Goal: Task Accomplishment & Management: Use online tool/utility

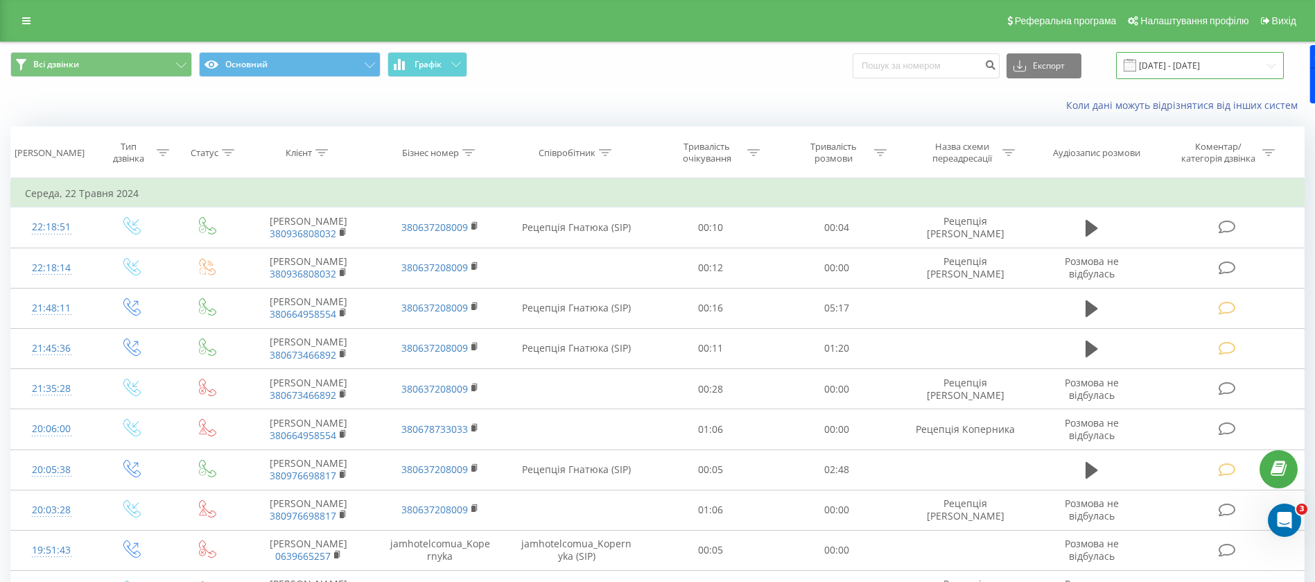
click at [1162, 62] on input "[DATE] - [DATE]" at bounding box center [1200, 65] width 168 height 27
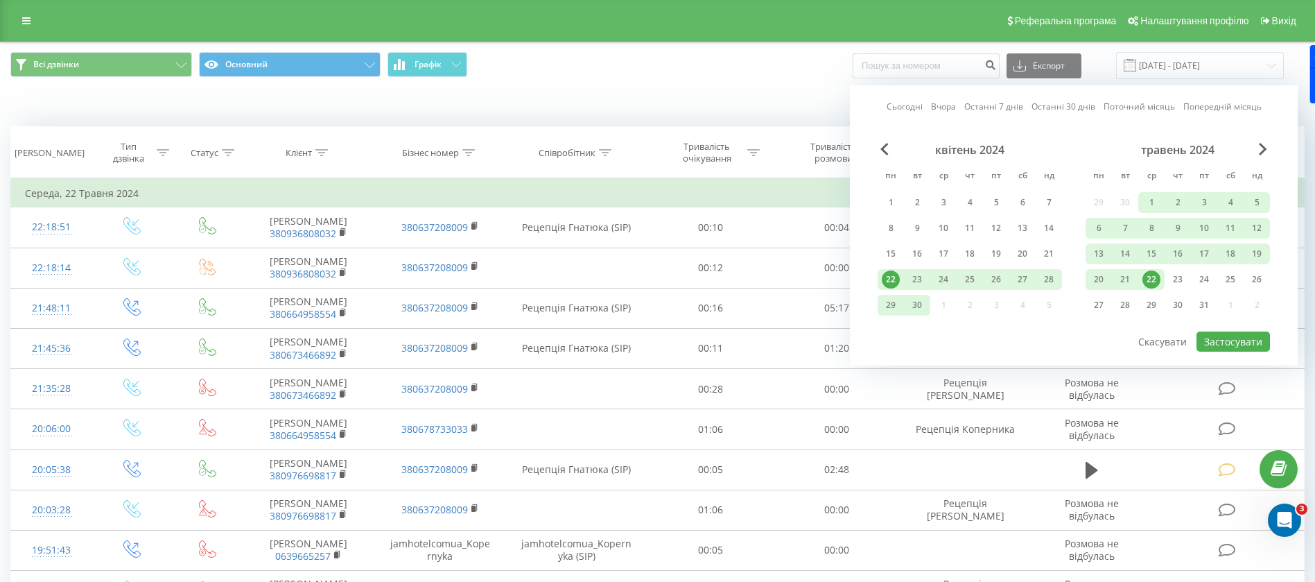
click at [902, 109] on link "Сьогодні" at bounding box center [905, 106] width 36 height 13
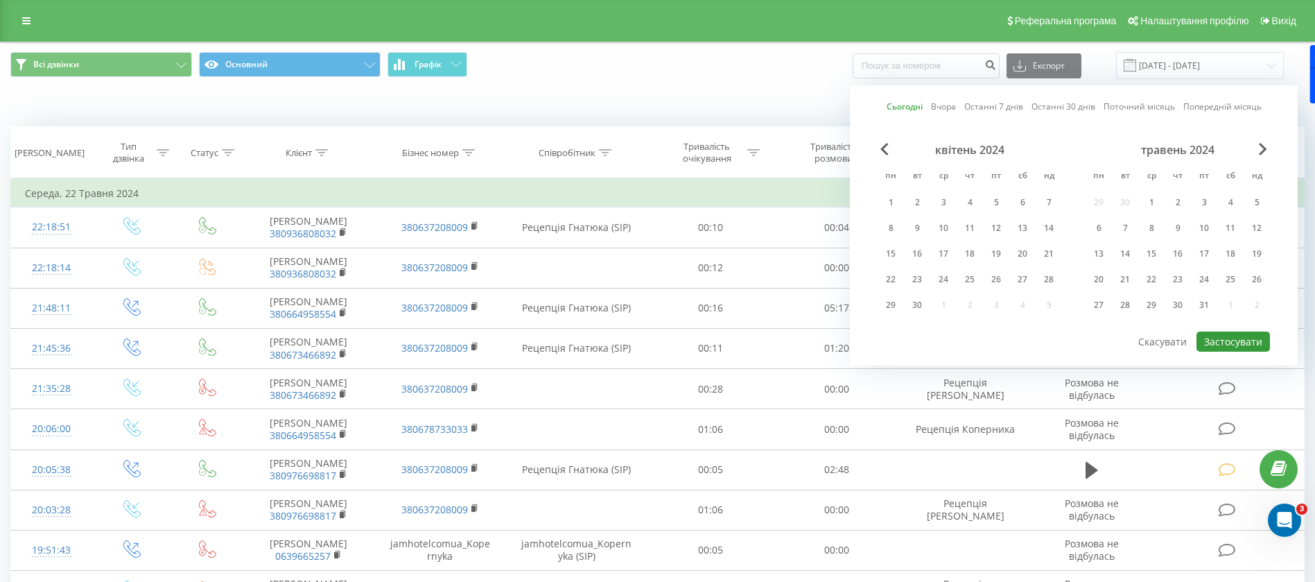
click at [1209, 333] on button "Застосувати" at bounding box center [1232, 341] width 73 height 20
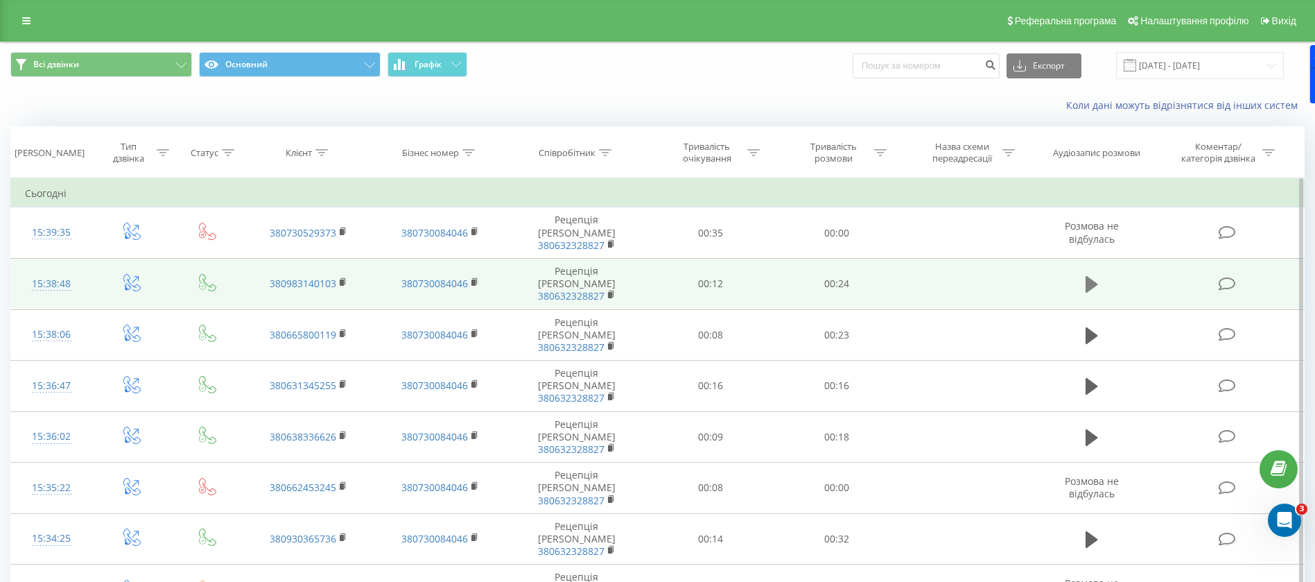
click at [1095, 274] on icon at bounding box center [1091, 283] width 12 height 19
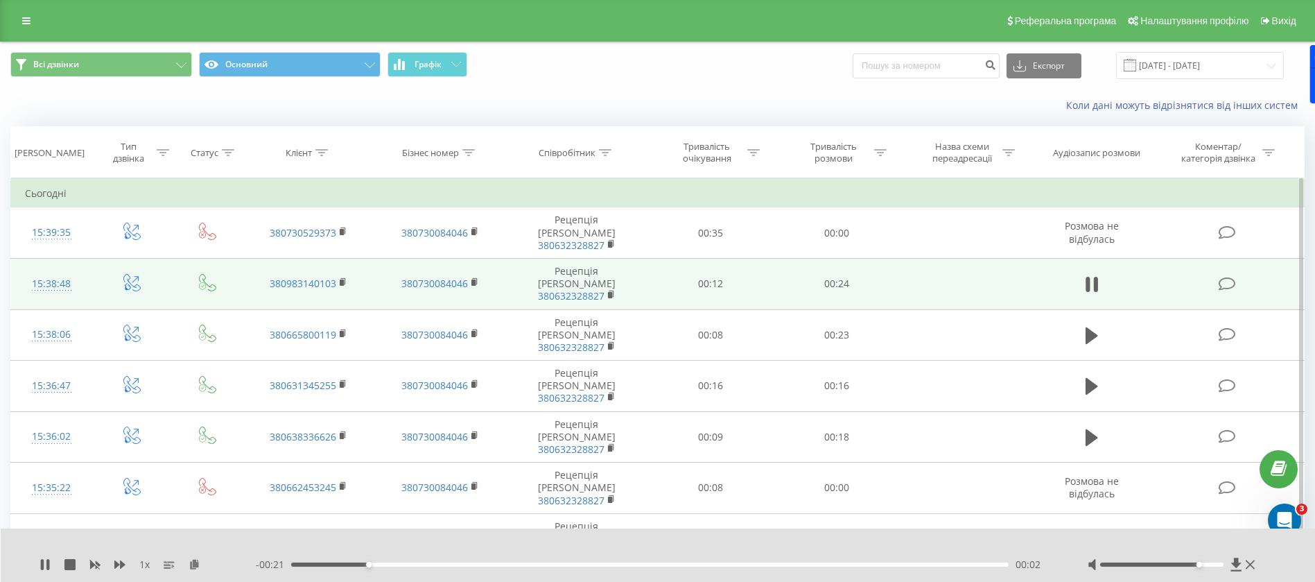
drag, startPoint x: 1165, startPoint y: 565, endPoint x: 1195, endPoint y: 566, distance: 29.8
click at [1195, 566] on div at bounding box center [1162, 564] width 124 height 4
click at [116, 558] on div "1 x" at bounding box center [148, 564] width 216 height 14
click at [118, 564] on icon at bounding box center [119, 564] width 11 height 8
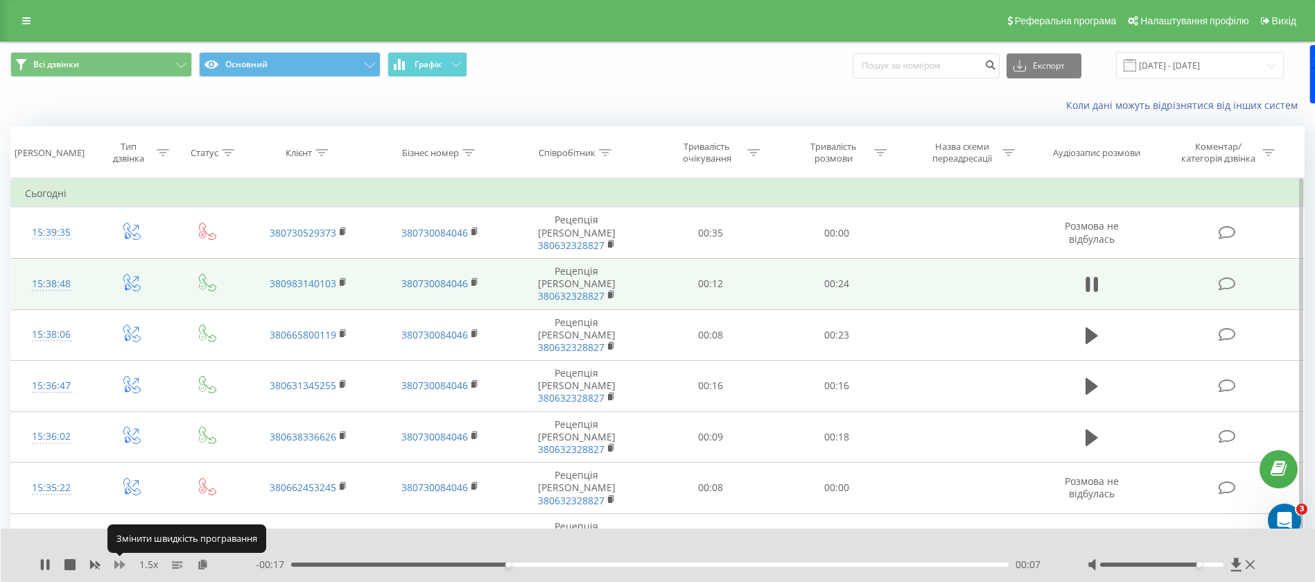
click at [118, 564] on icon at bounding box center [119, 564] width 11 height 8
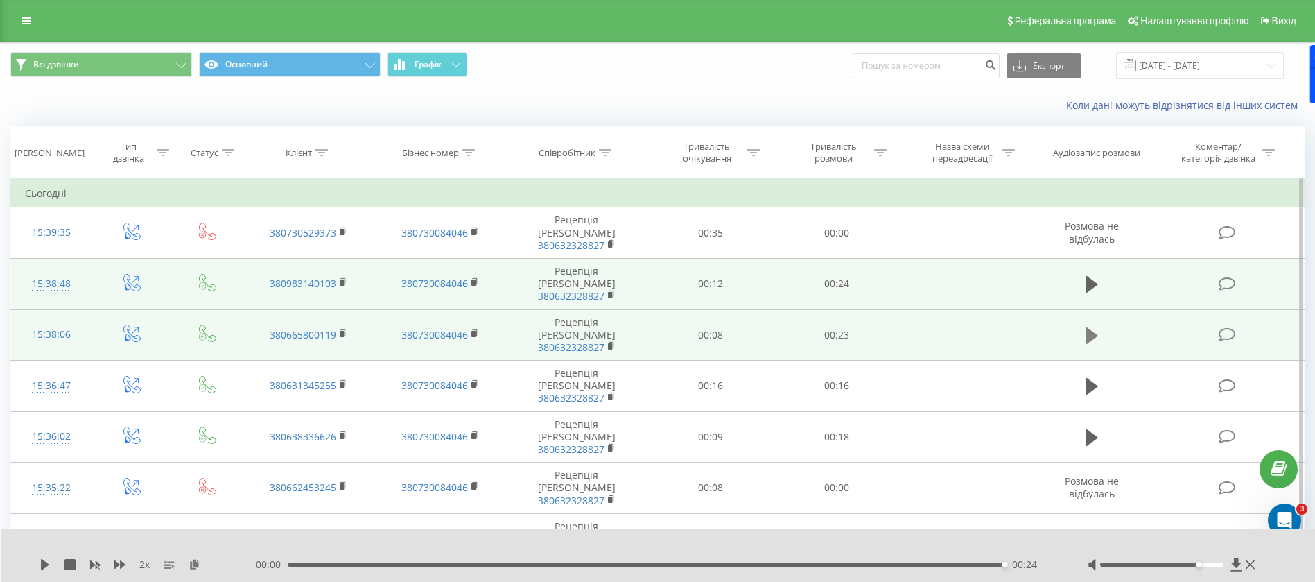
click at [1085, 327] on icon at bounding box center [1091, 335] width 12 height 17
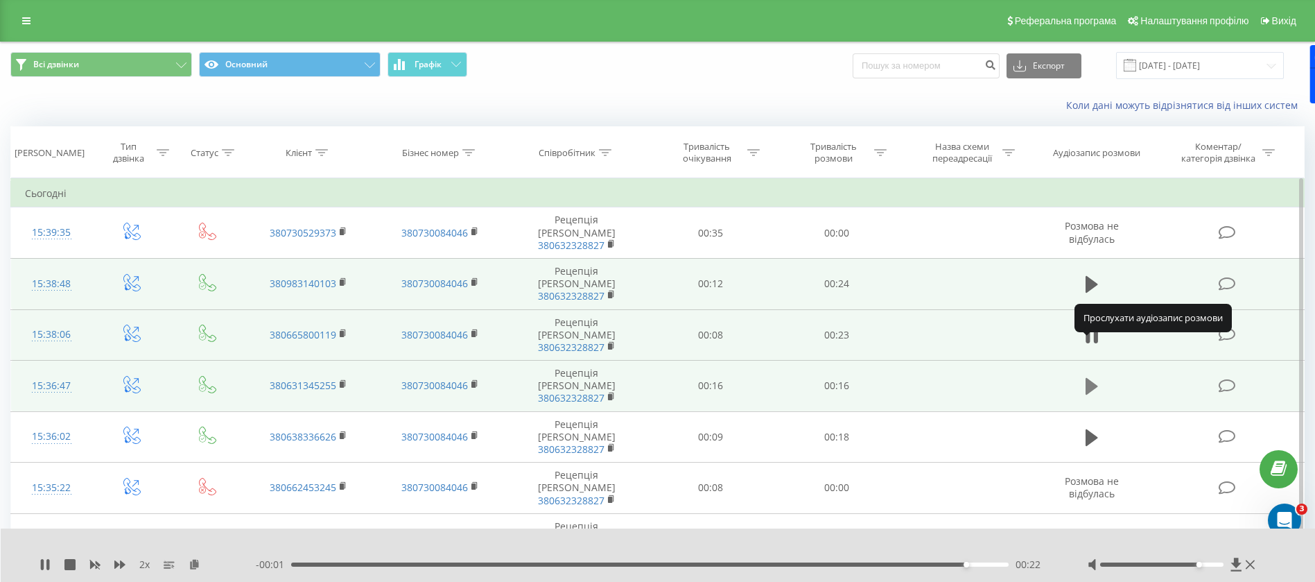
click at [1087, 378] on icon at bounding box center [1091, 386] width 12 height 17
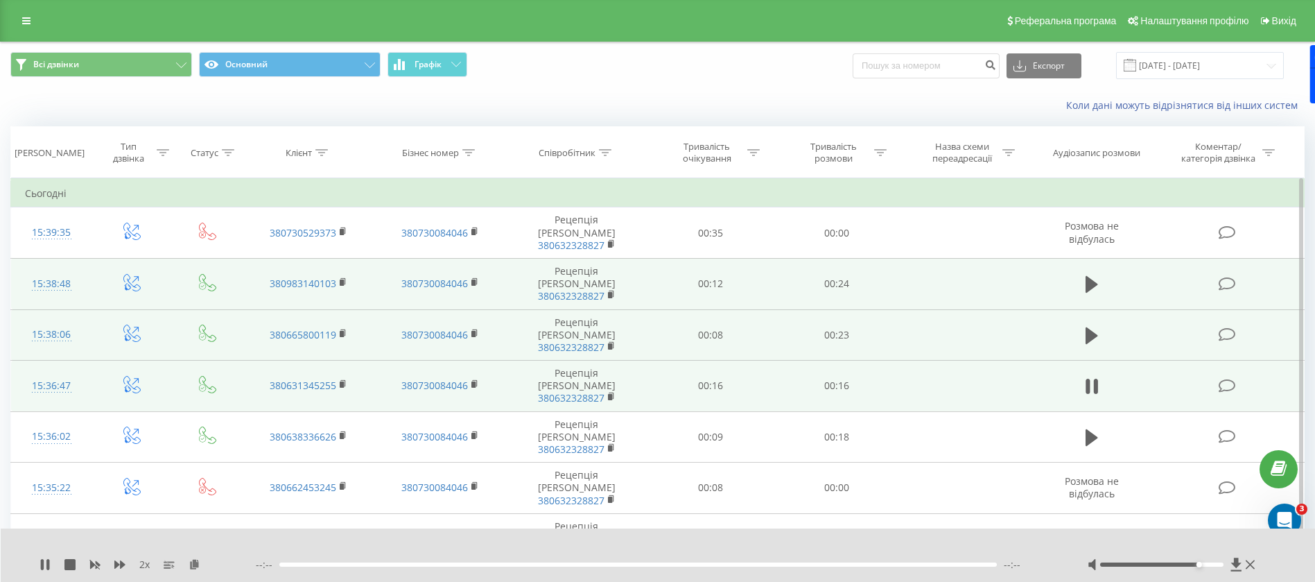
scroll to position [104, 0]
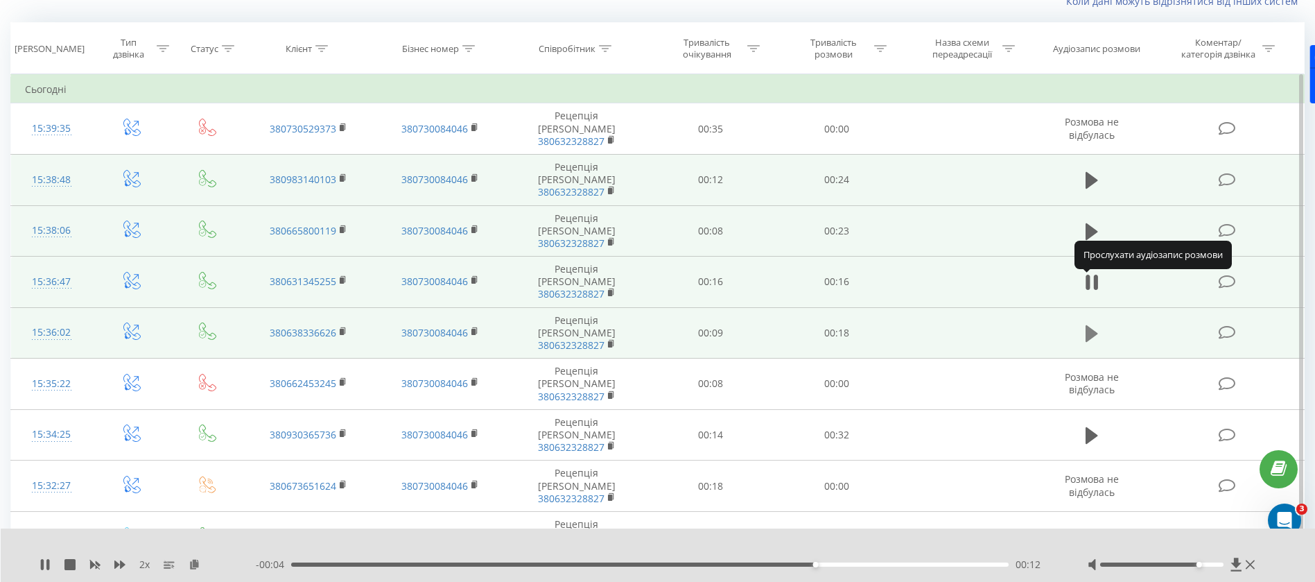
click at [1097, 324] on icon at bounding box center [1091, 333] width 12 height 19
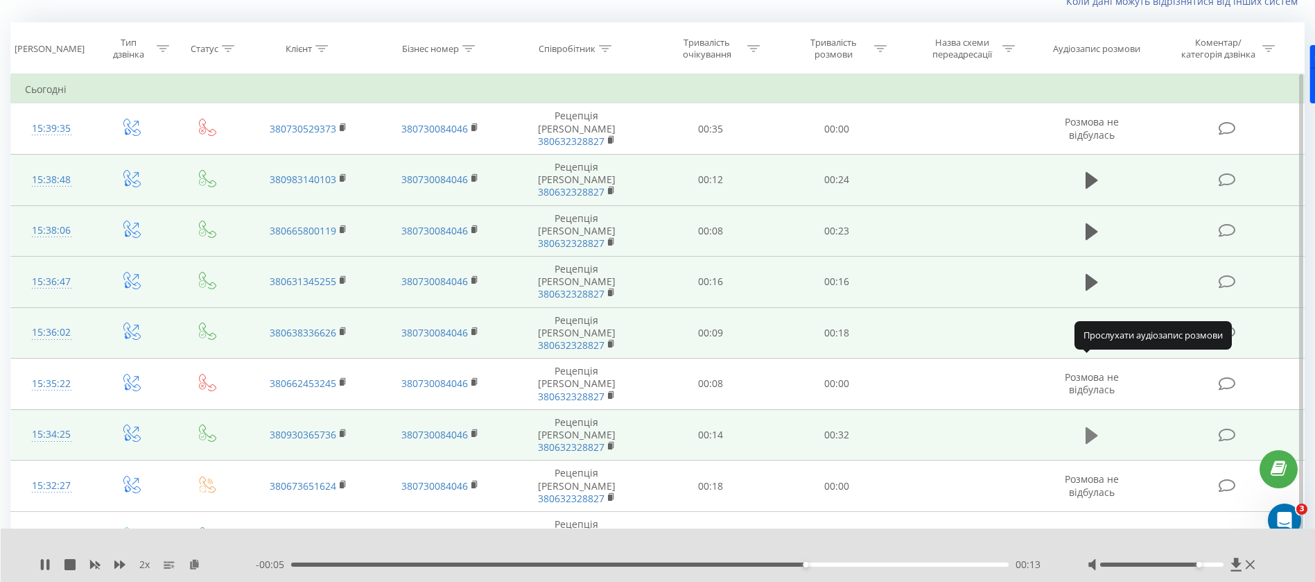
click at [1092, 427] on icon at bounding box center [1091, 435] width 12 height 17
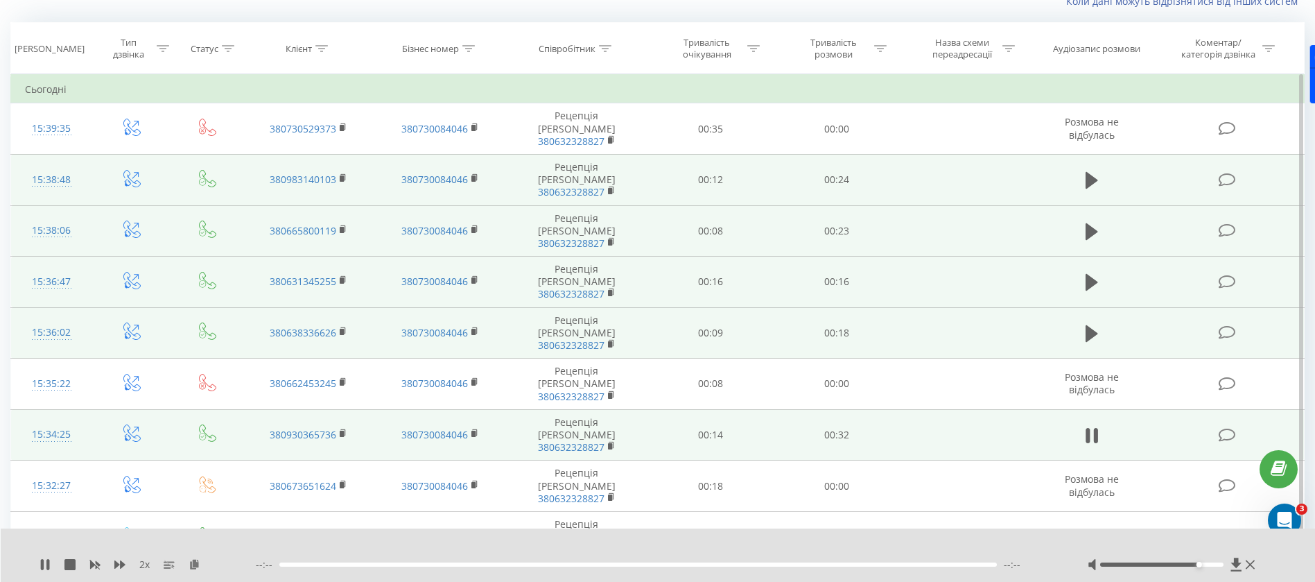
scroll to position [208, 0]
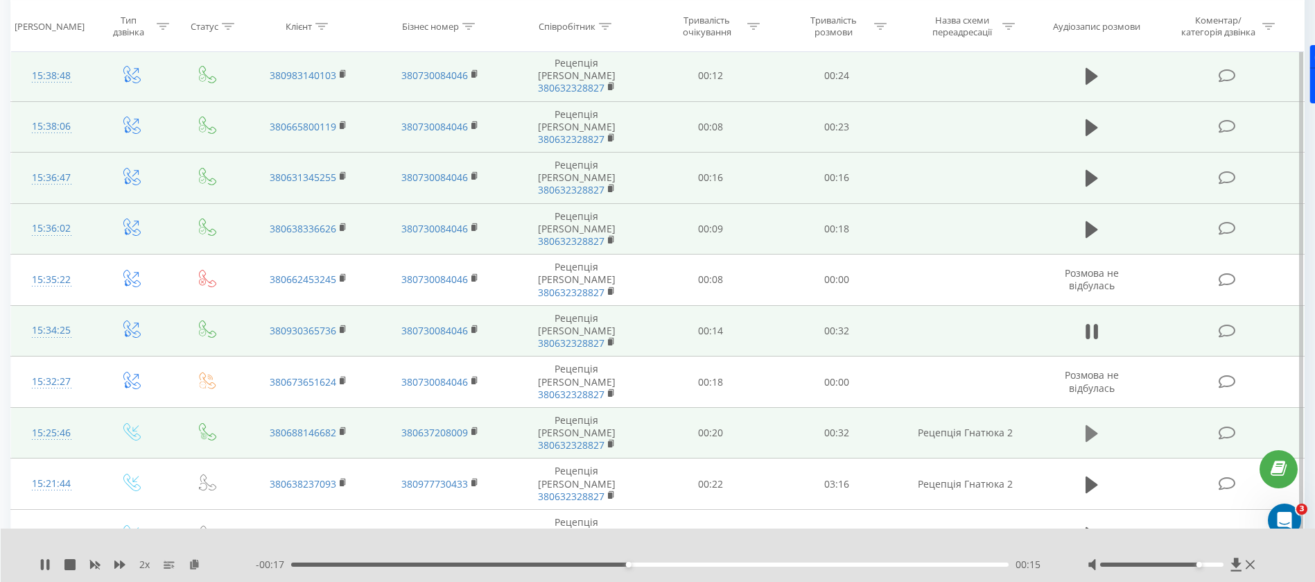
click at [1094, 424] on icon at bounding box center [1091, 433] width 12 height 19
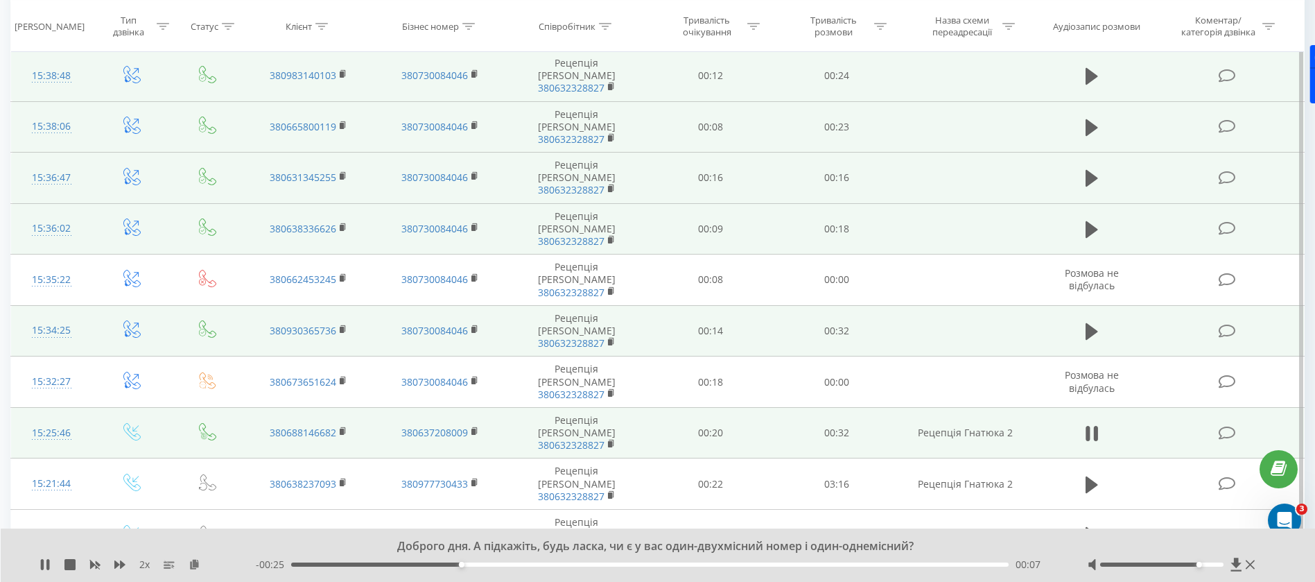
scroll to position [312, 0]
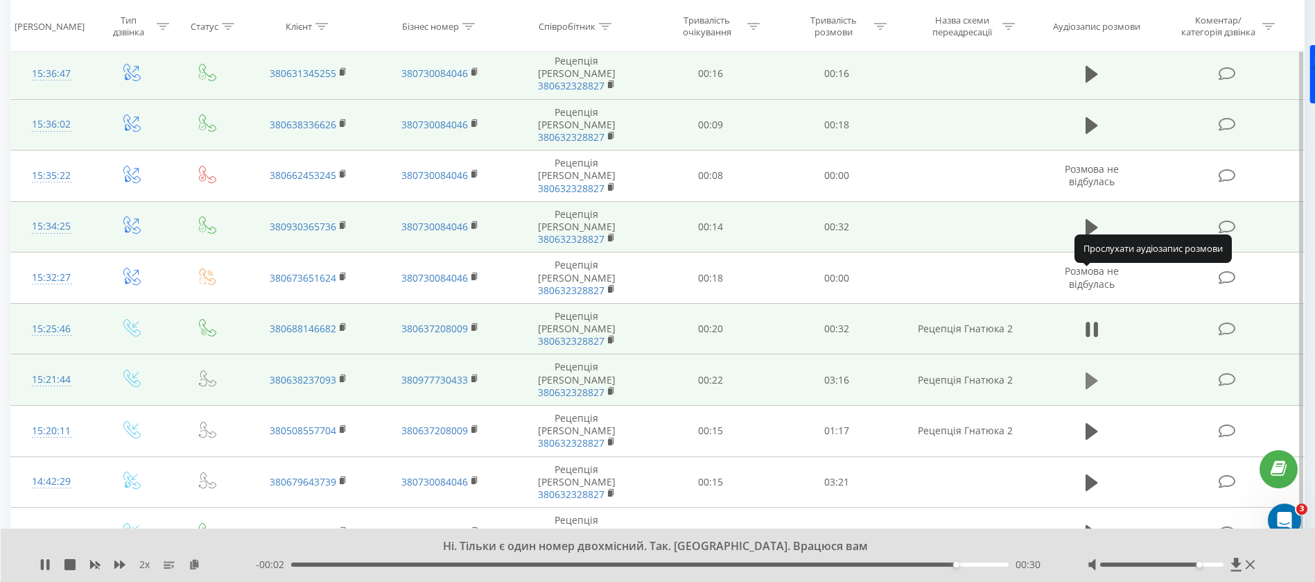
click at [1095, 372] on icon at bounding box center [1091, 380] width 12 height 17
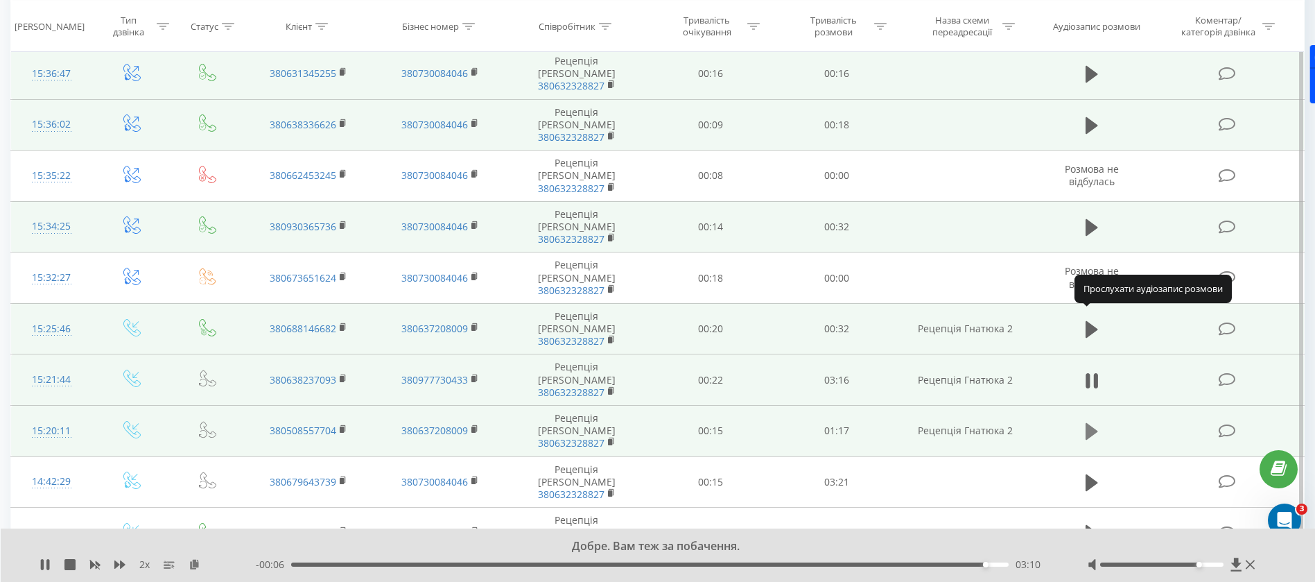
click at [1092, 423] on icon at bounding box center [1091, 431] width 12 height 17
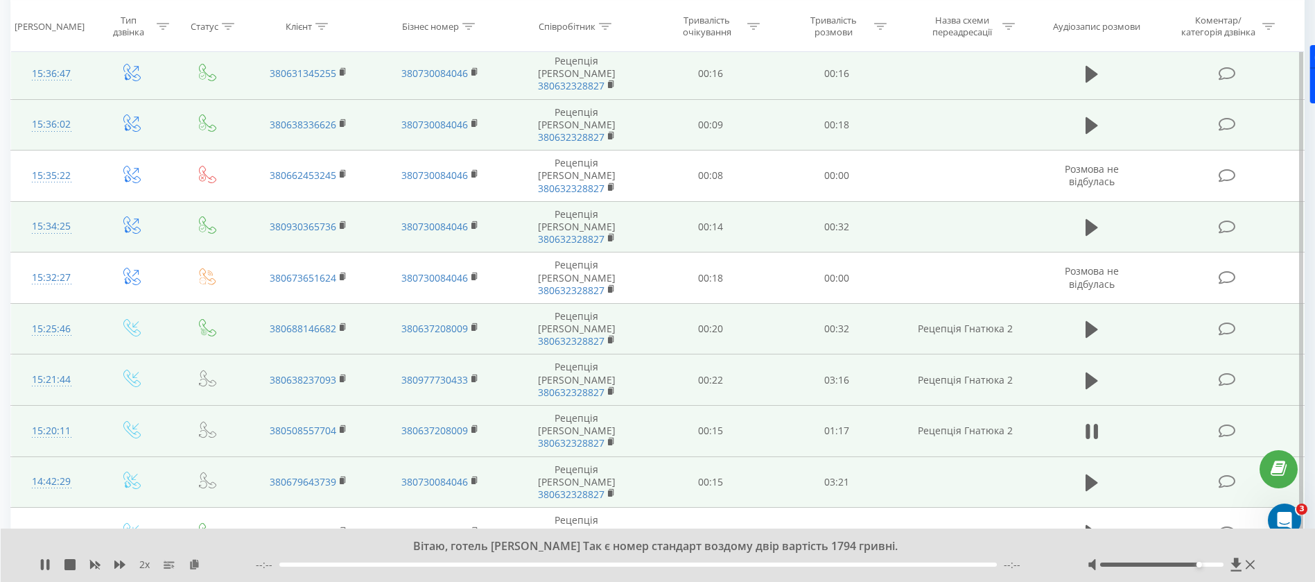
scroll to position [416, 0]
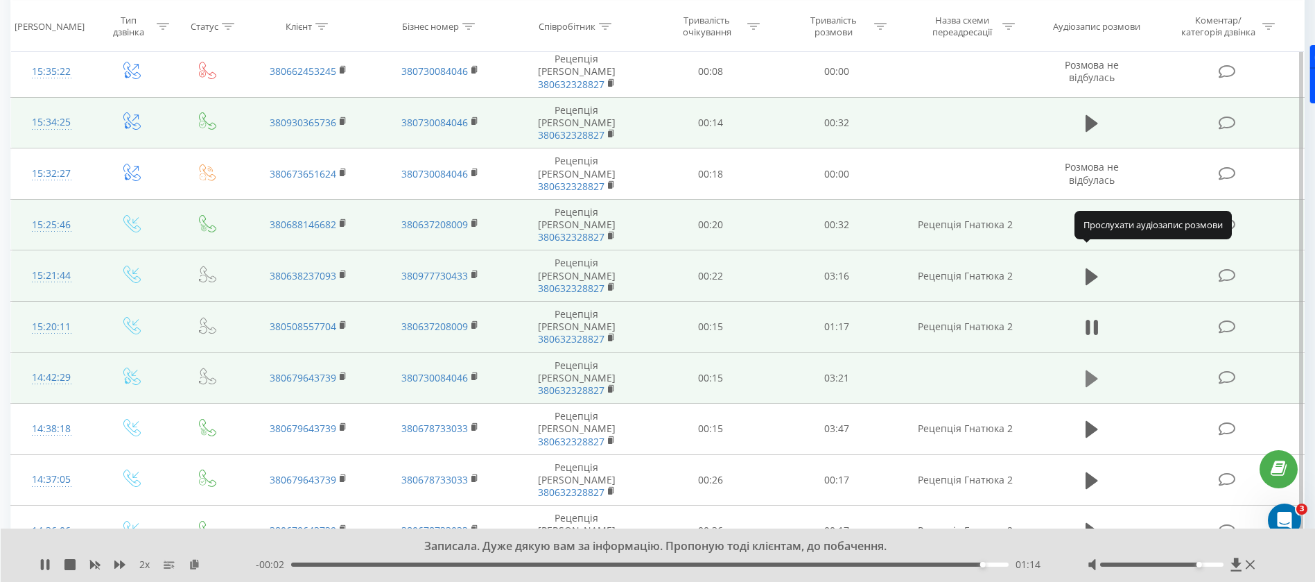
click at [1097, 369] on icon at bounding box center [1091, 378] width 12 height 19
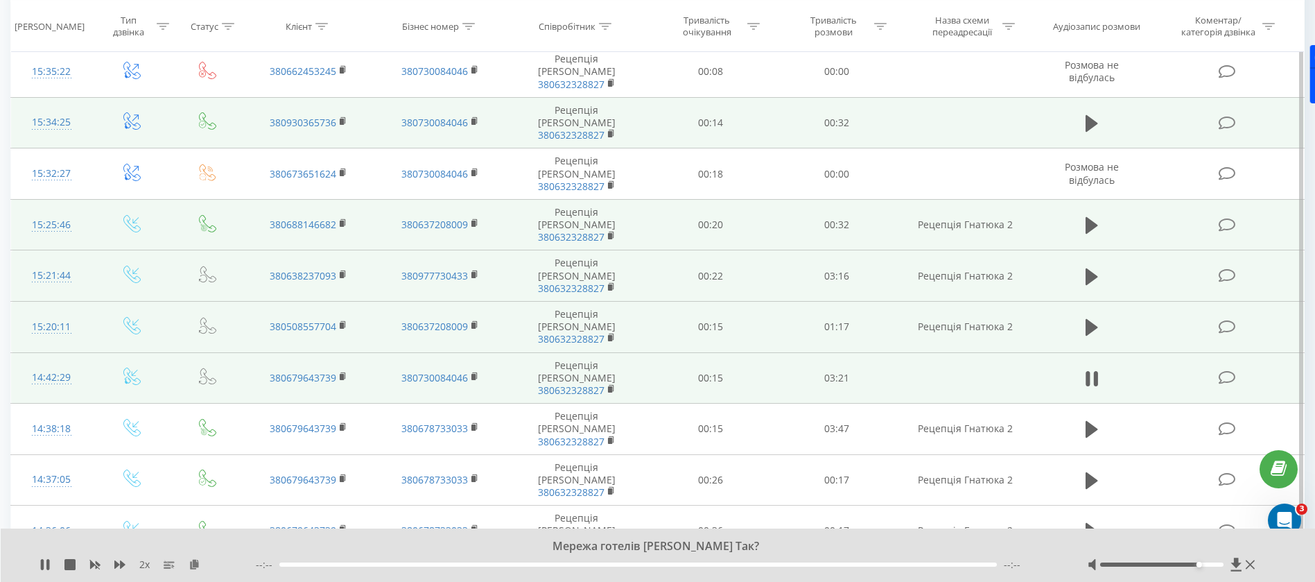
scroll to position [520, 0]
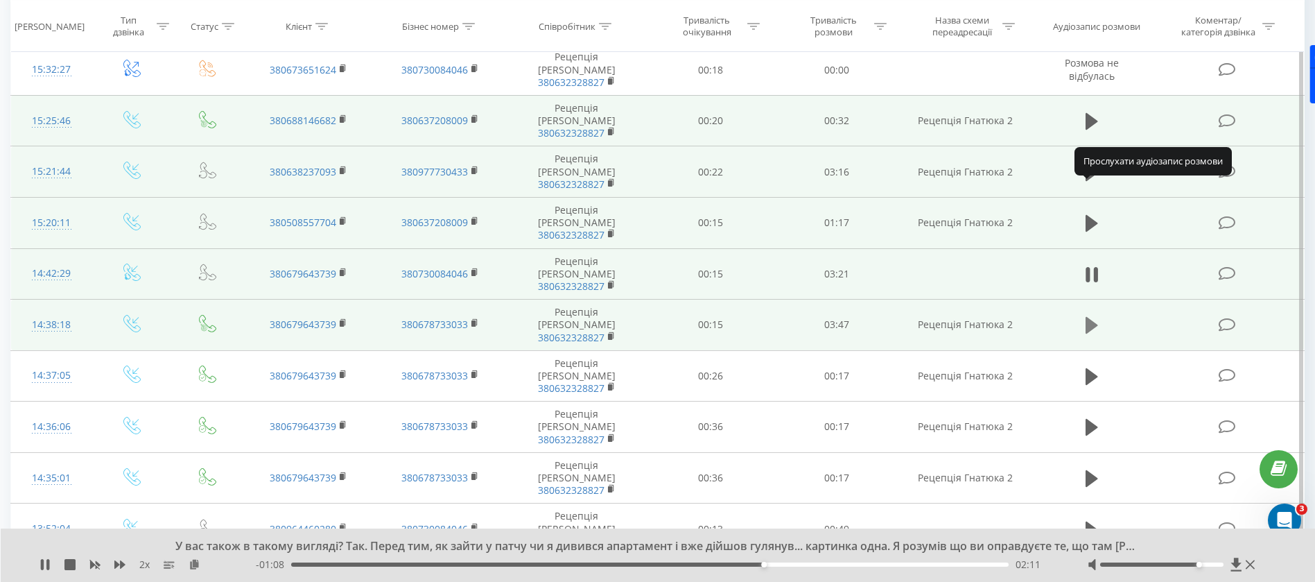
click at [1094, 317] on icon at bounding box center [1091, 325] width 12 height 17
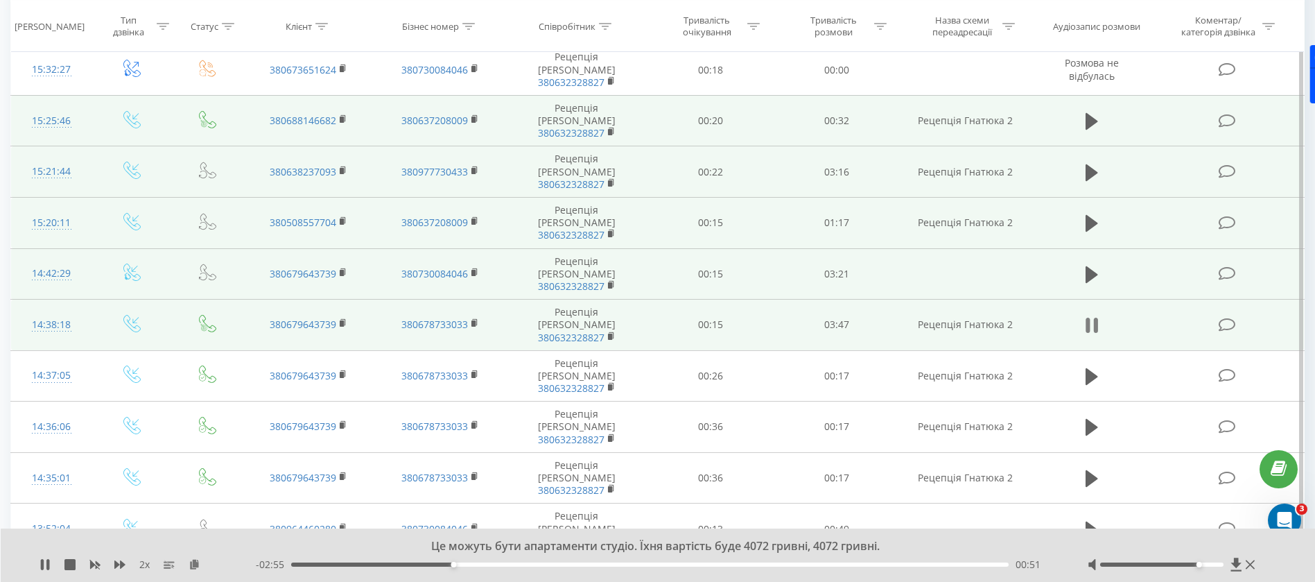
click at [1094, 317] on icon at bounding box center [1096, 324] width 4 height 15
click at [1103, 198] on td at bounding box center [1091, 223] width 121 height 51
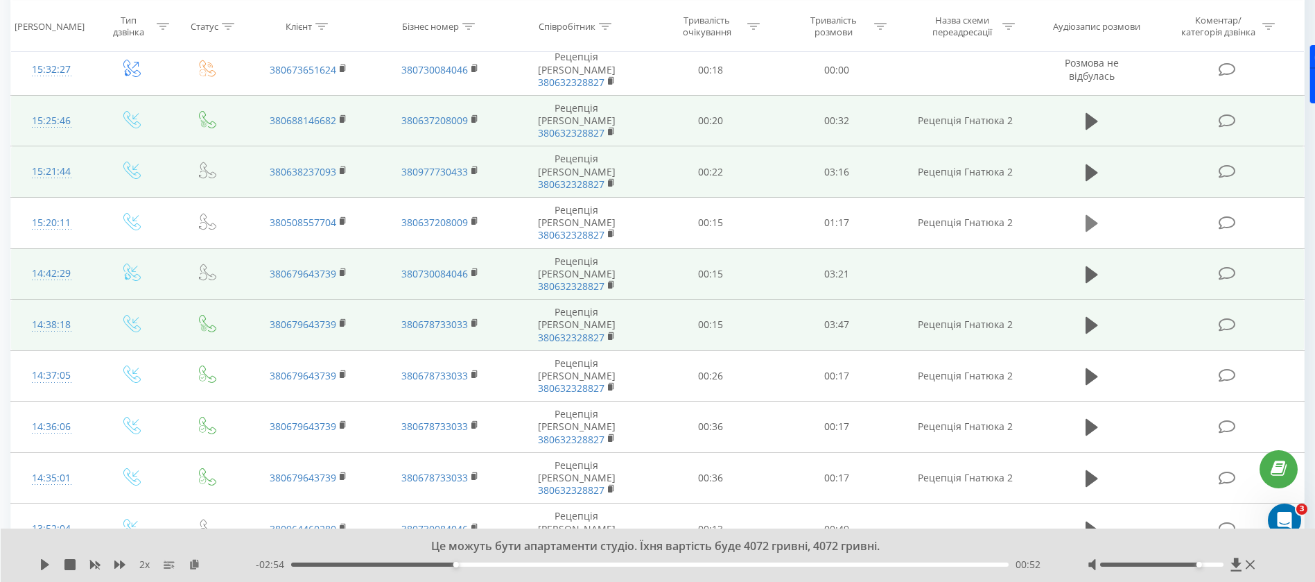
click at [1092, 215] on icon at bounding box center [1091, 223] width 12 height 17
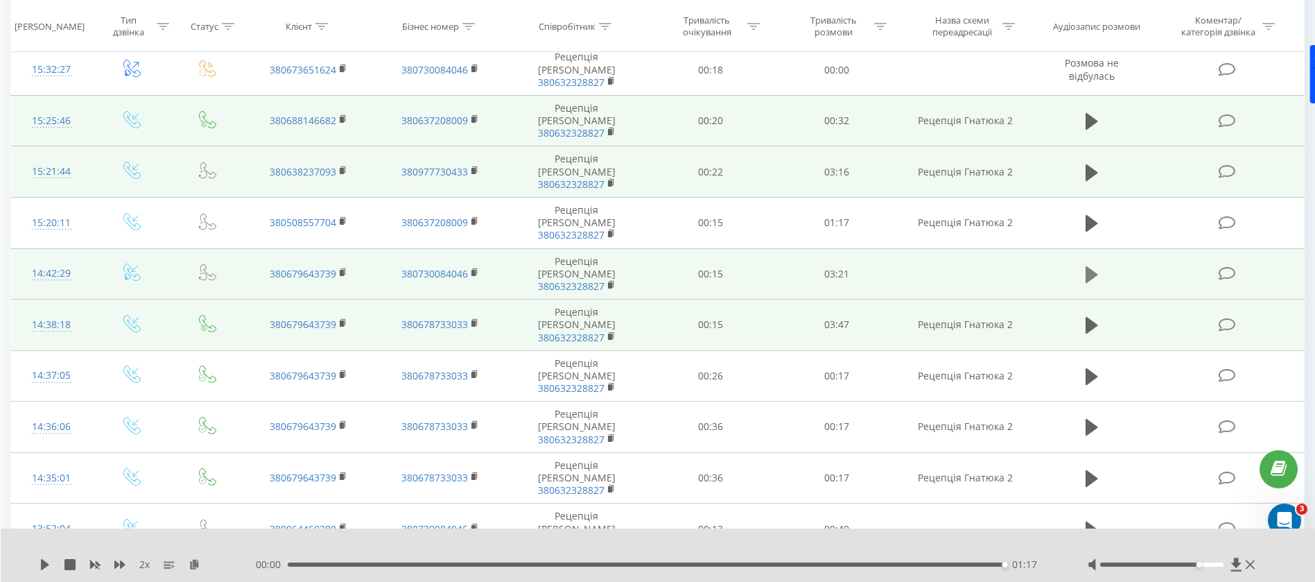
click at [1088, 266] on icon at bounding box center [1091, 274] width 12 height 17
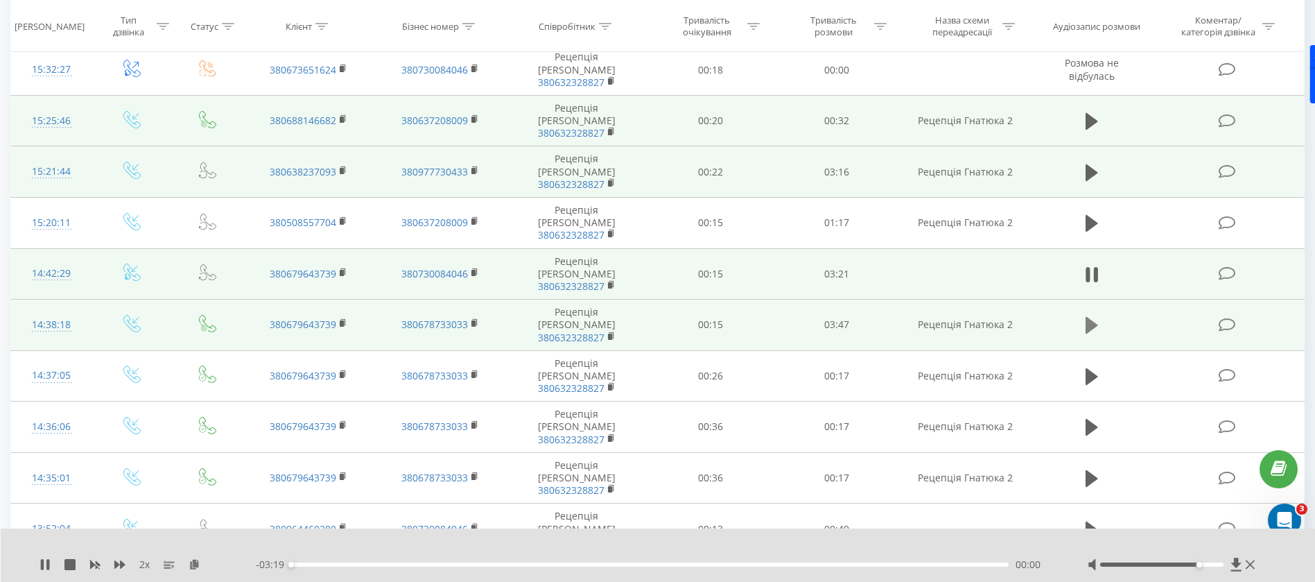
click at [1090, 317] on icon at bounding box center [1091, 325] width 12 height 17
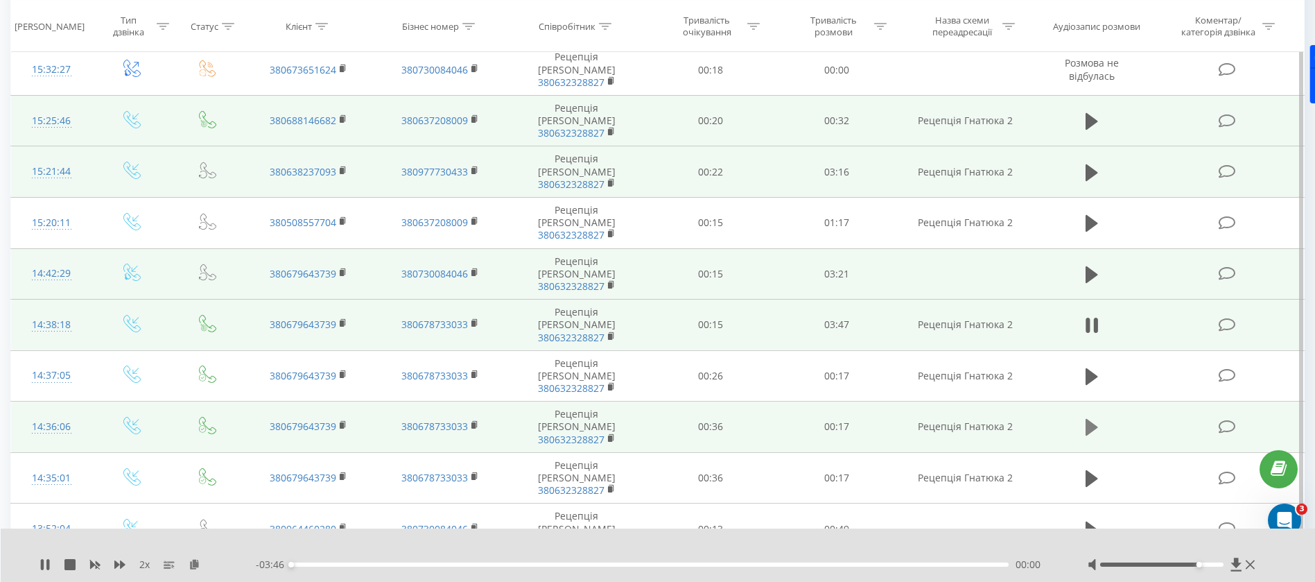
click at [1091, 419] on icon at bounding box center [1091, 427] width 12 height 17
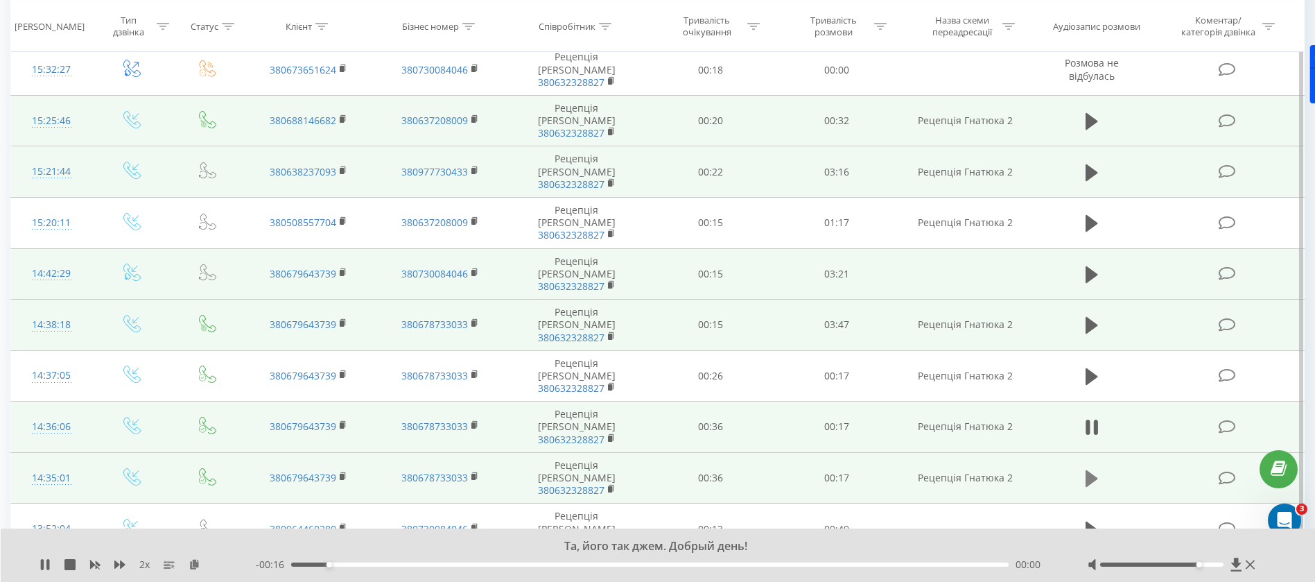
click at [1091, 470] on icon at bounding box center [1091, 478] width 12 height 17
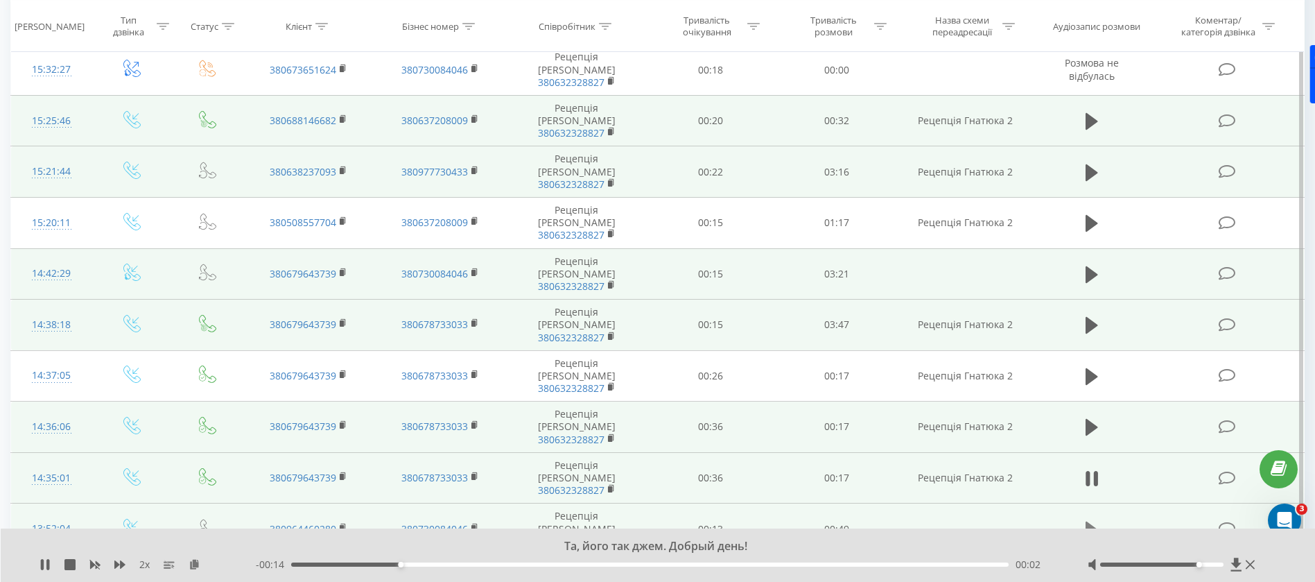
click at [1093, 520] on icon at bounding box center [1091, 529] width 12 height 19
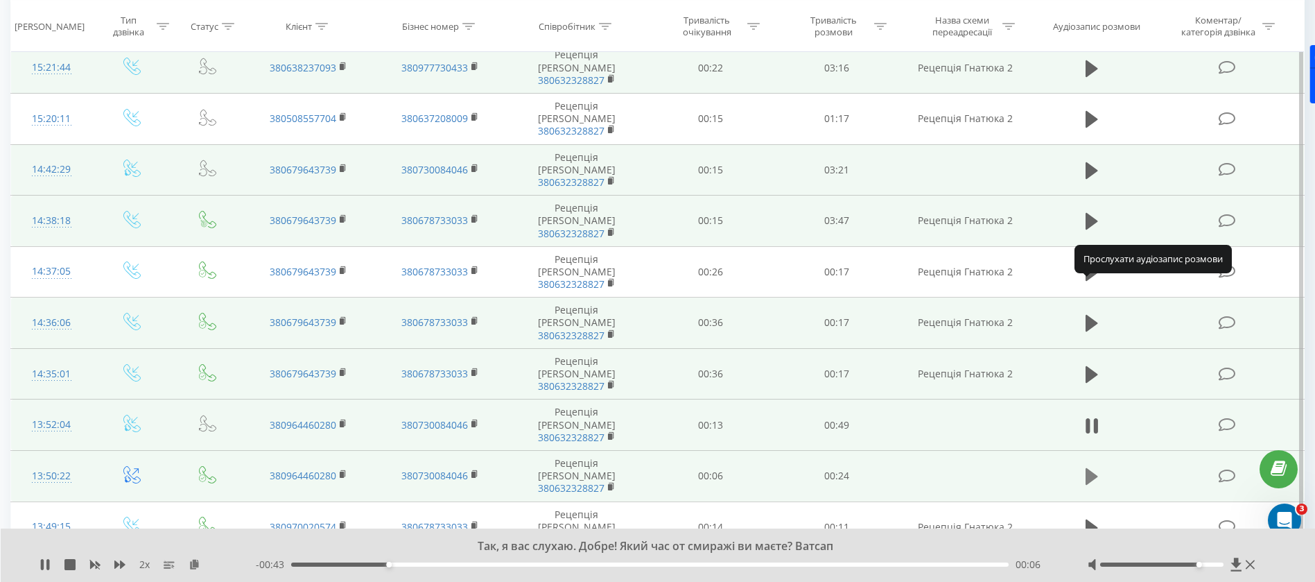
click at [1092, 468] on icon at bounding box center [1091, 476] width 12 height 17
click at [1094, 469] on icon at bounding box center [1096, 476] width 4 height 15
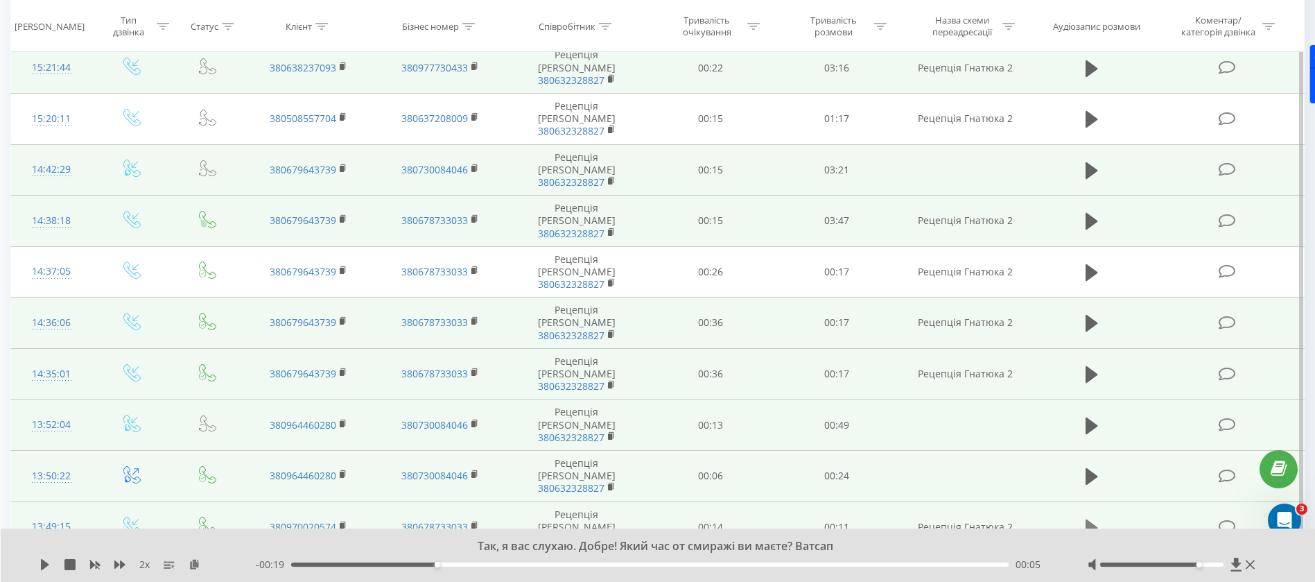
click at [1094, 518] on icon at bounding box center [1091, 527] width 12 height 19
click at [1094, 570] on icon at bounding box center [1091, 578] width 12 height 17
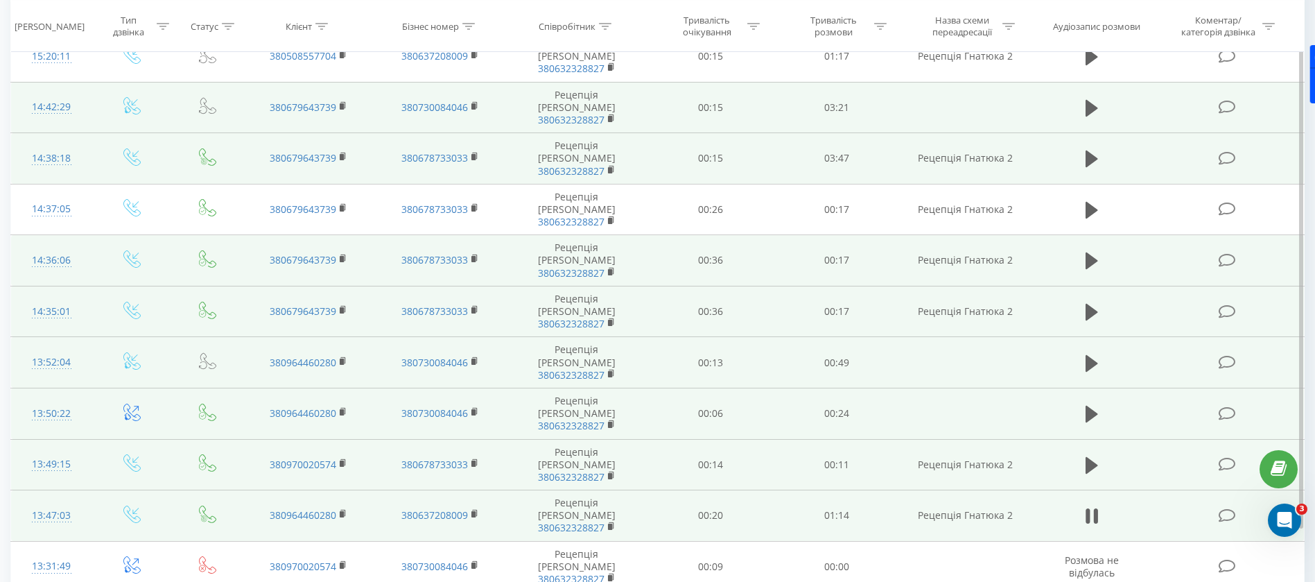
scroll to position [740, 0]
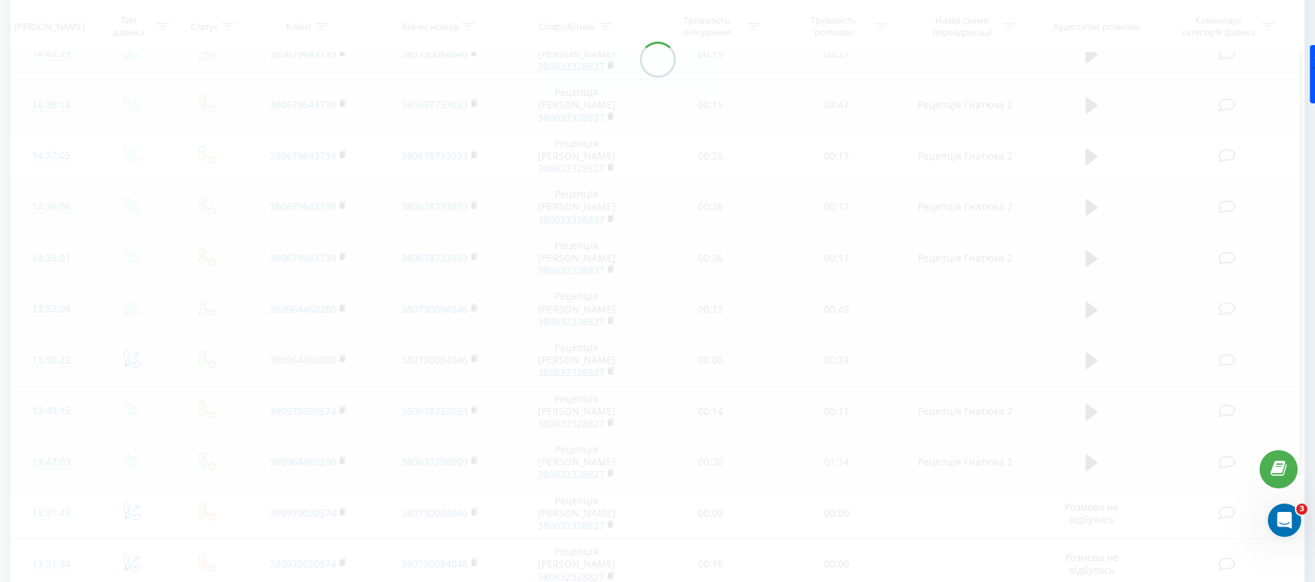
scroll to position [91, 0]
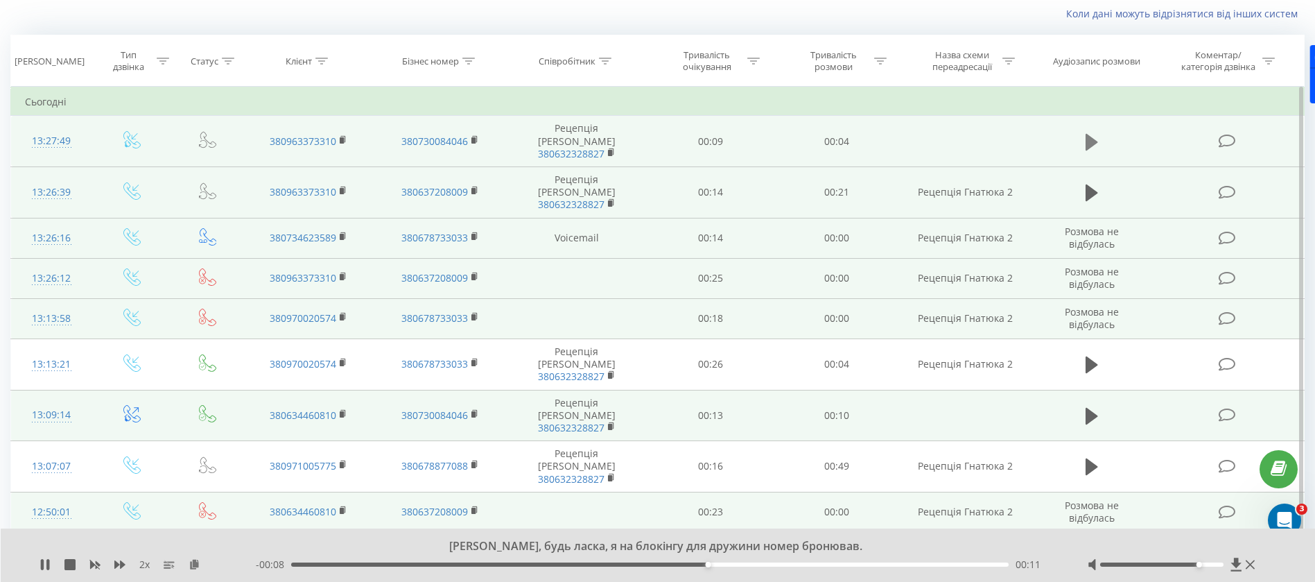
click at [1094, 144] on icon at bounding box center [1091, 141] width 12 height 19
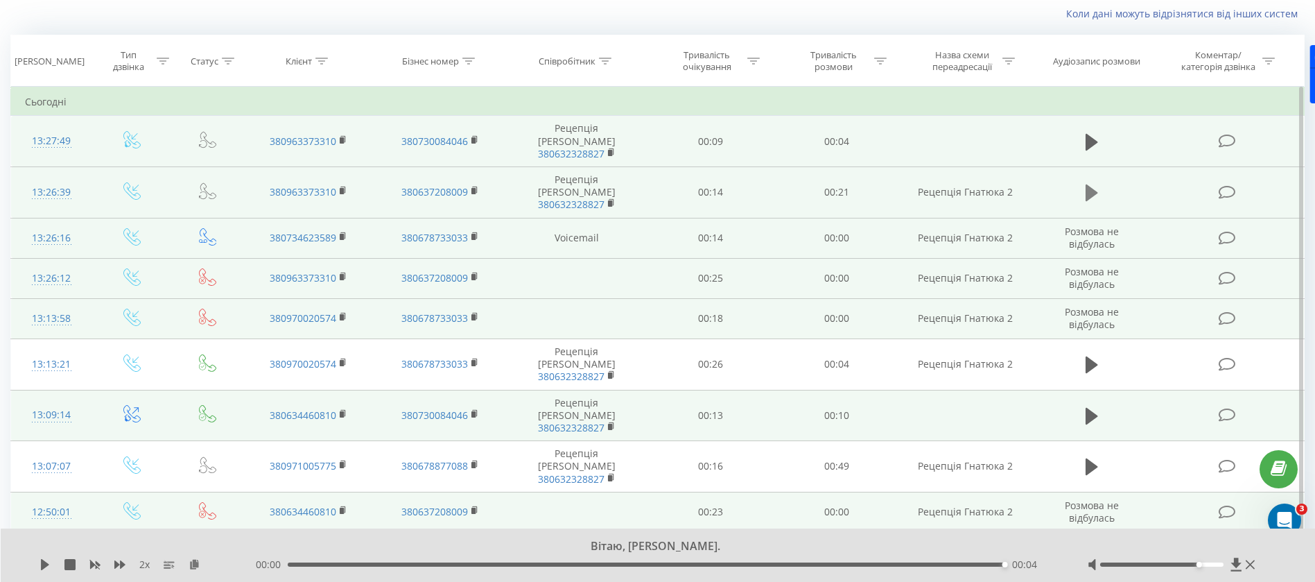
click at [1091, 182] on button at bounding box center [1091, 192] width 21 height 21
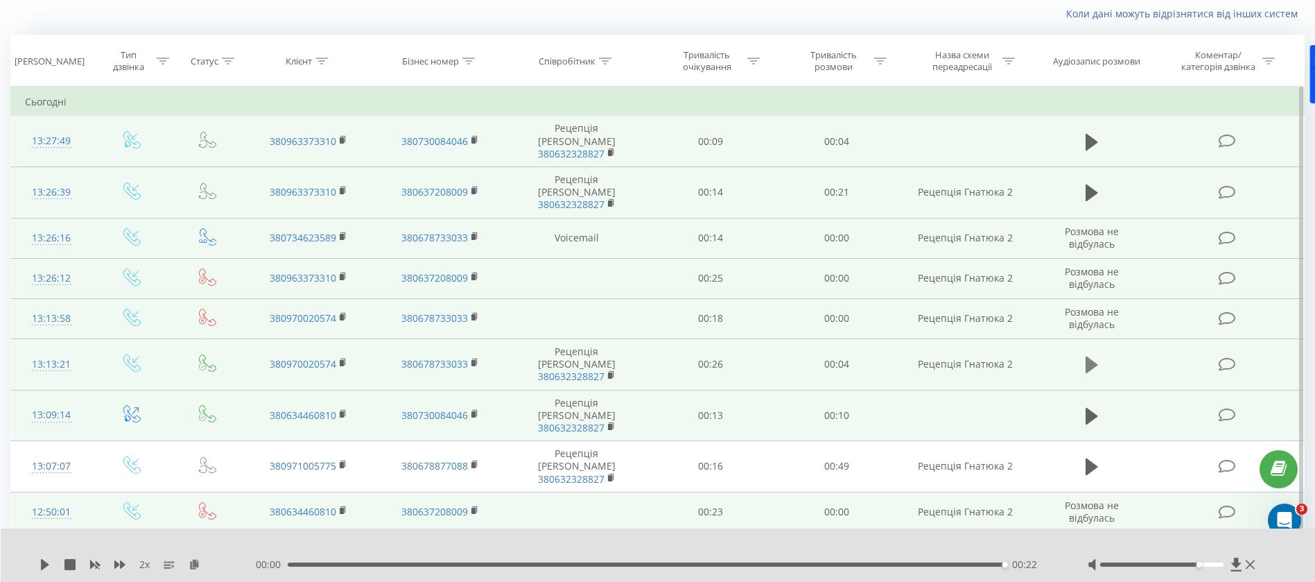
click at [1089, 356] on icon at bounding box center [1091, 364] width 12 height 17
click at [1096, 406] on icon at bounding box center [1091, 415] width 12 height 19
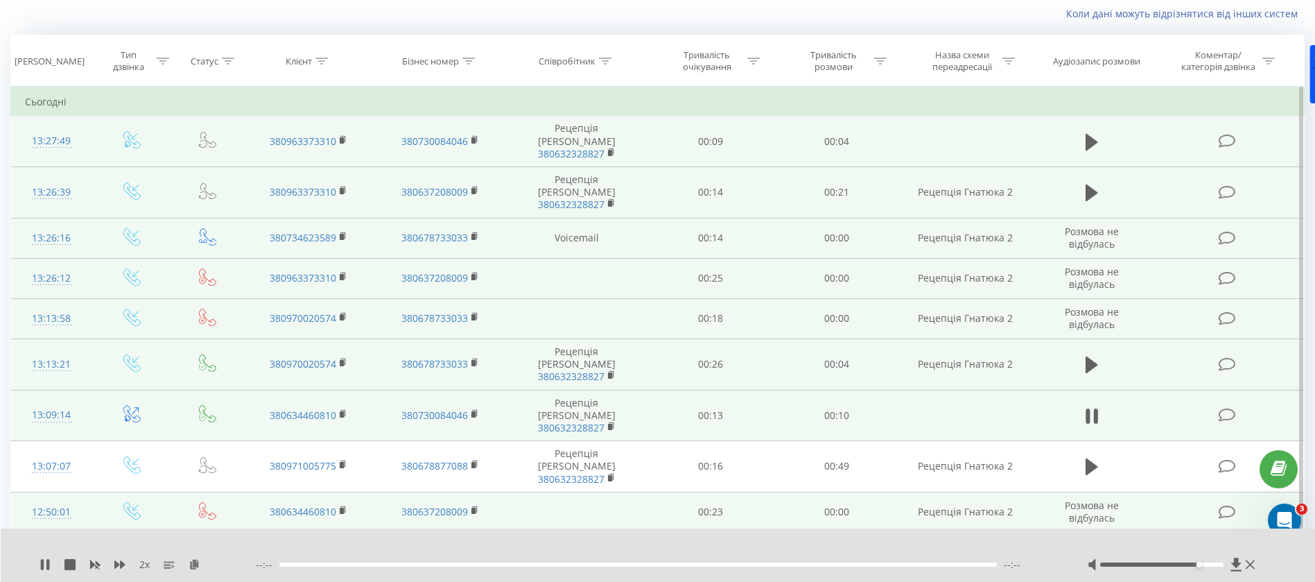
scroll to position [195, 0]
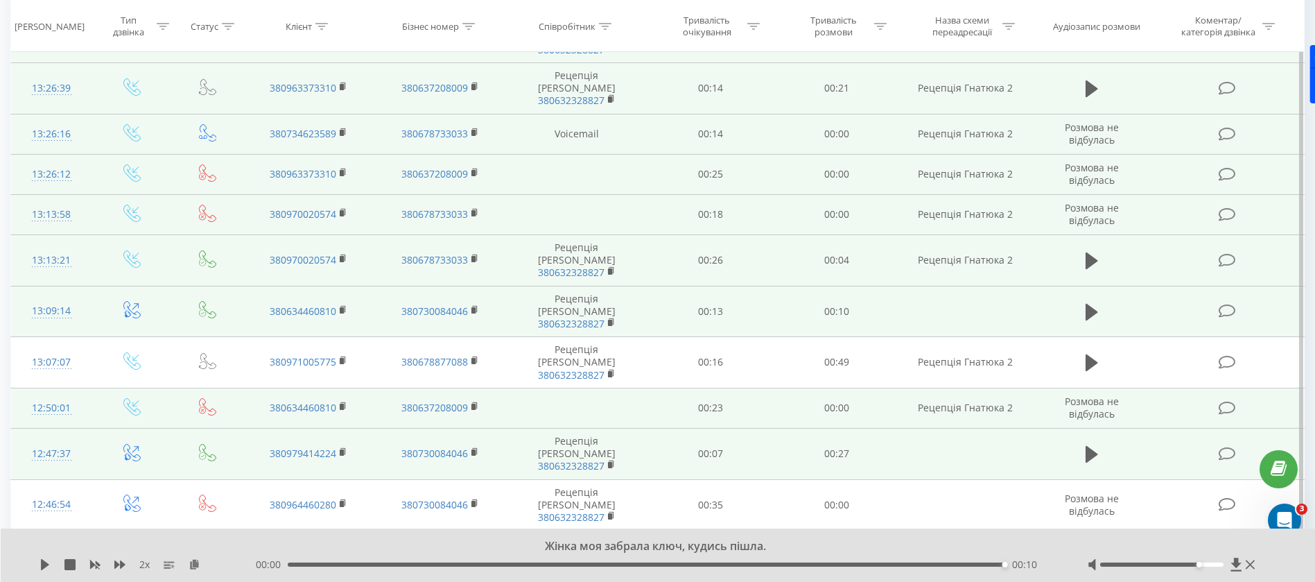
click at [1096, 428] on td at bounding box center [1091, 453] width 121 height 51
click at [1093, 444] on button at bounding box center [1091, 454] width 21 height 21
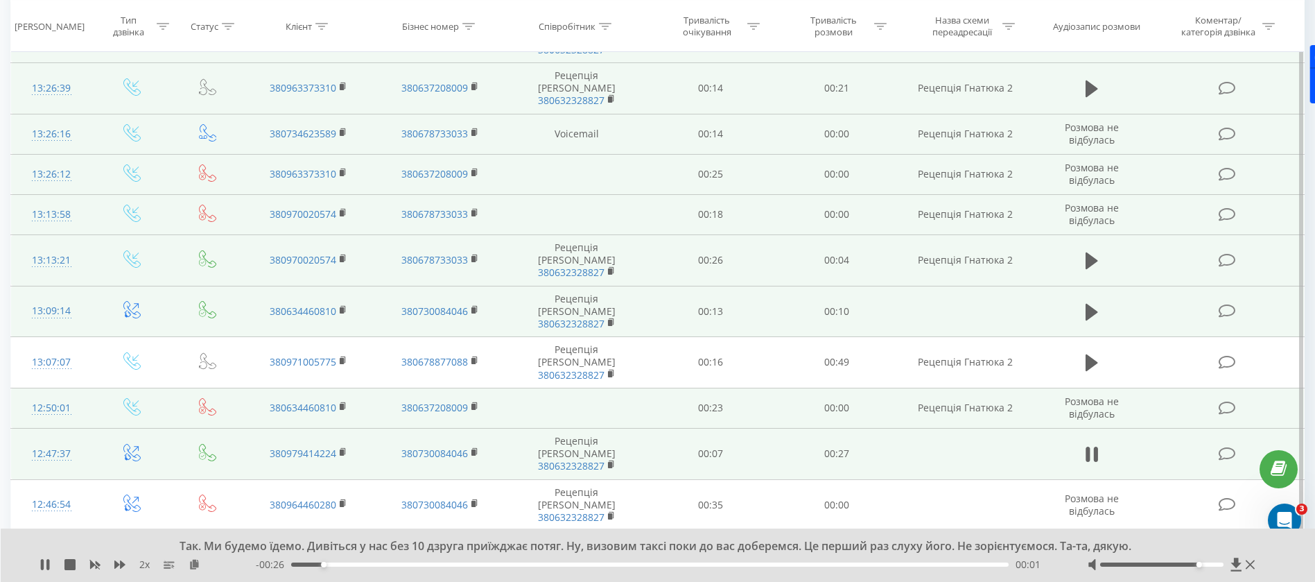
scroll to position [299, 0]
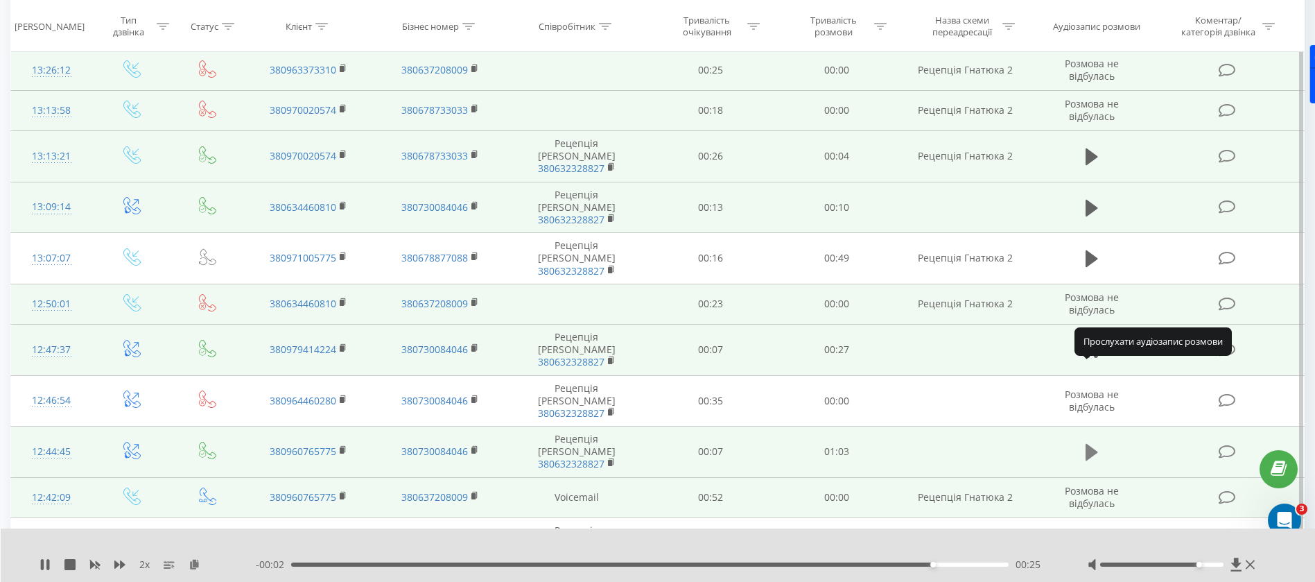
click at [1090, 444] on icon at bounding box center [1091, 452] width 12 height 17
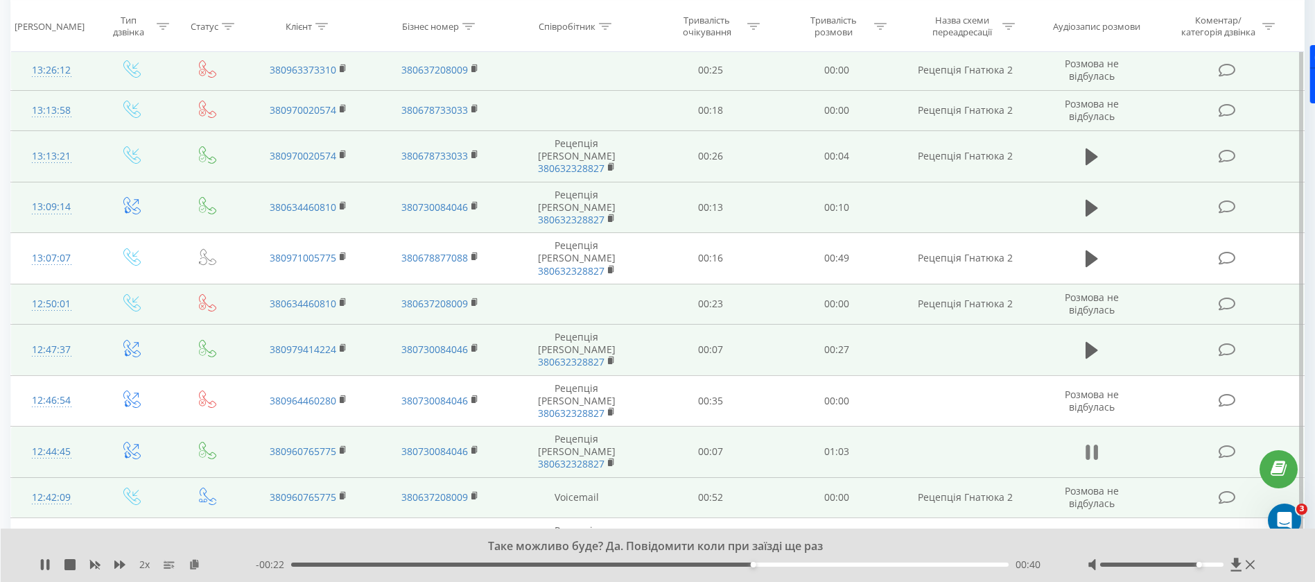
click at [1094, 442] on icon at bounding box center [1091, 451] width 12 height 19
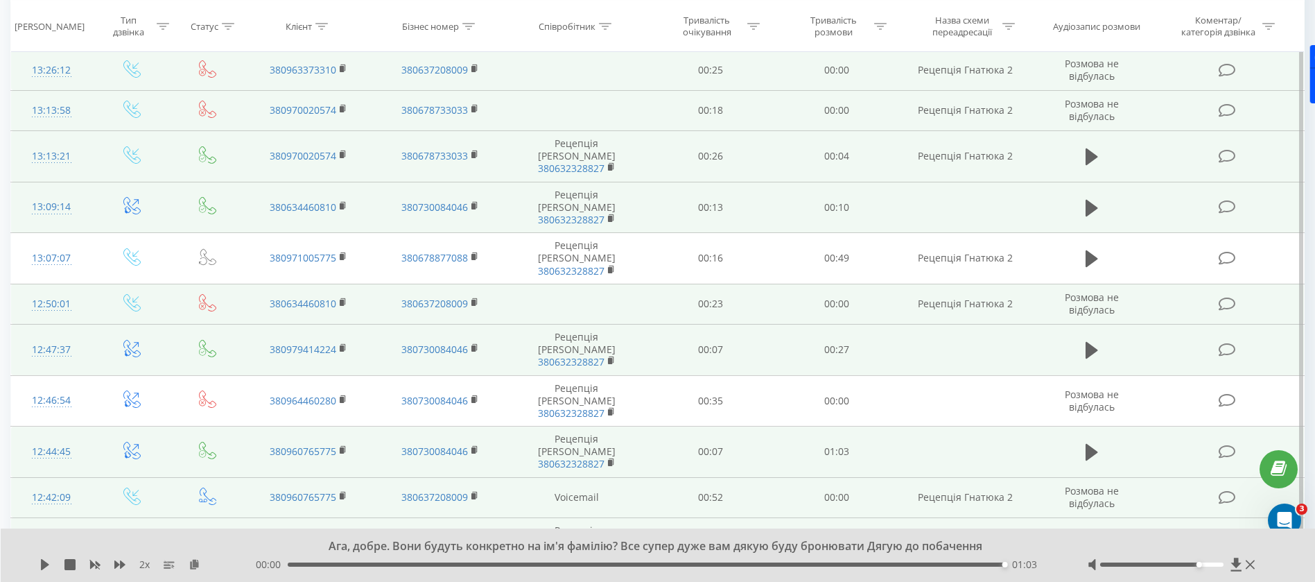
click at [1101, 533] on button at bounding box center [1091, 543] width 21 height 21
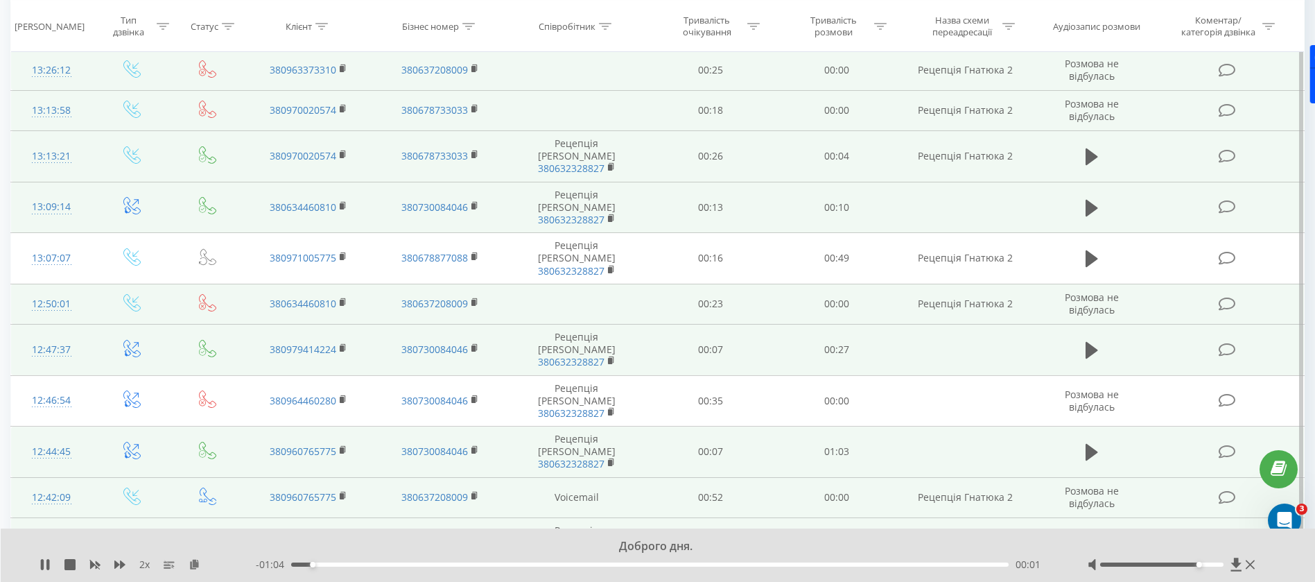
scroll to position [403, 0]
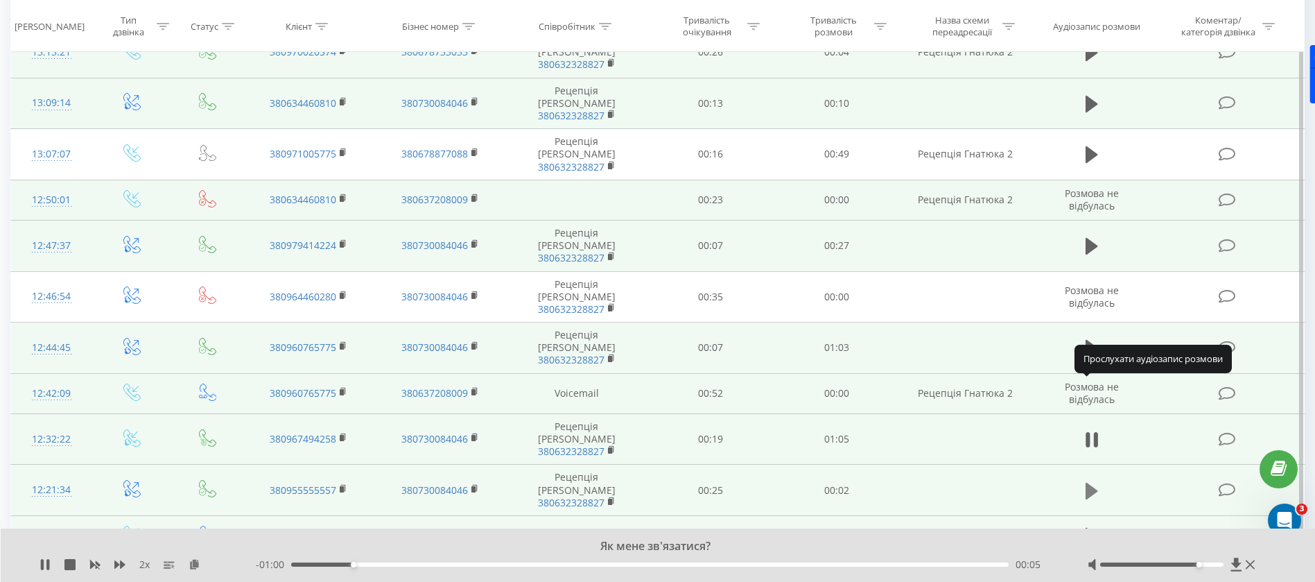
click at [1089, 482] on icon at bounding box center [1091, 490] width 12 height 17
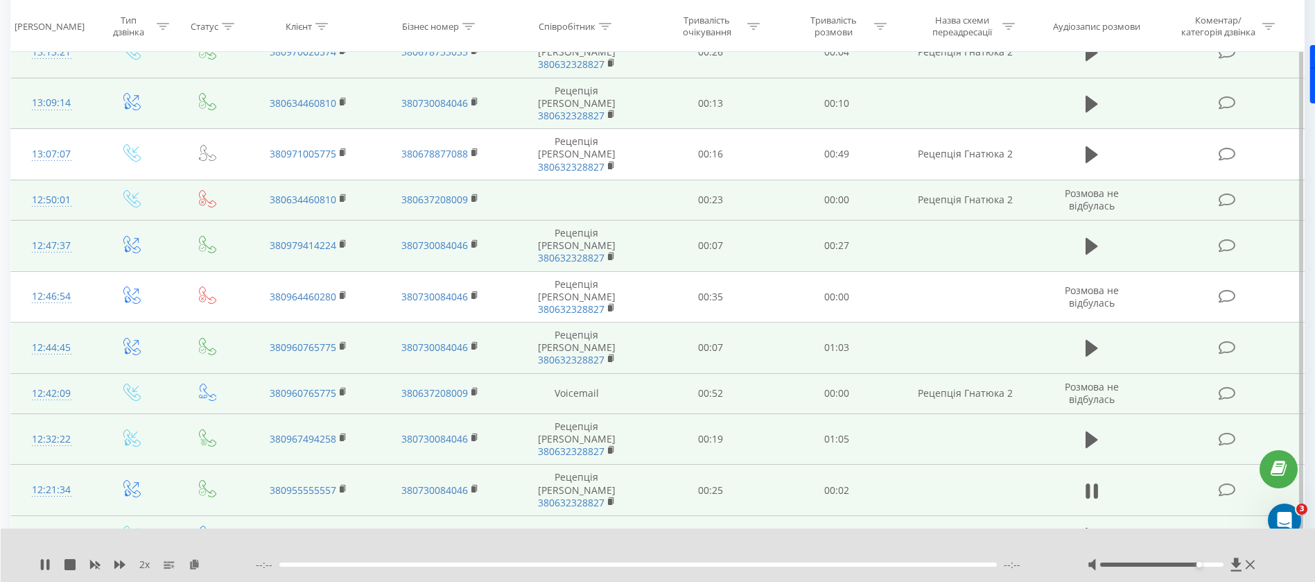
scroll to position [507, 0]
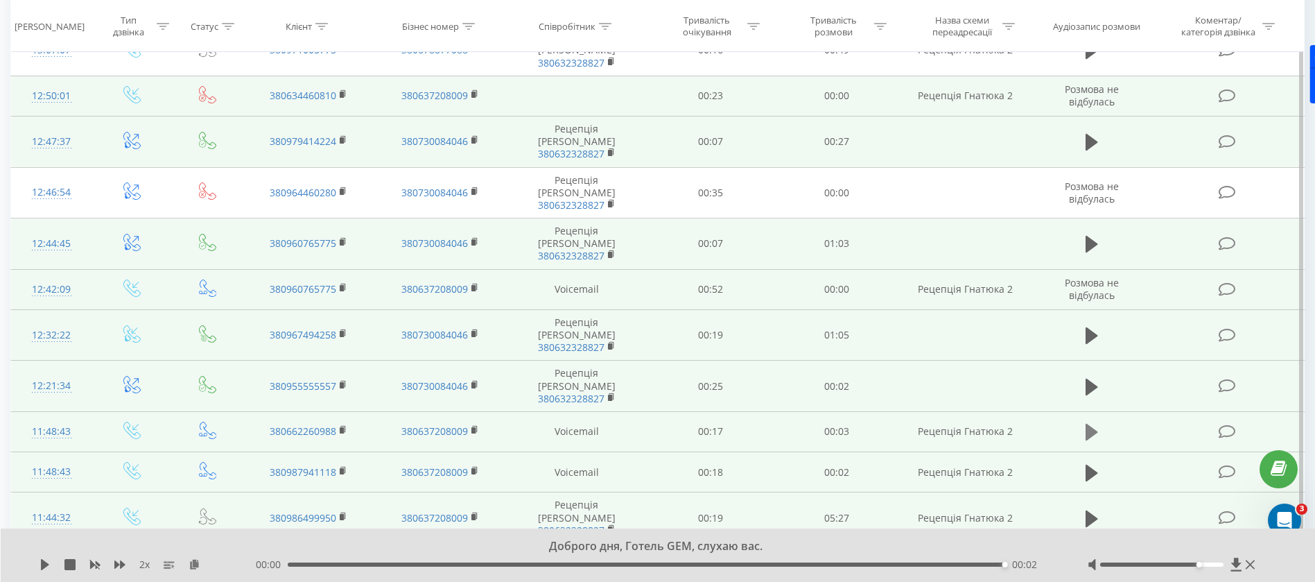
click at [1088, 424] on icon at bounding box center [1091, 432] width 12 height 17
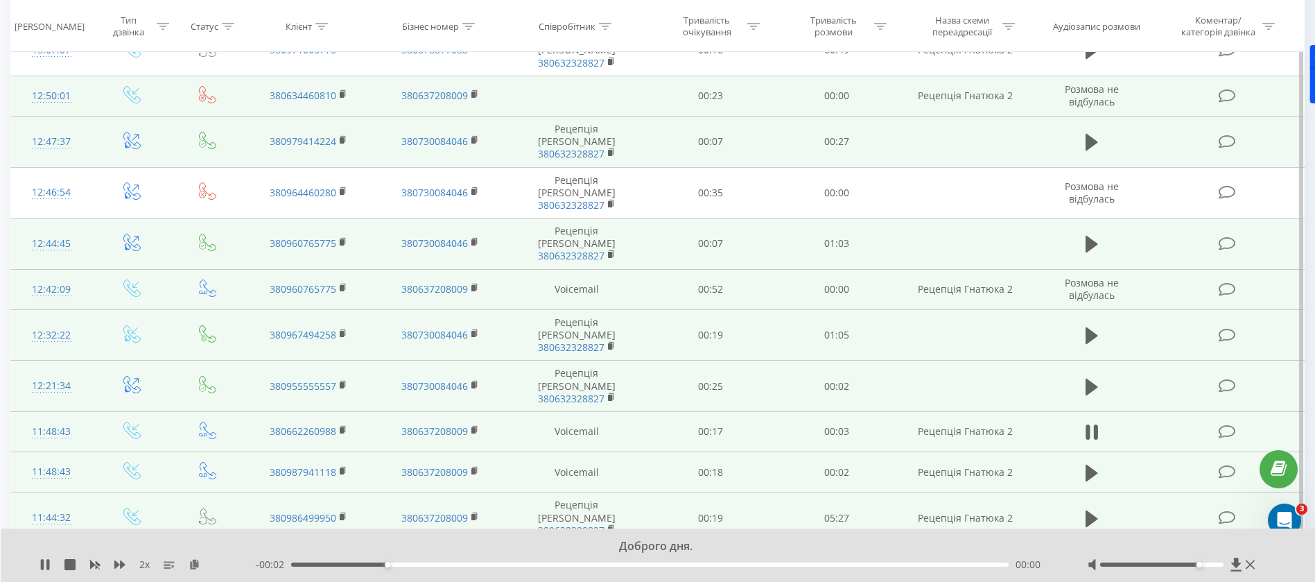
scroll to position [611, 0]
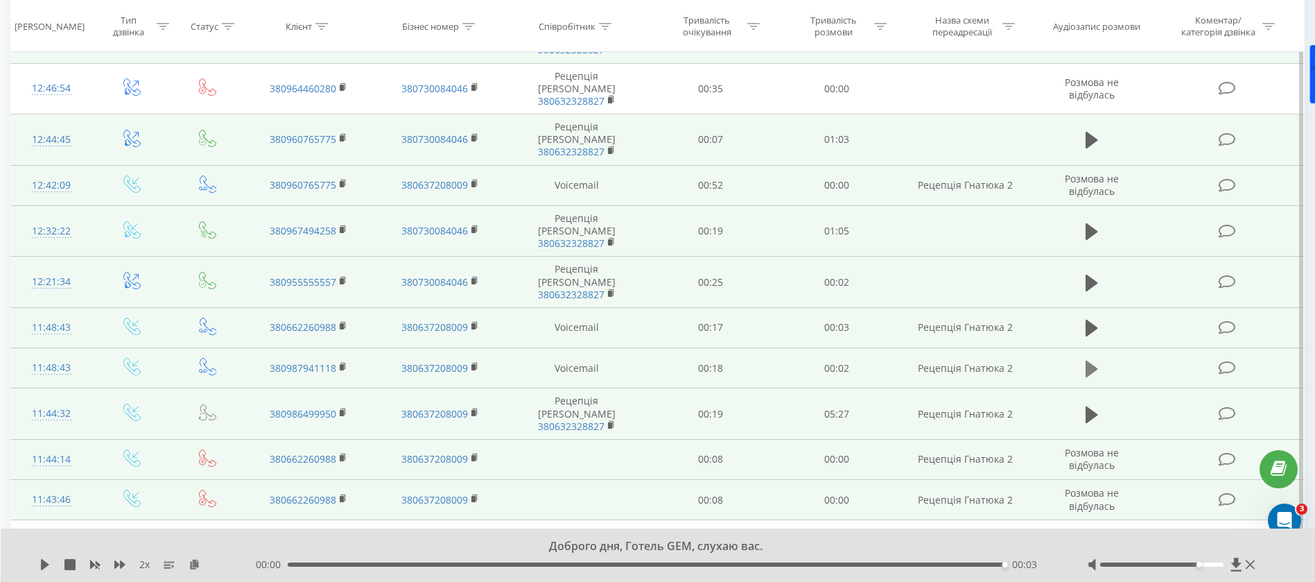
click at [1094, 359] on icon at bounding box center [1091, 368] width 12 height 19
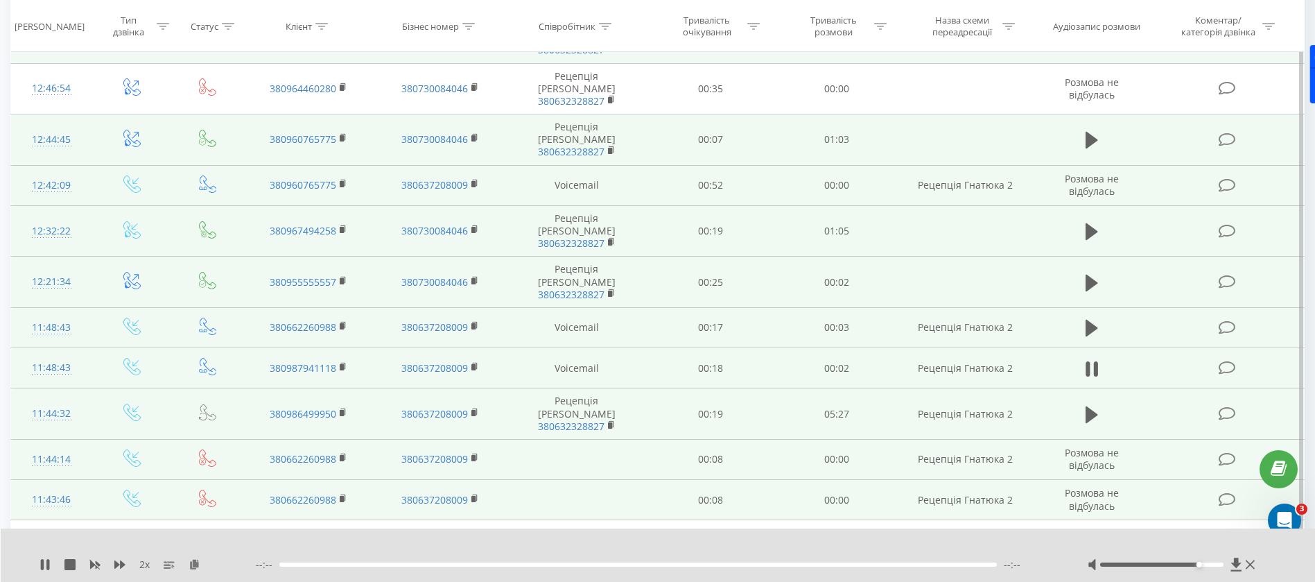
scroll to position [686, 0]
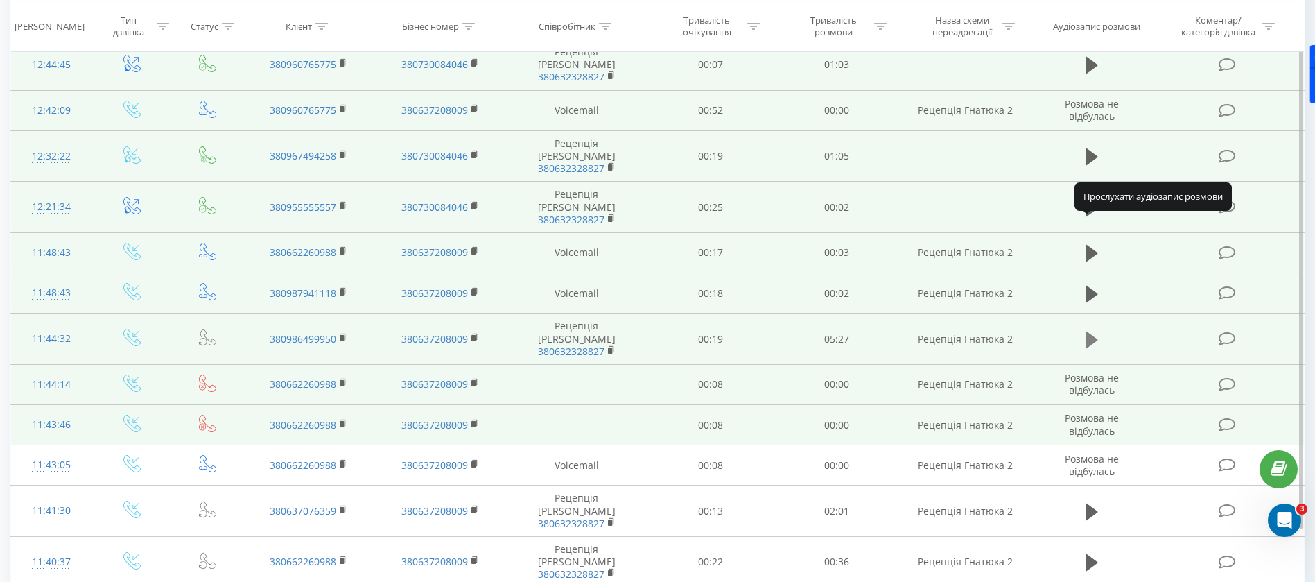
click at [1097, 330] on icon at bounding box center [1091, 339] width 12 height 19
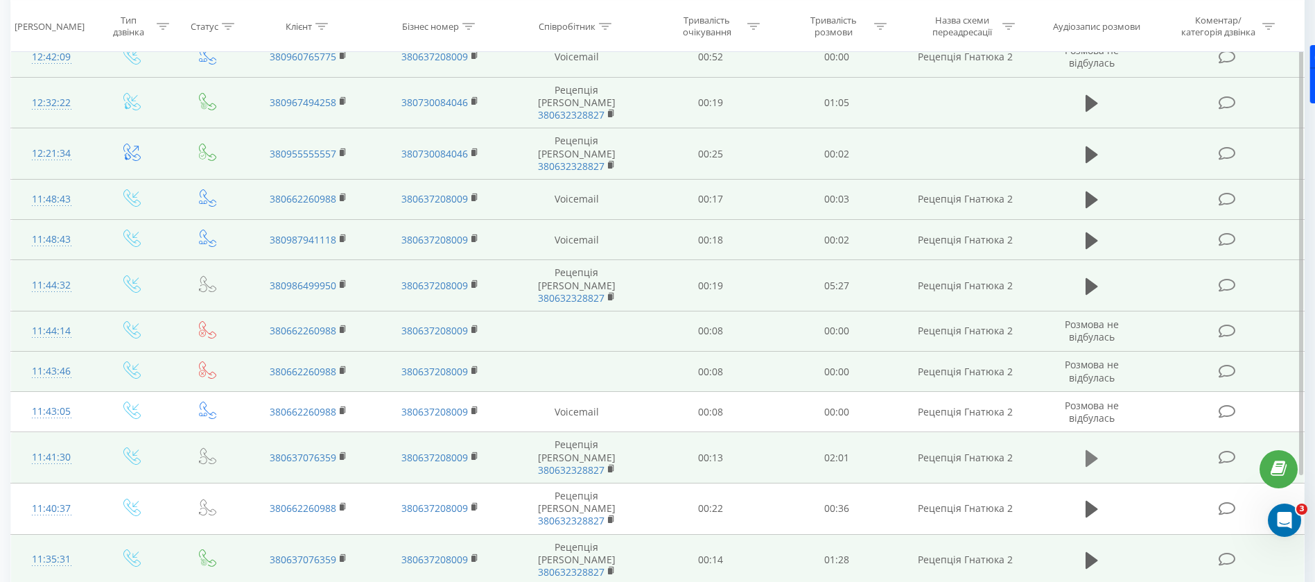
click at [1093, 448] on icon at bounding box center [1091, 457] width 12 height 19
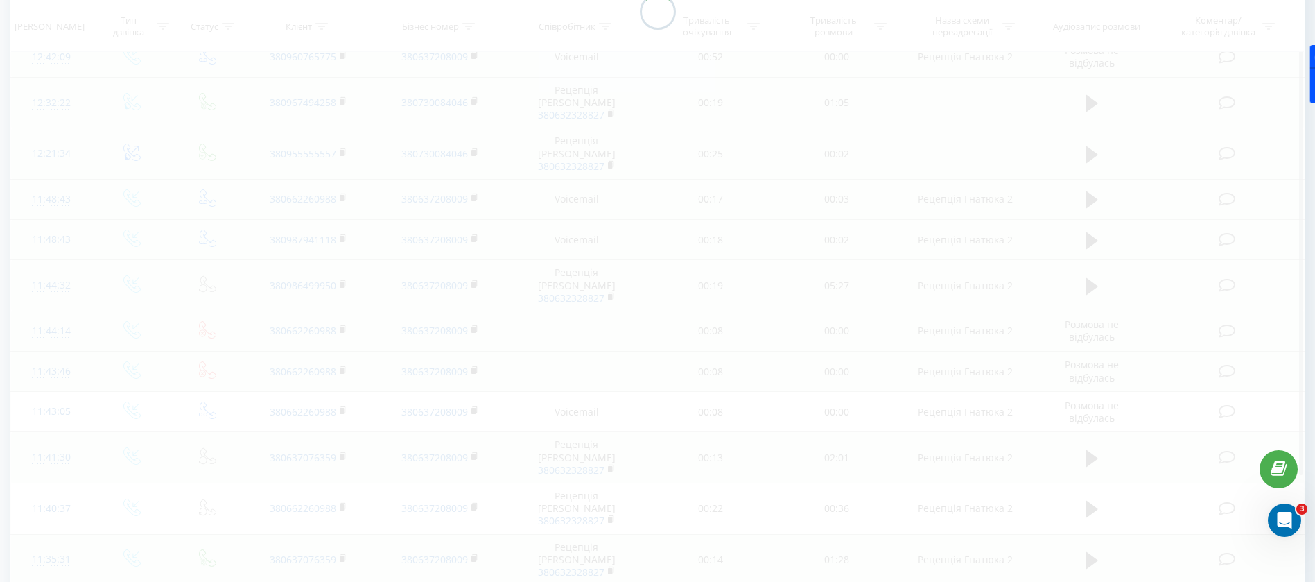
scroll to position [91, 0]
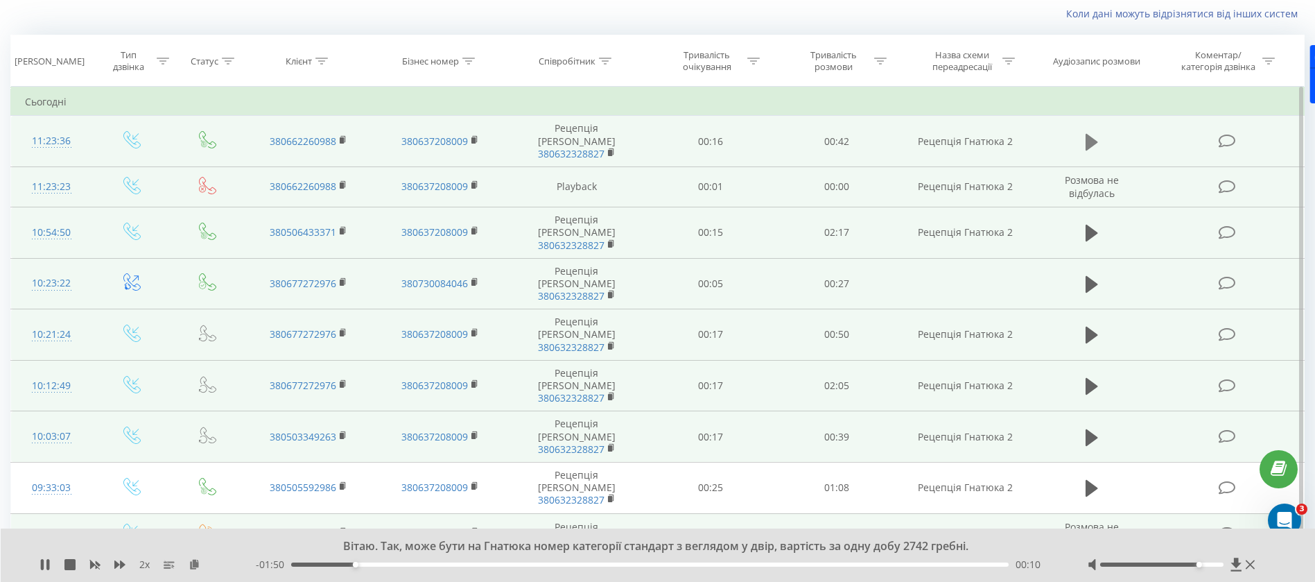
click at [1094, 139] on icon at bounding box center [1091, 141] width 12 height 19
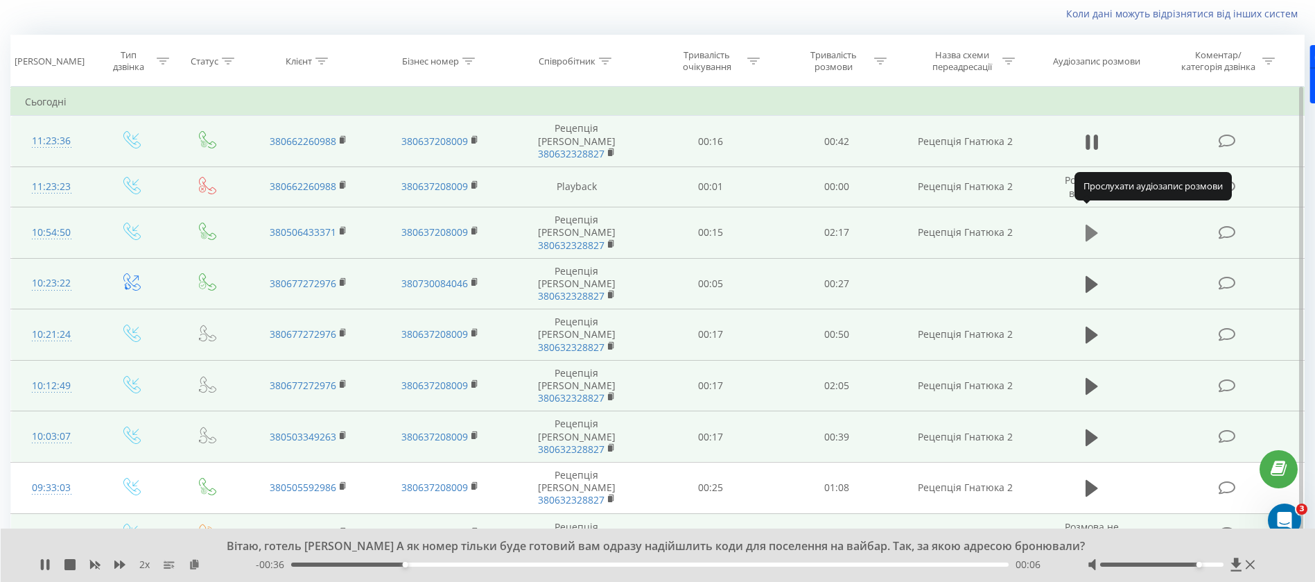
click at [1098, 222] on button at bounding box center [1091, 232] width 21 height 21
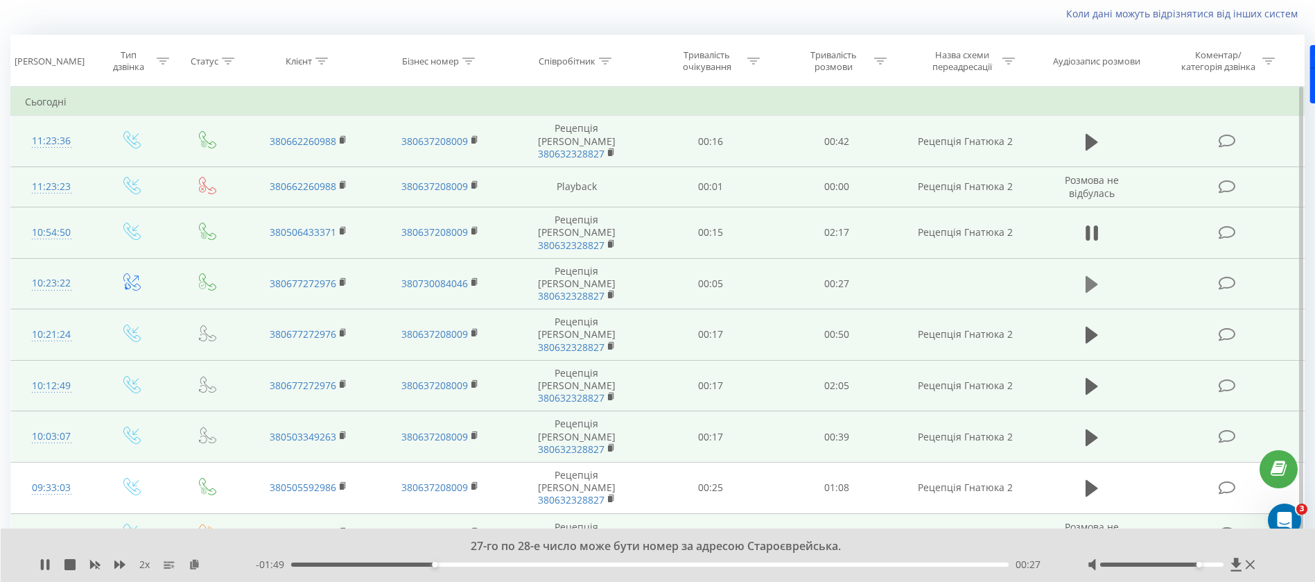
click at [1086, 276] on icon at bounding box center [1091, 284] width 12 height 17
click at [1093, 326] on icon at bounding box center [1091, 334] width 12 height 17
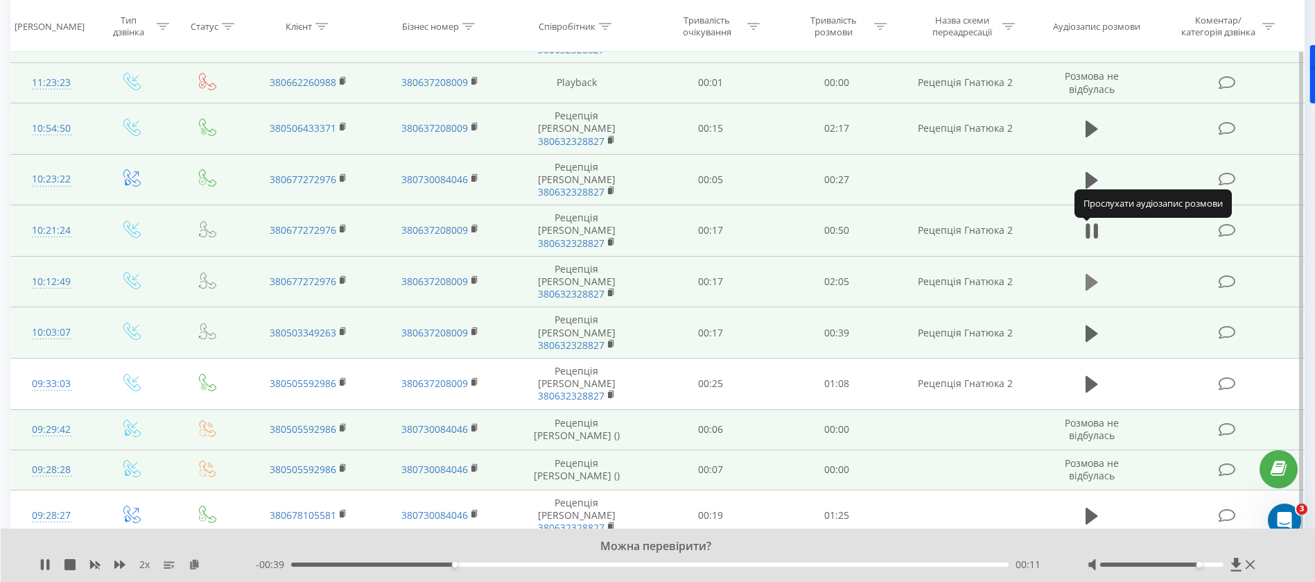
click at [1095, 272] on icon at bounding box center [1091, 281] width 12 height 19
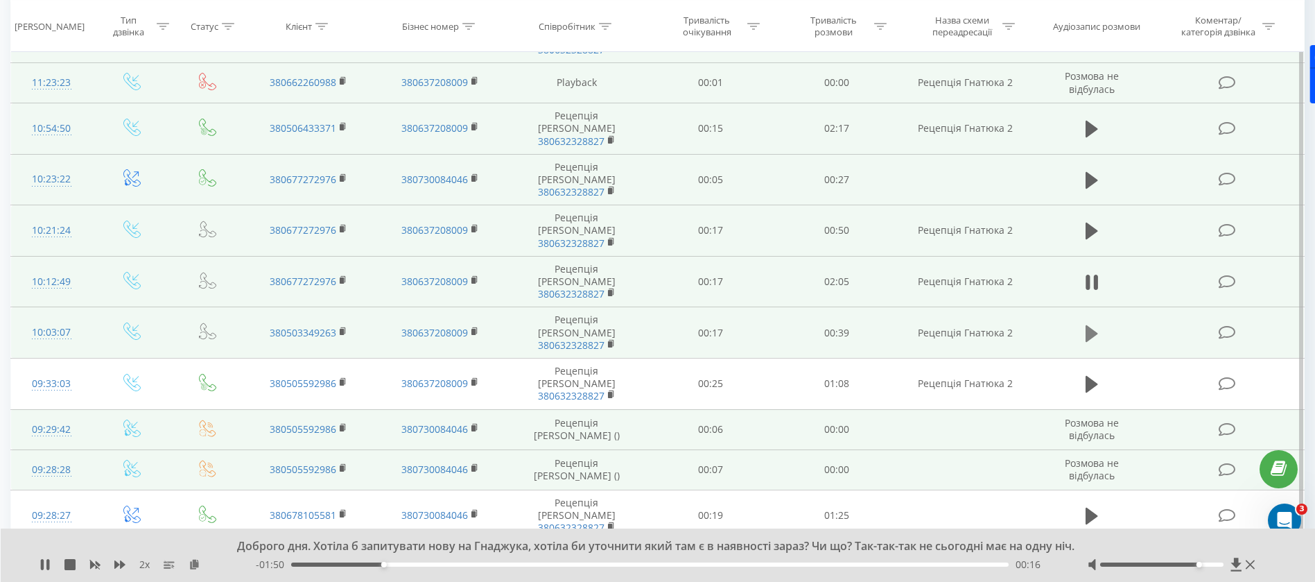
click at [1091, 324] on icon at bounding box center [1091, 332] width 12 height 17
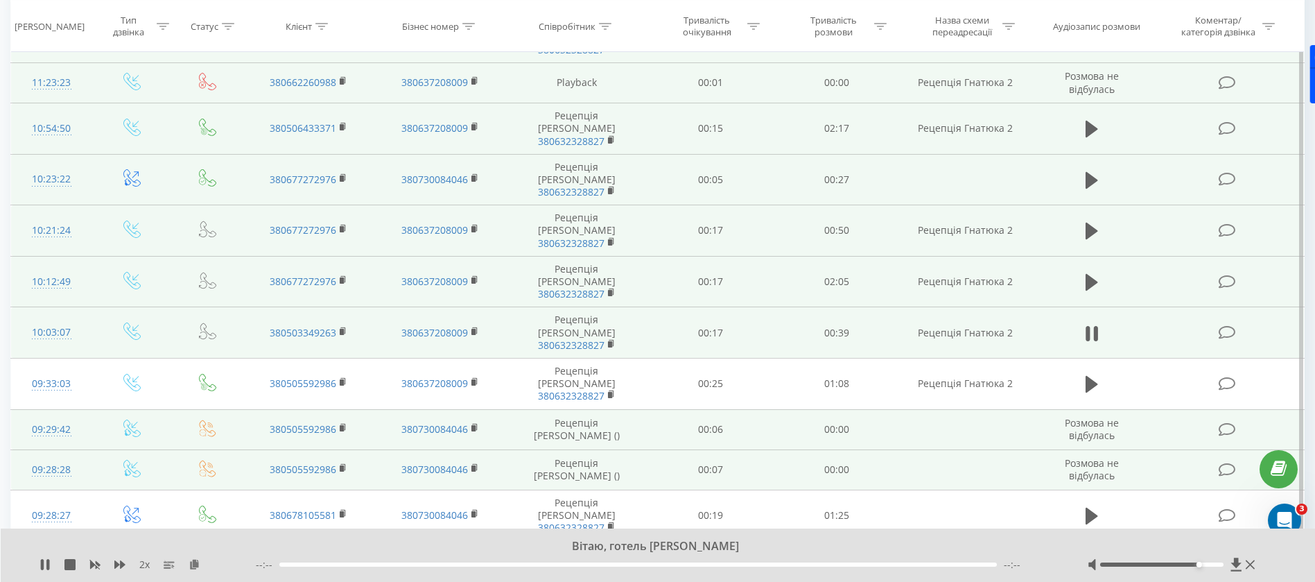
scroll to position [299, 0]
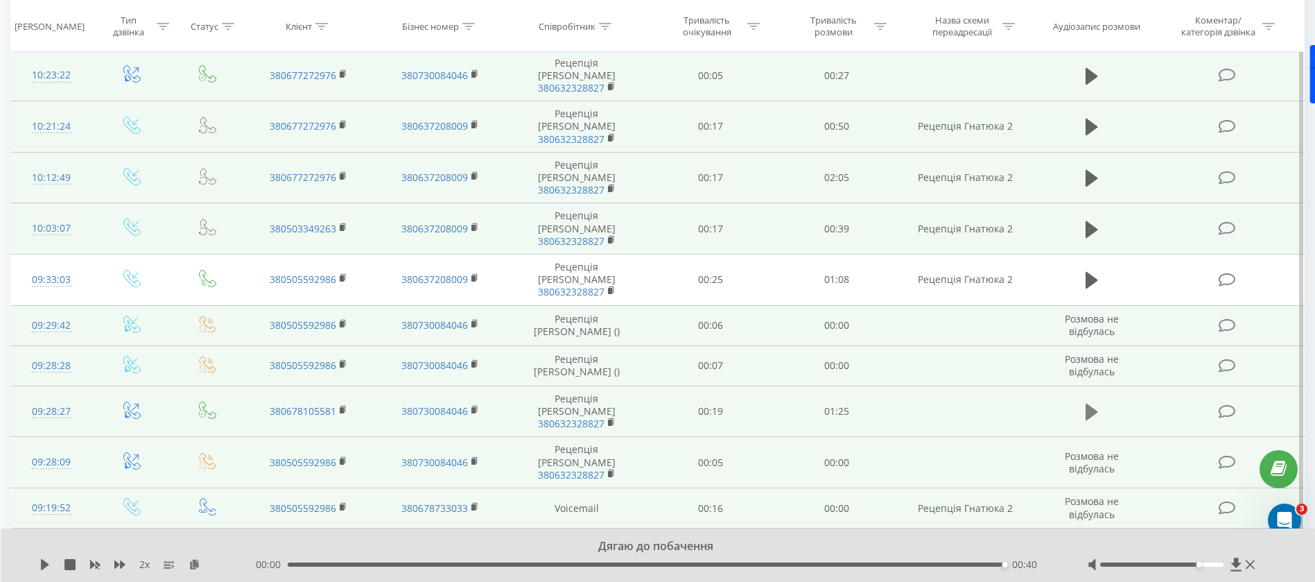
click at [1090, 403] on icon at bounding box center [1091, 411] width 12 height 17
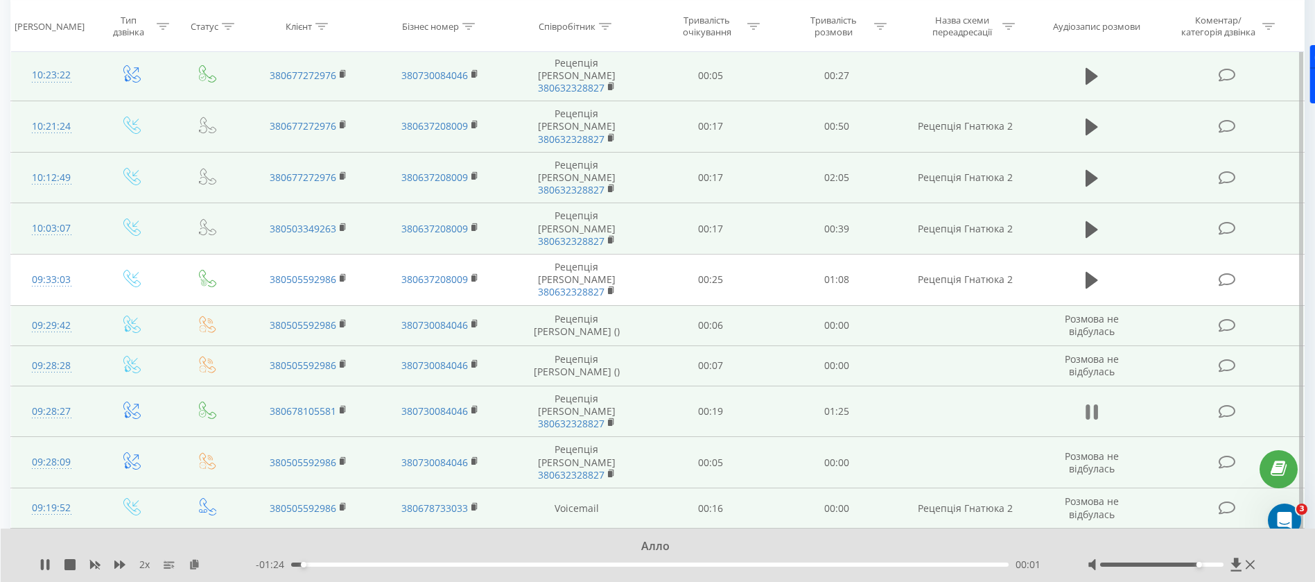
scroll to position [403, 0]
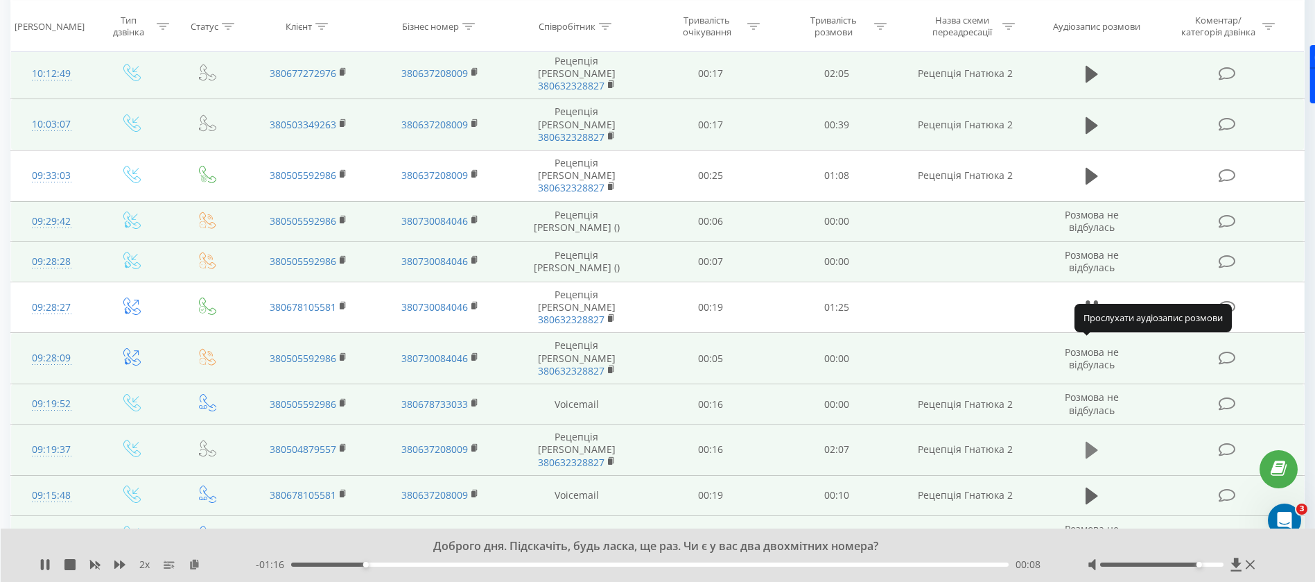
click at [1094, 442] on icon at bounding box center [1091, 450] width 12 height 17
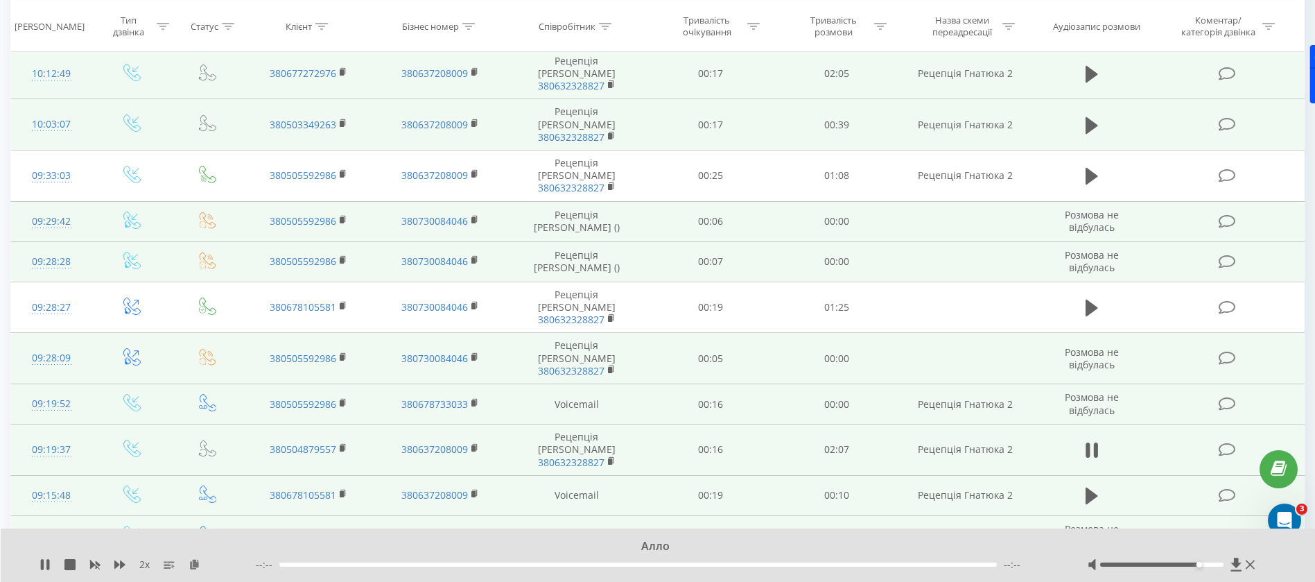
scroll to position [507, 0]
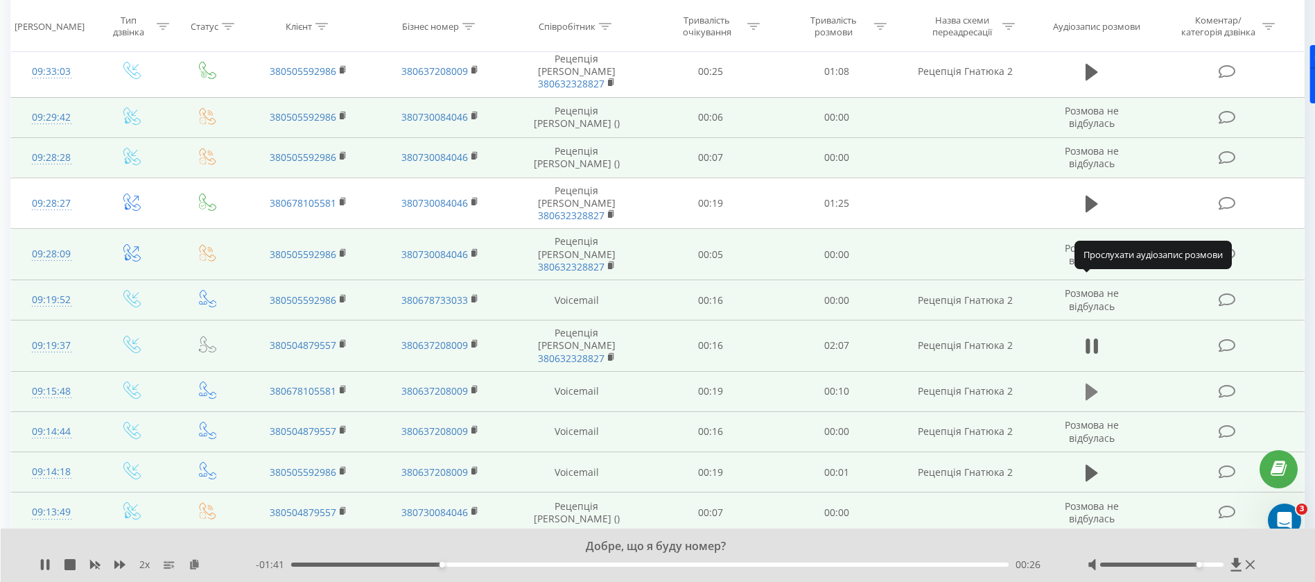
click at [1092, 383] on icon at bounding box center [1091, 391] width 12 height 17
click at [1088, 464] on icon at bounding box center [1091, 472] width 12 height 17
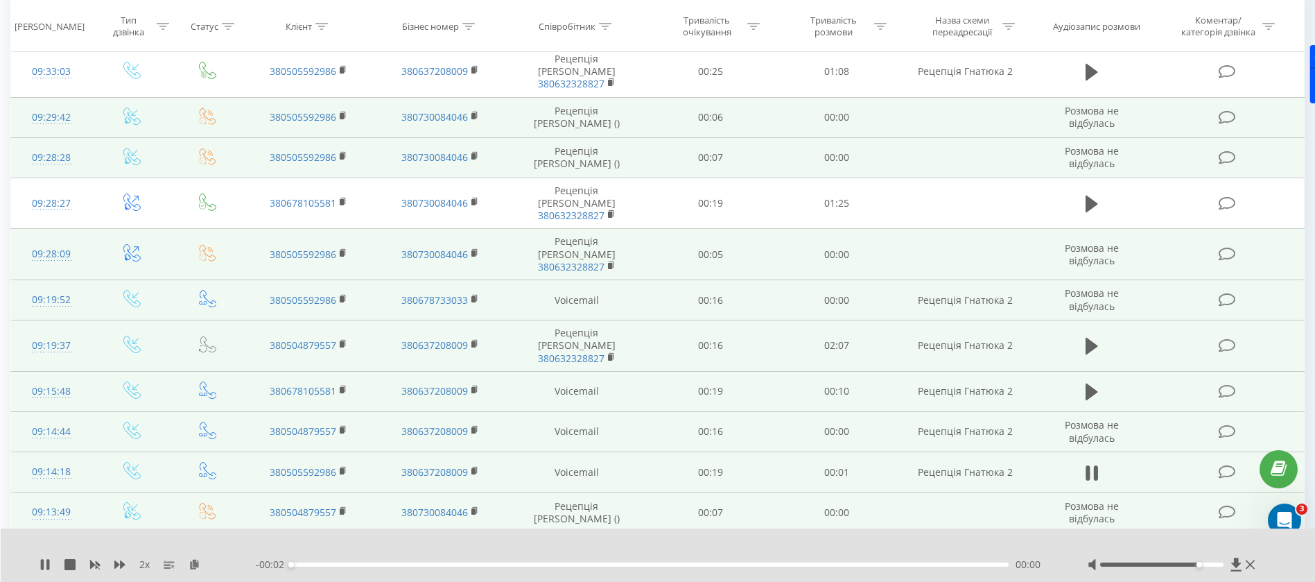
scroll to position [611, 0]
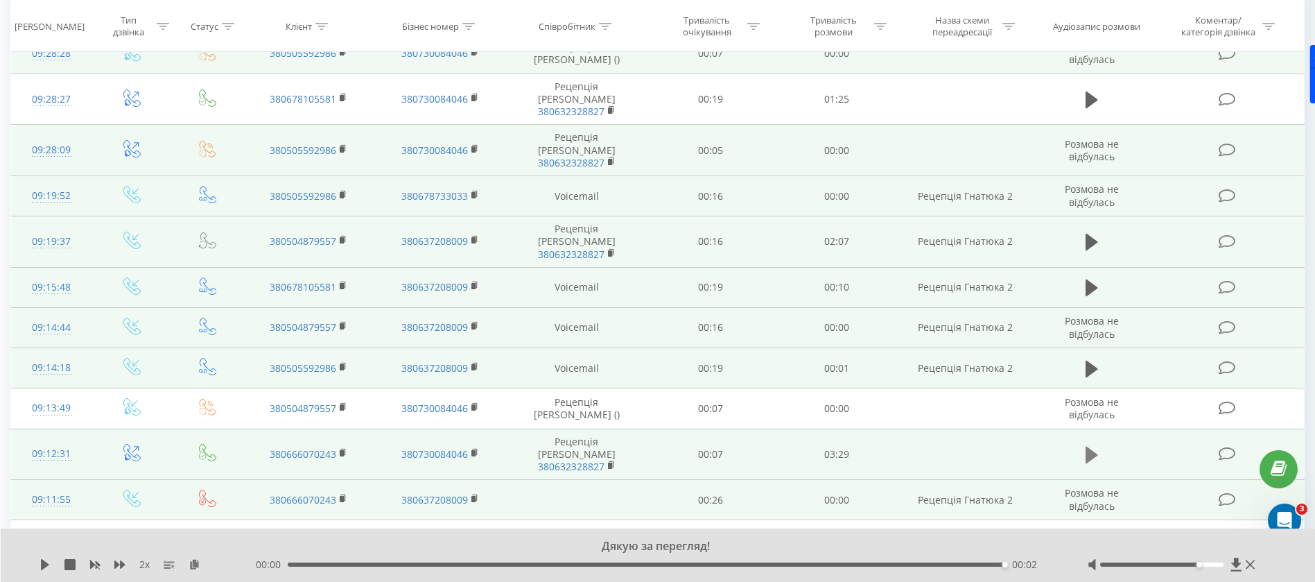
click at [1091, 446] on icon at bounding box center [1091, 454] width 12 height 17
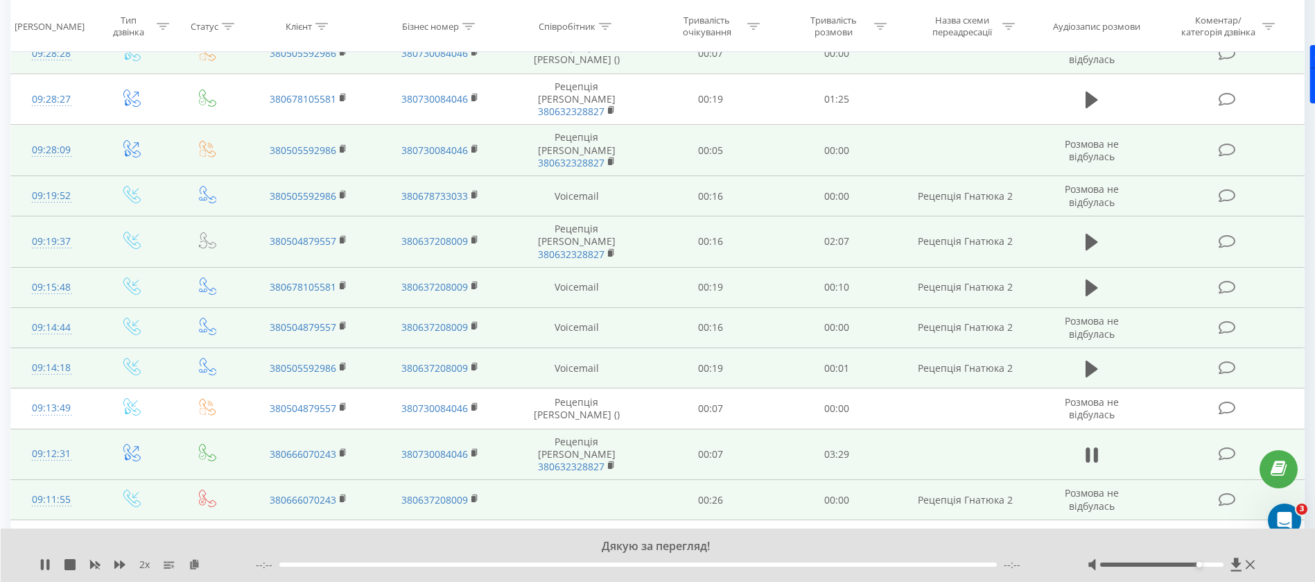
scroll to position [686, 0]
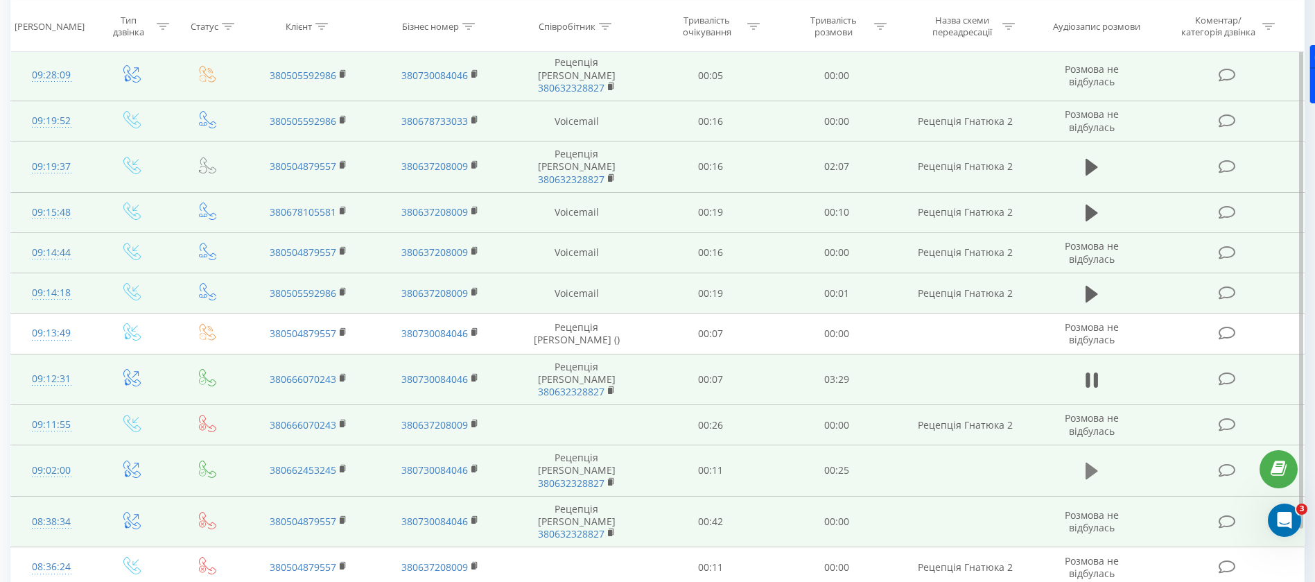
click at [1091, 462] on icon at bounding box center [1091, 470] width 12 height 17
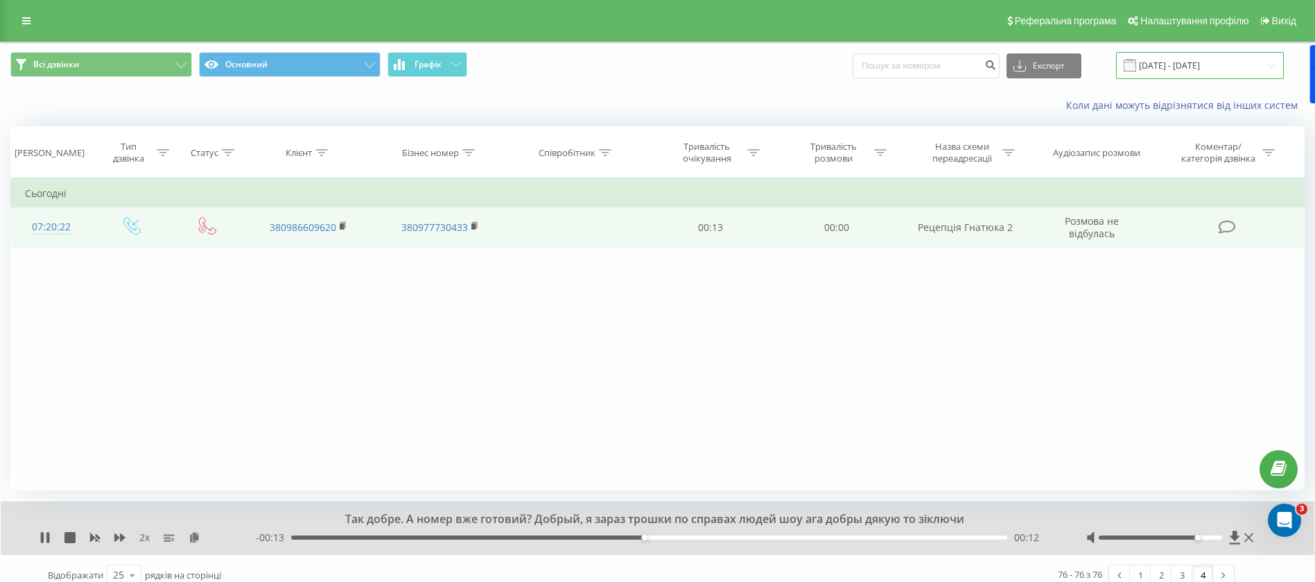
click at [1185, 63] on input "[DATE] - [DATE]" at bounding box center [1200, 65] width 168 height 27
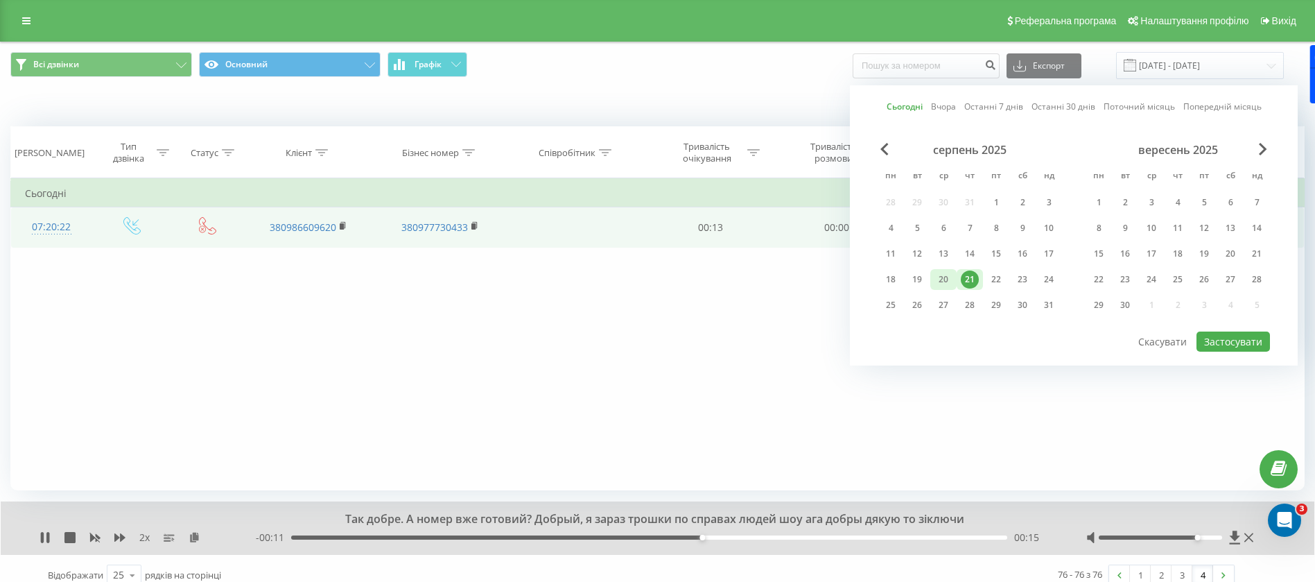
click at [950, 277] on div "20" at bounding box center [943, 279] width 18 height 18
click at [1240, 340] on button "Застосувати" at bounding box center [1232, 341] width 73 height 20
type input "[DATE] - [DATE]"
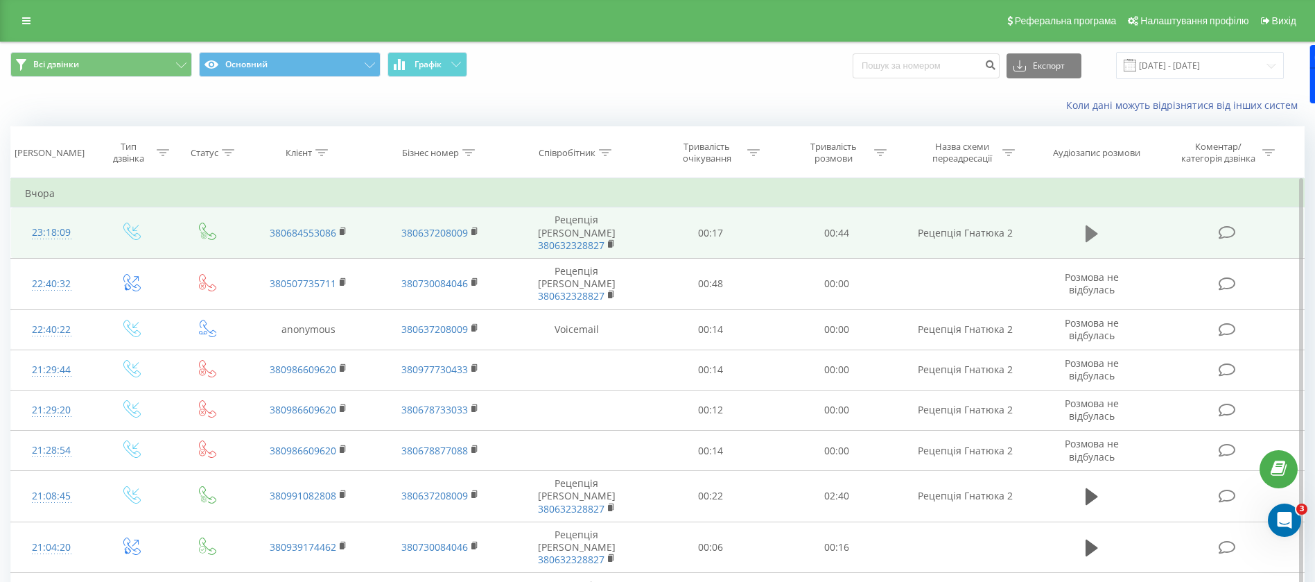
click at [1093, 224] on icon at bounding box center [1091, 233] width 12 height 19
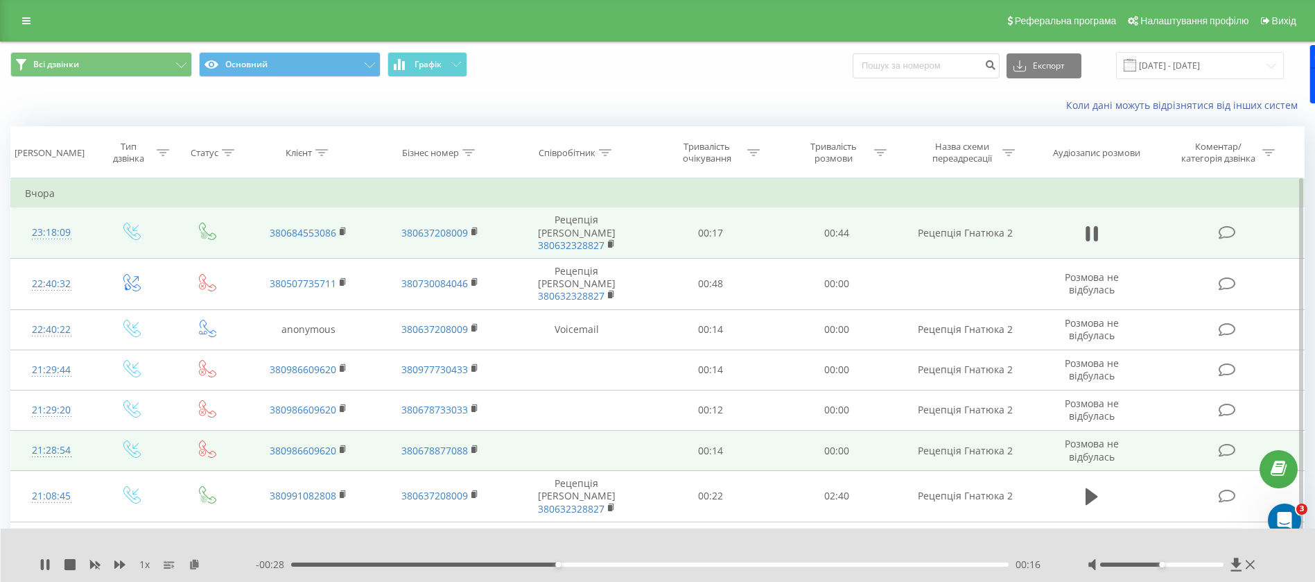
scroll to position [104, 0]
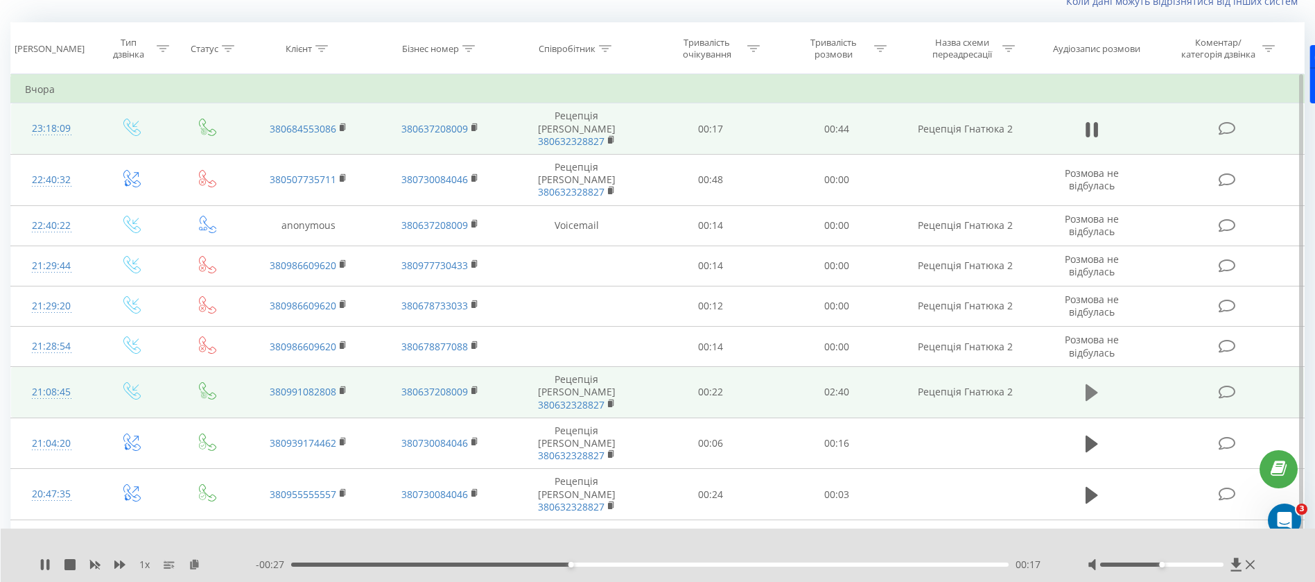
click at [1090, 384] on icon at bounding box center [1091, 392] width 12 height 17
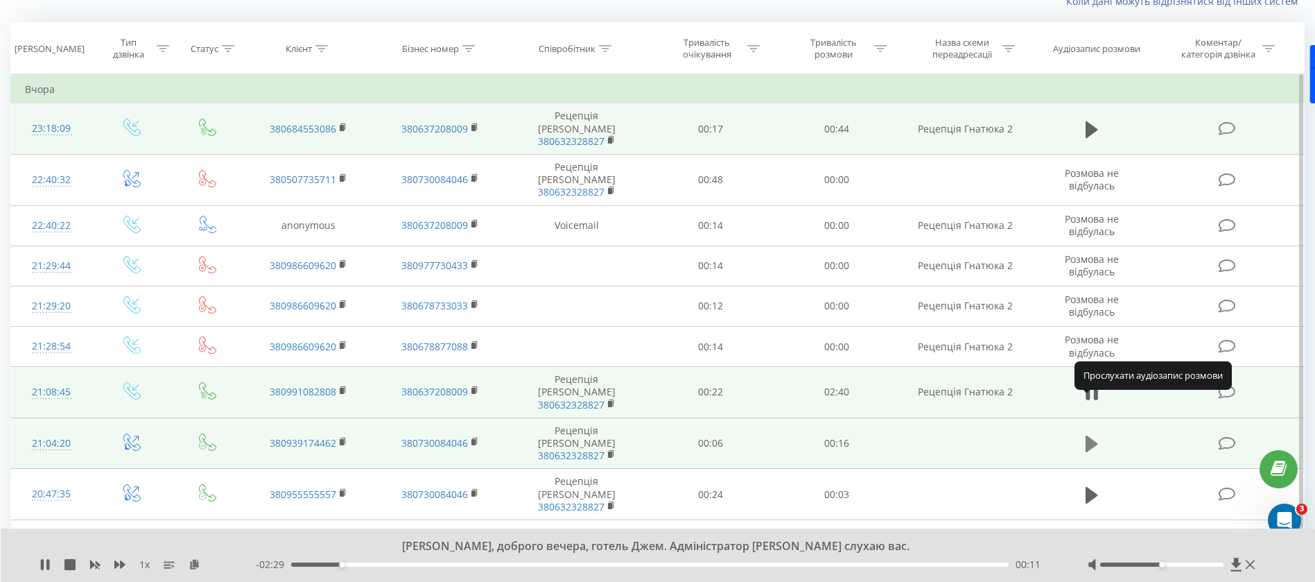
click at [1093, 435] on icon at bounding box center [1091, 443] width 12 height 17
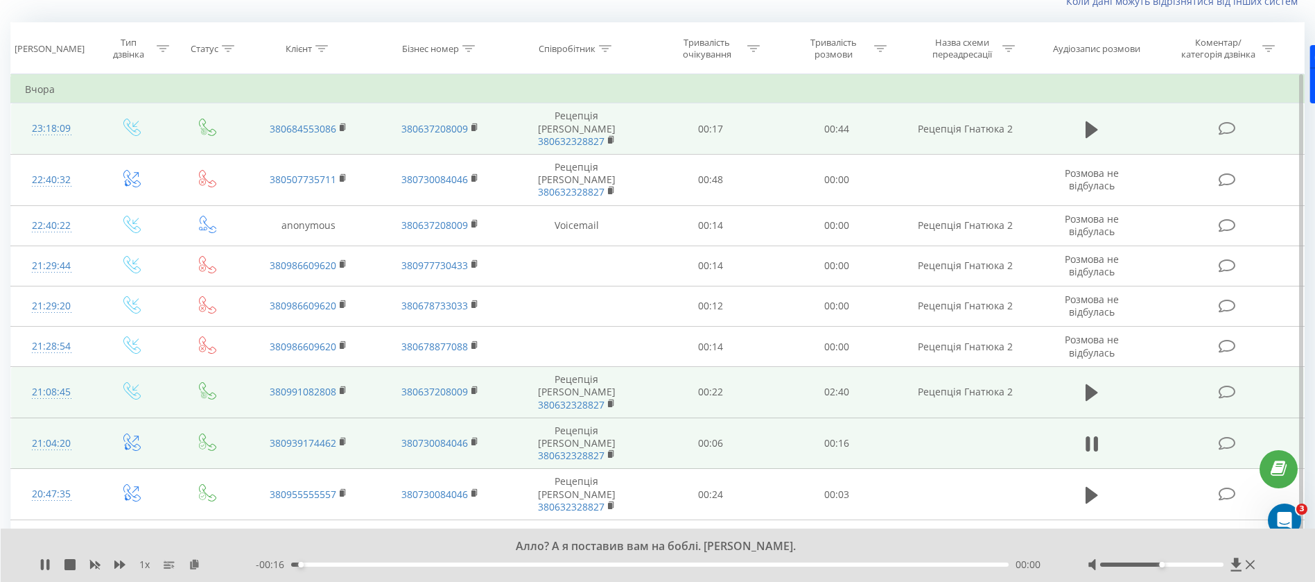
scroll to position [208, 0]
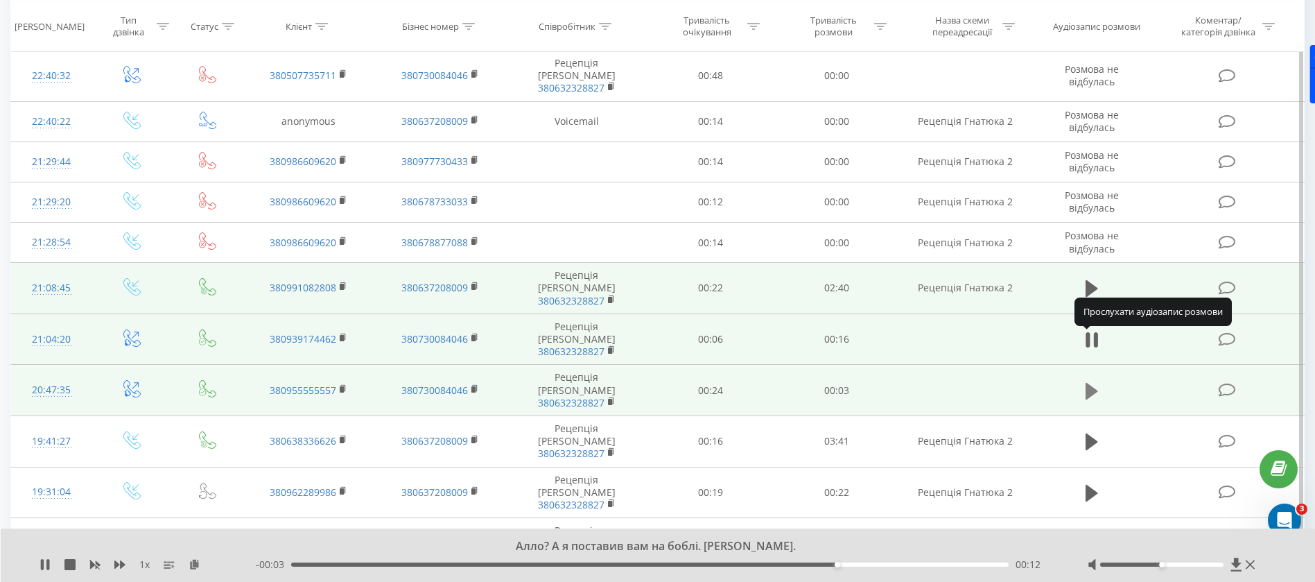
click at [1093, 381] on icon at bounding box center [1091, 390] width 12 height 19
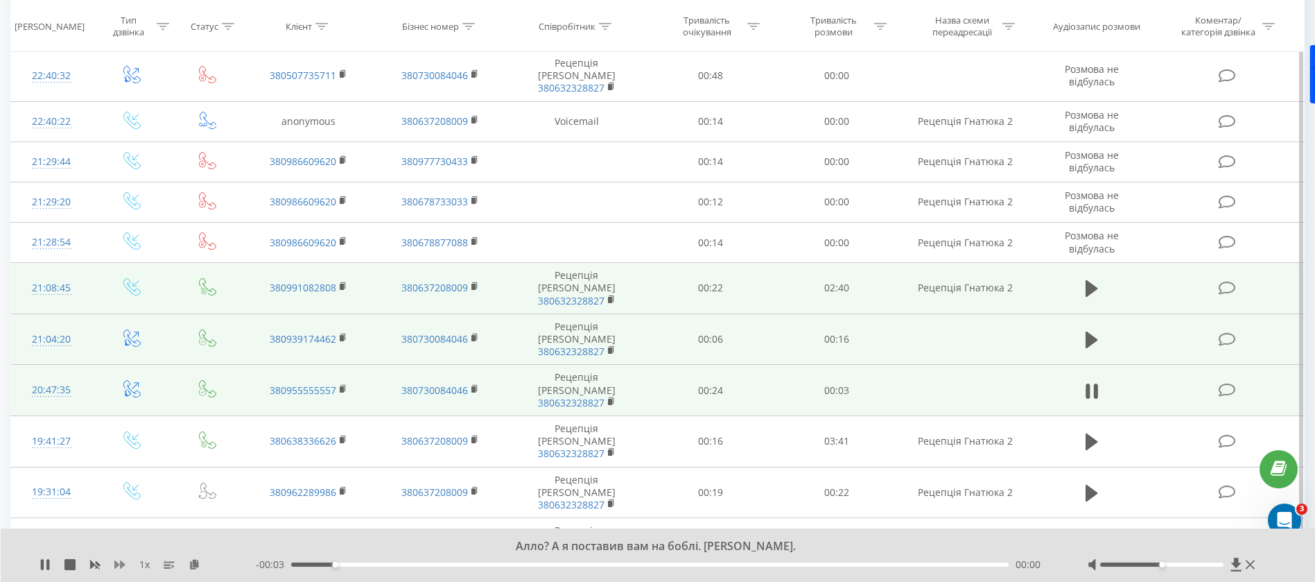
click at [121, 569] on icon at bounding box center [119, 564] width 11 height 11
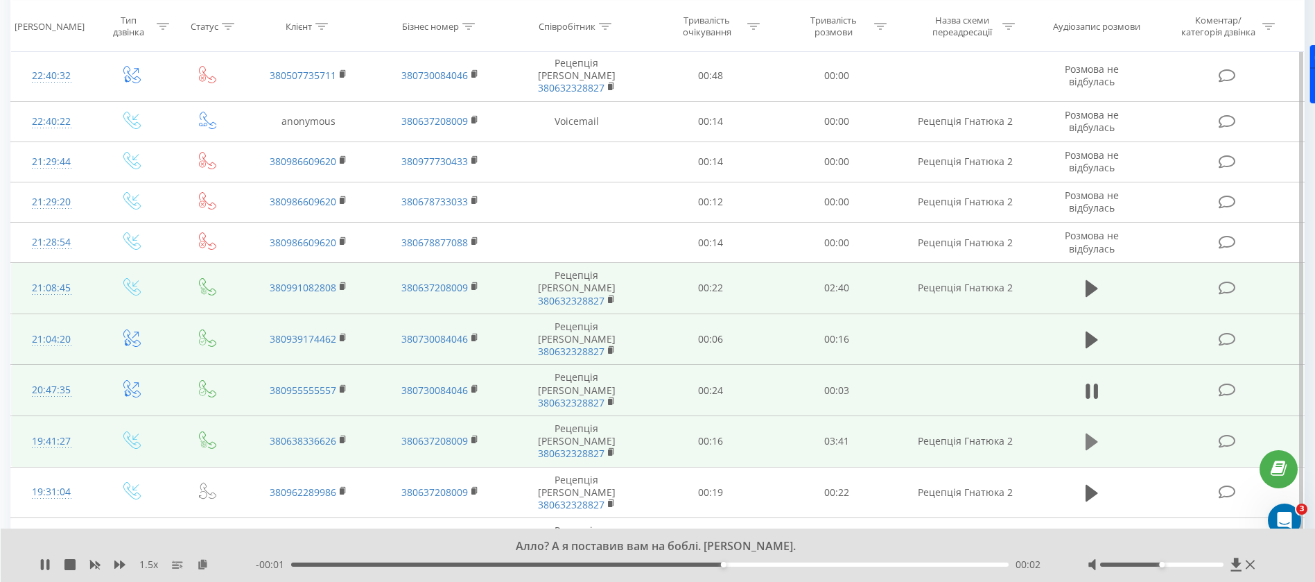
click at [1094, 432] on icon at bounding box center [1091, 441] width 12 height 19
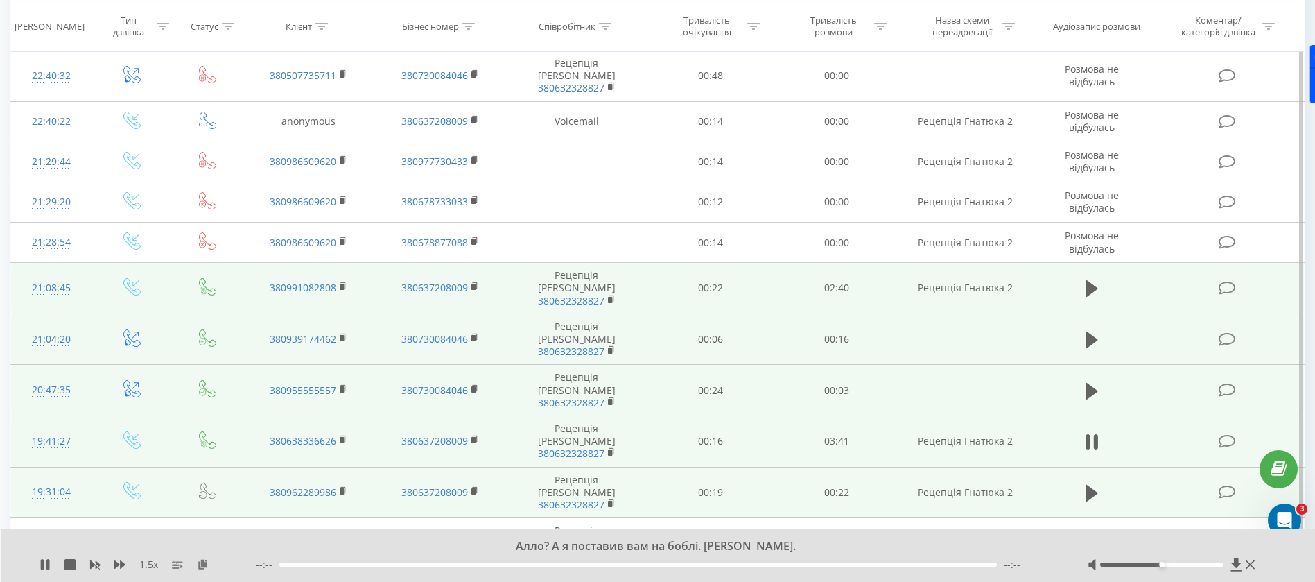
scroll to position [312, 0]
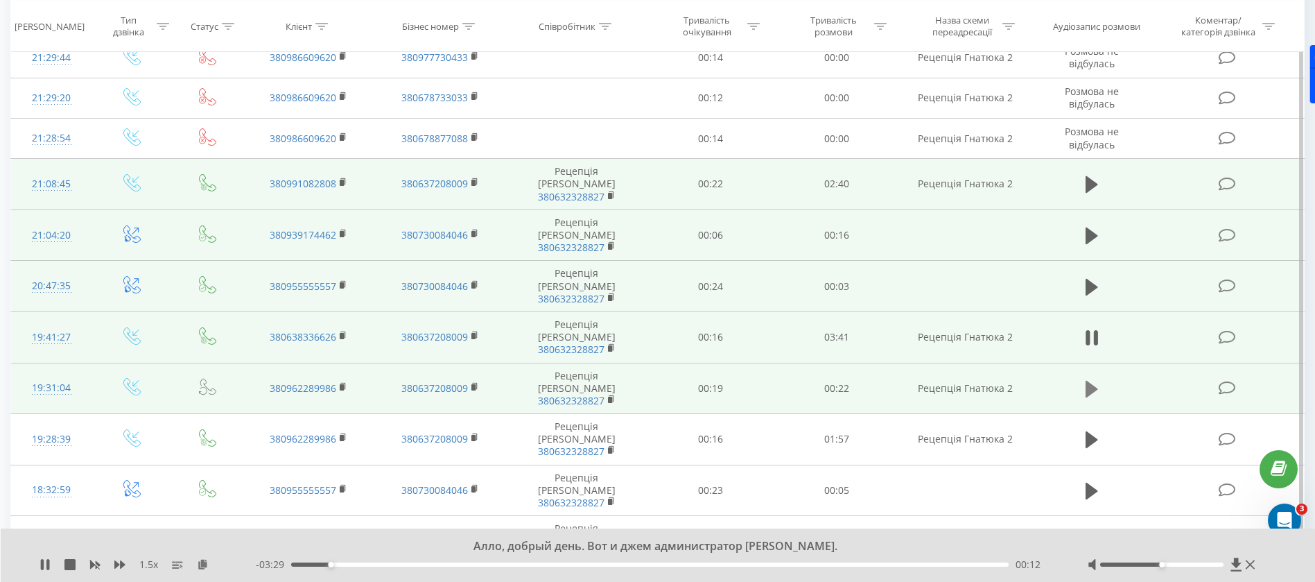
click at [1091, 379] on icon at bounding box center [1091, 388] width 12 height 19
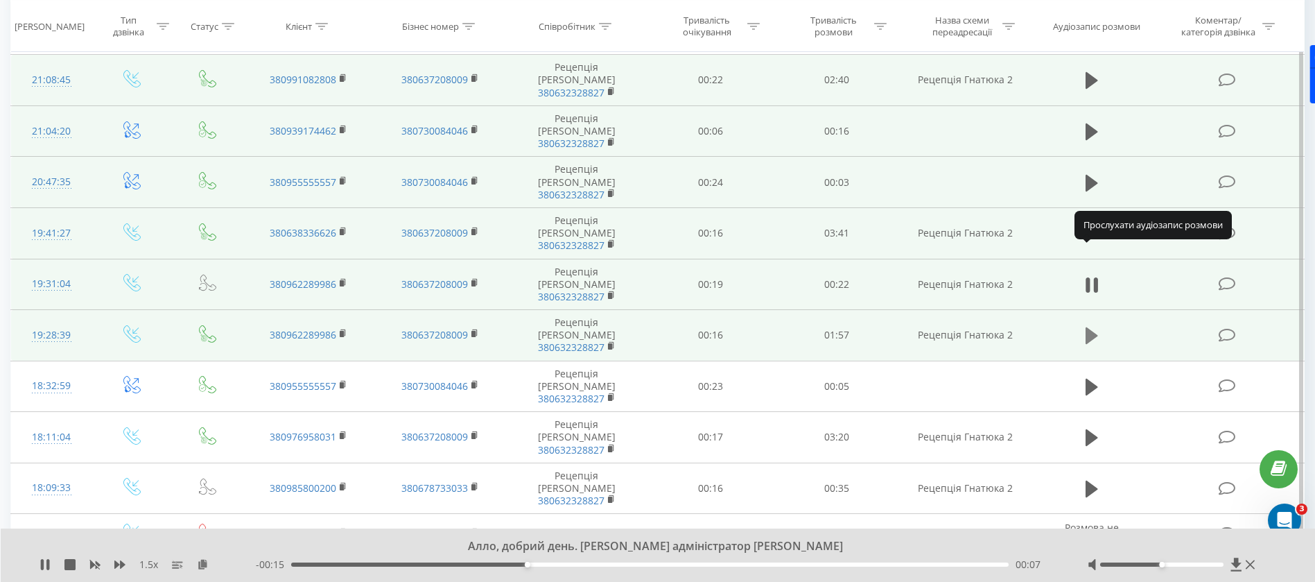
click at [1087, 327] on icon at bounding box center [1091, 335] width 12 height 17
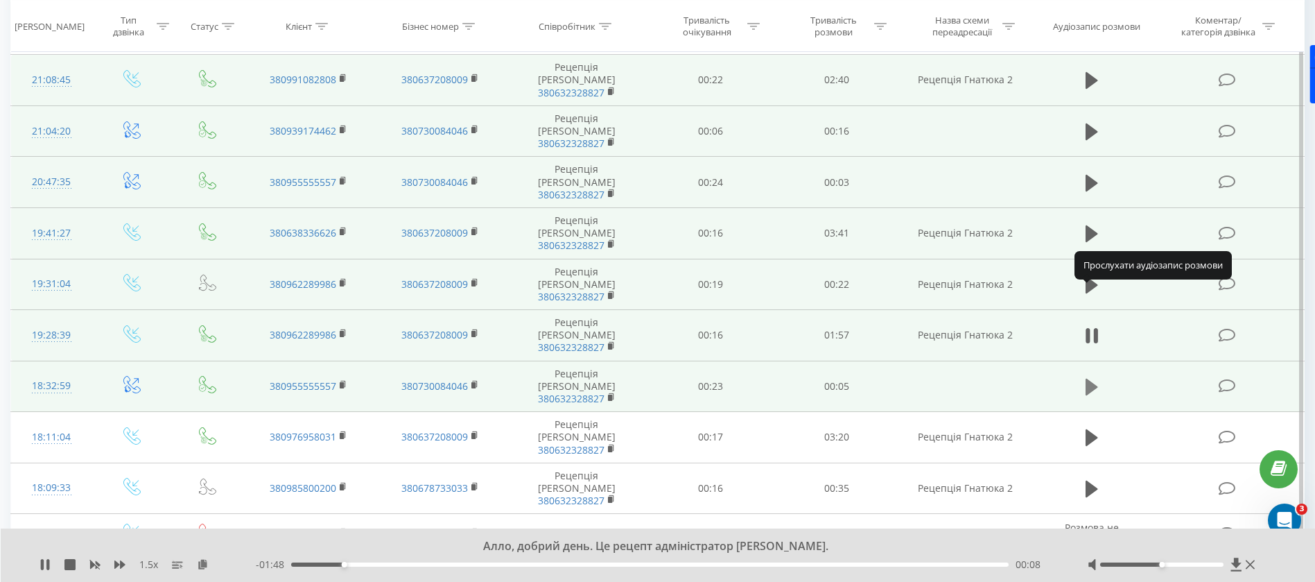
click at [1092, 378] on icon at bounding box center [1091, 386] width 12 height 17
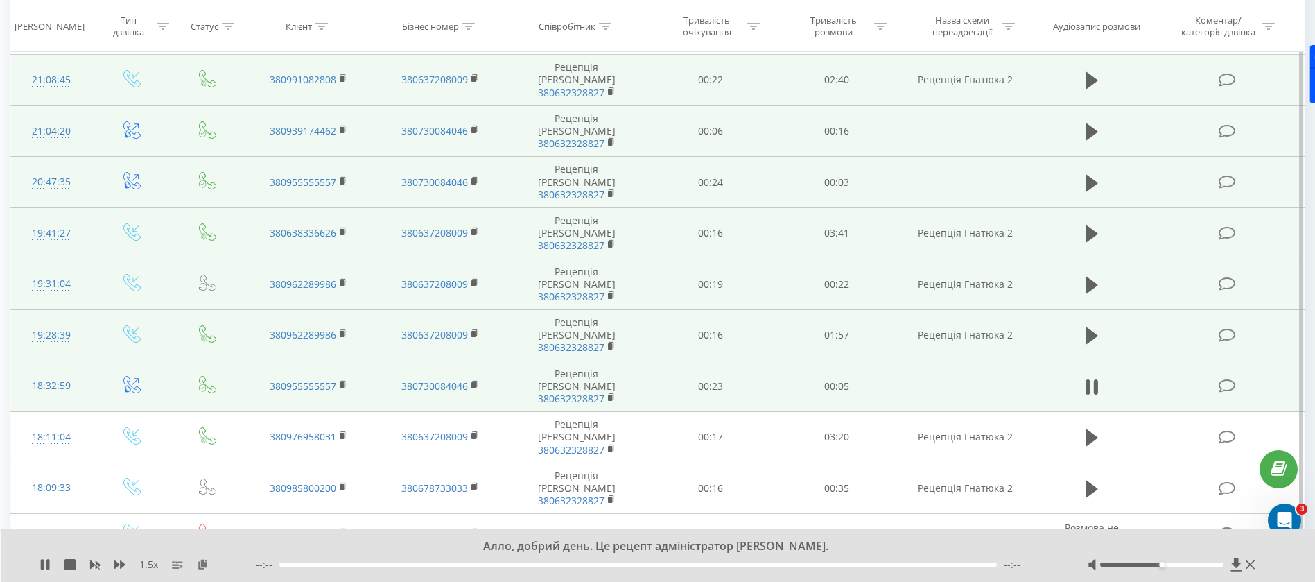
scroll to position [520, 0]
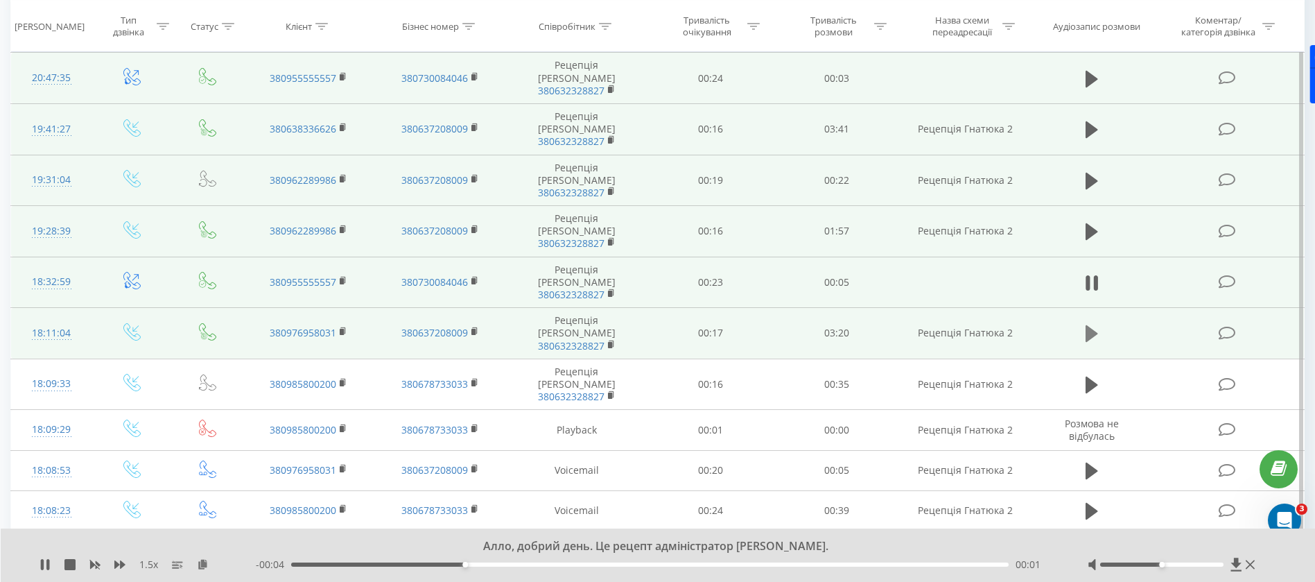
click at [1095, 324] on icon at bounding box center [1091, 333] width 12 height 19
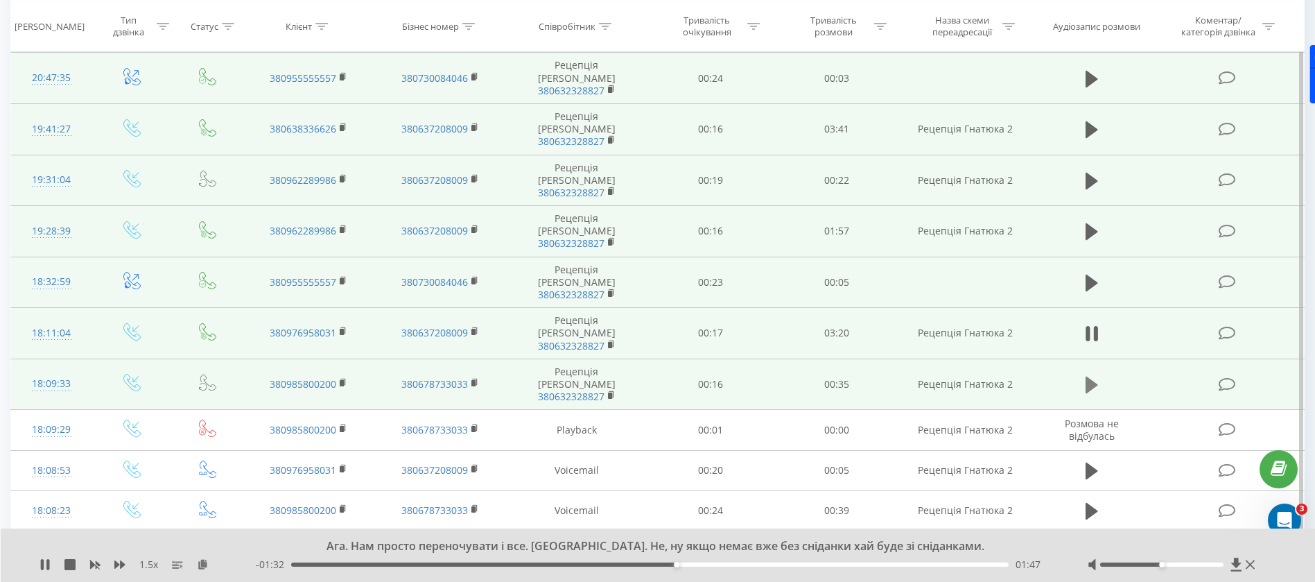
click at [1093, 376] on icon at bounding box center [1091, 384] width 12 height 17
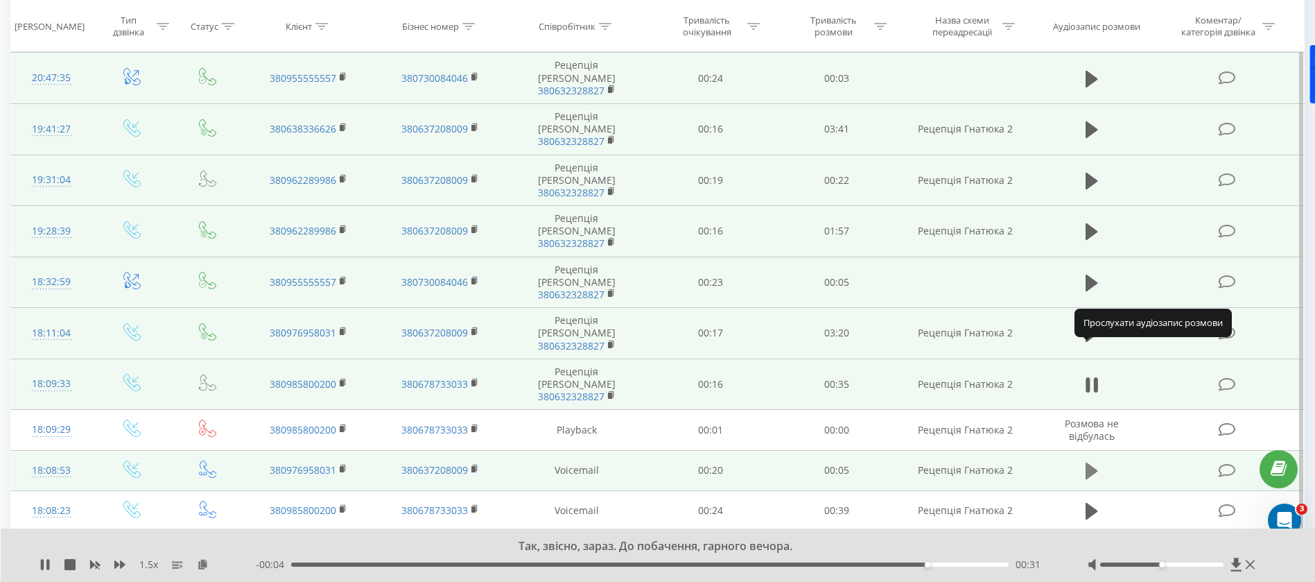
click at [1095, 462] on icon at bounding box center [1091, 470] width 12 height 17
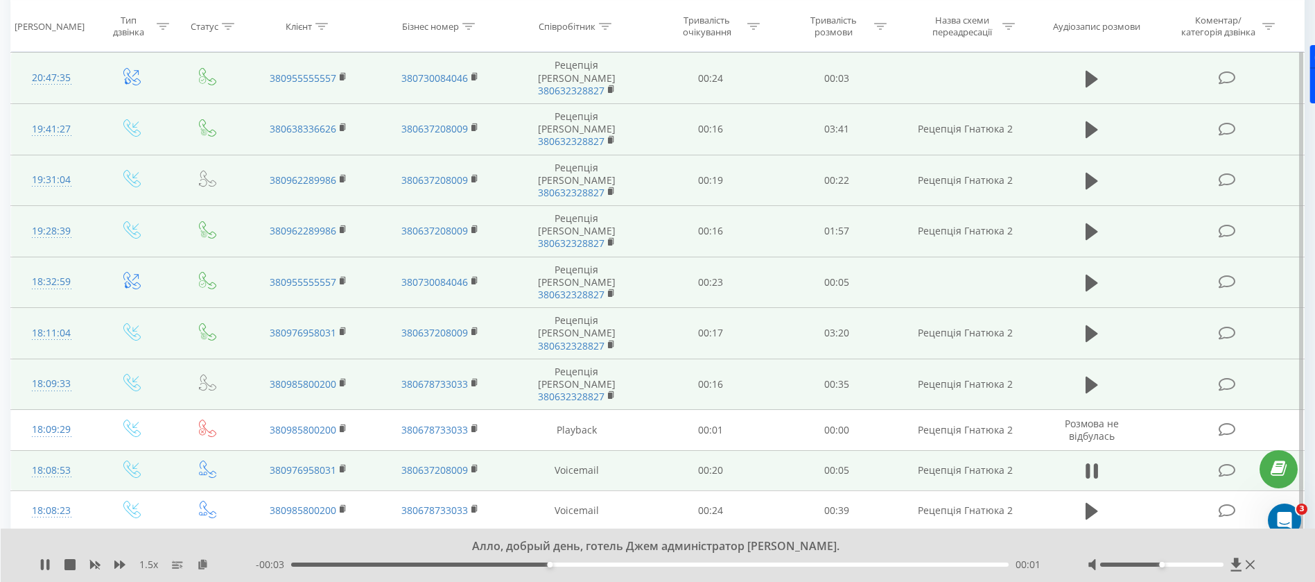
scroll to position [624, 0]
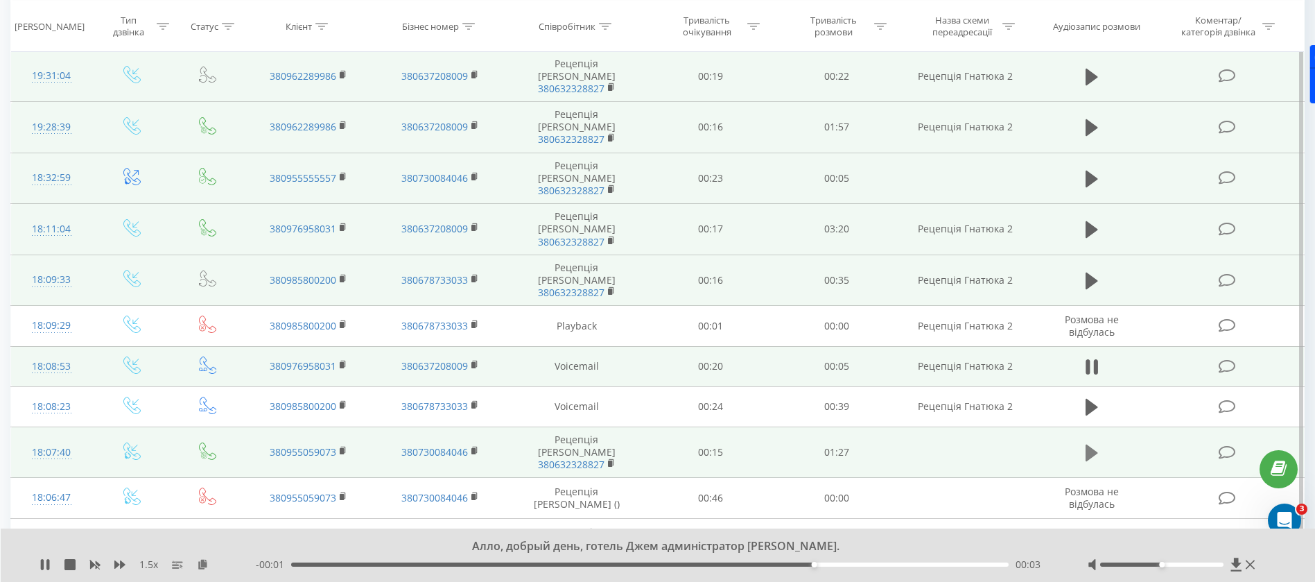
click at [1092, 443] on icon at bounding box center [1091, 452] width 12 height 19
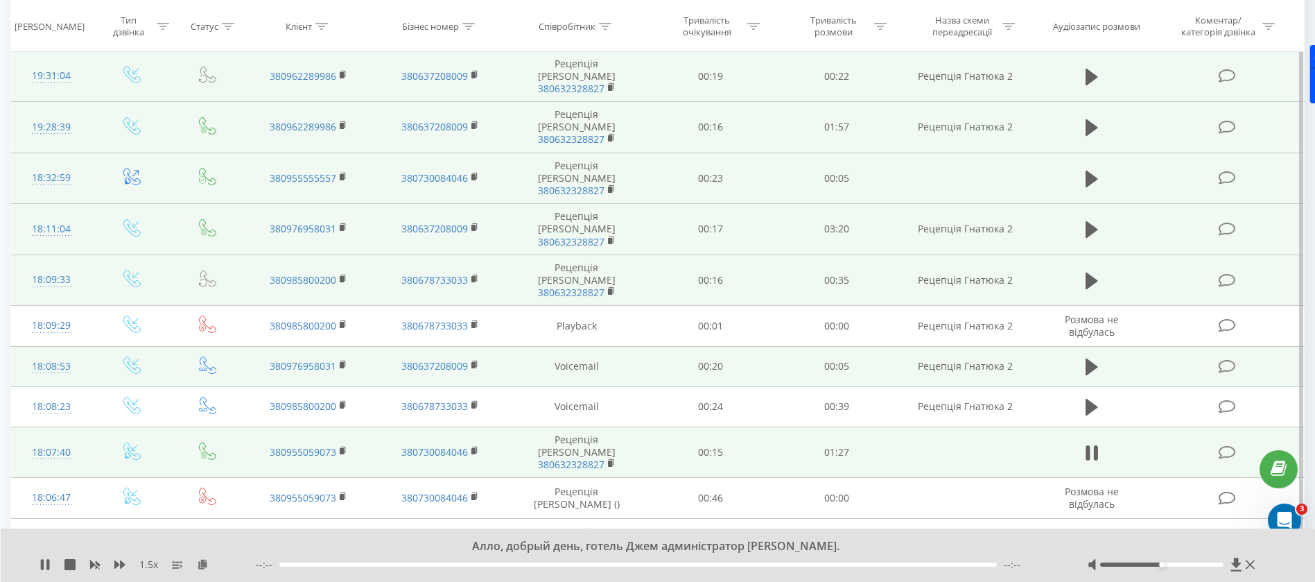
scroll to position [686, 0]
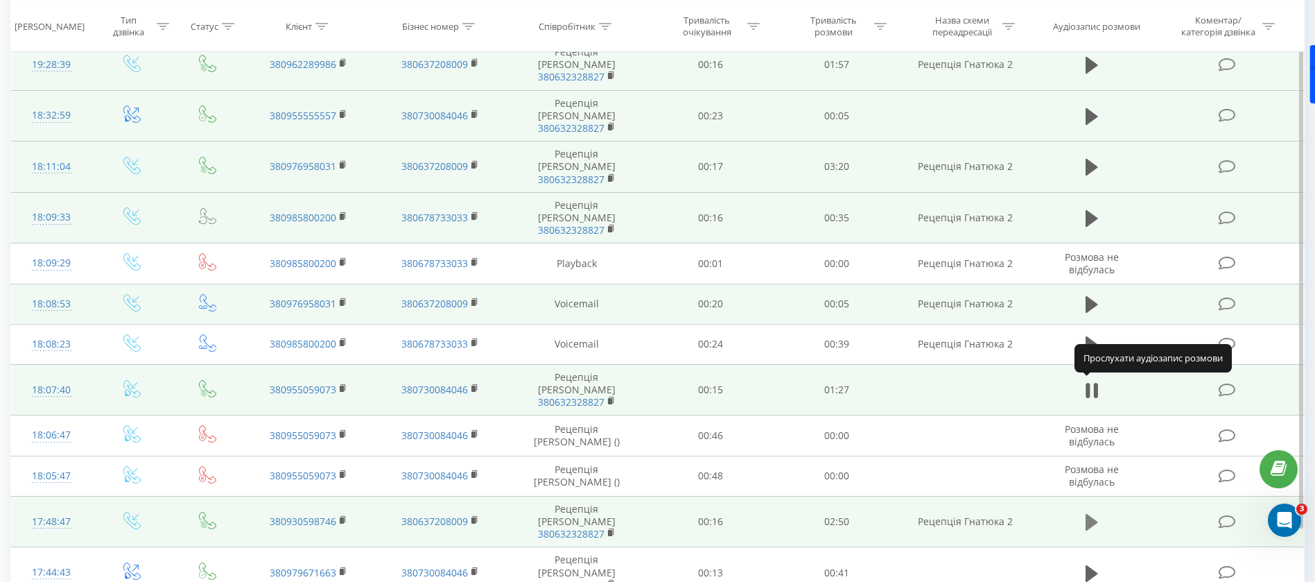
click at [1095, 512] on icon at bounding box center [1091, 521] width 12 height 19
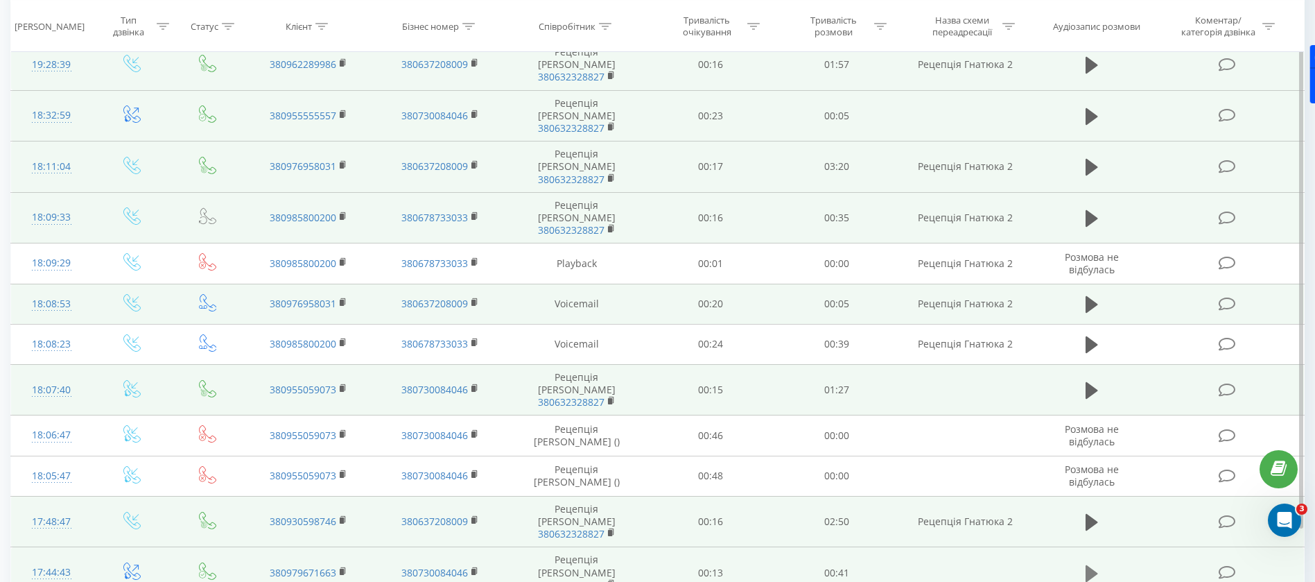
click at [1088, 564] on icon at bounding box center [1091, 572] width 12 height 17
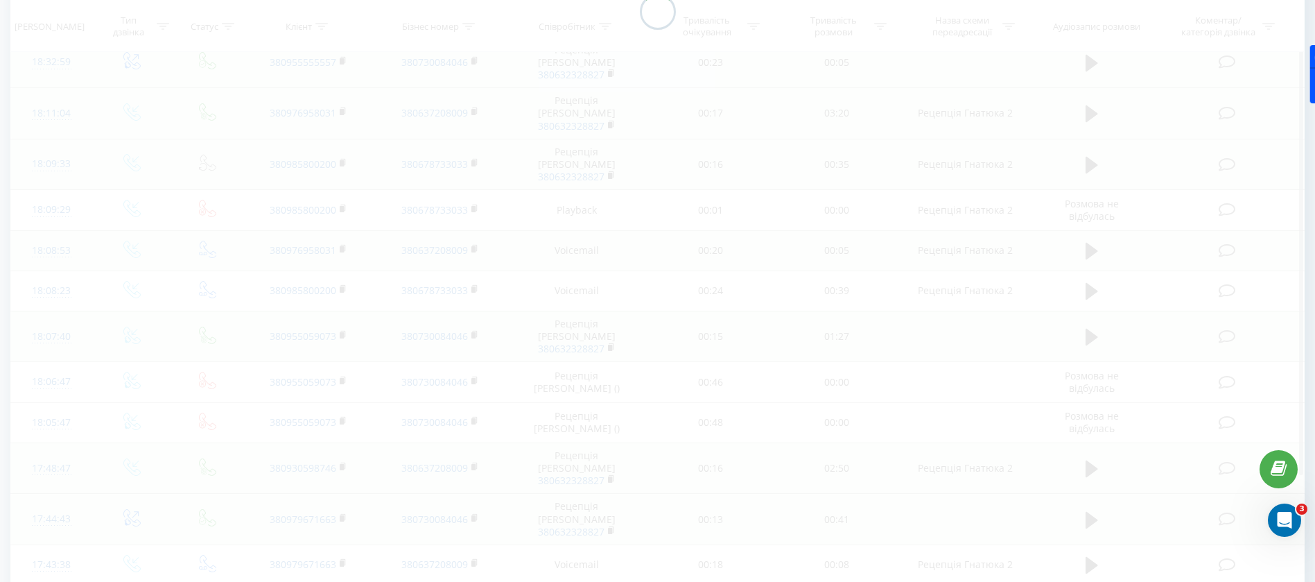
scroll to position [91, 0]
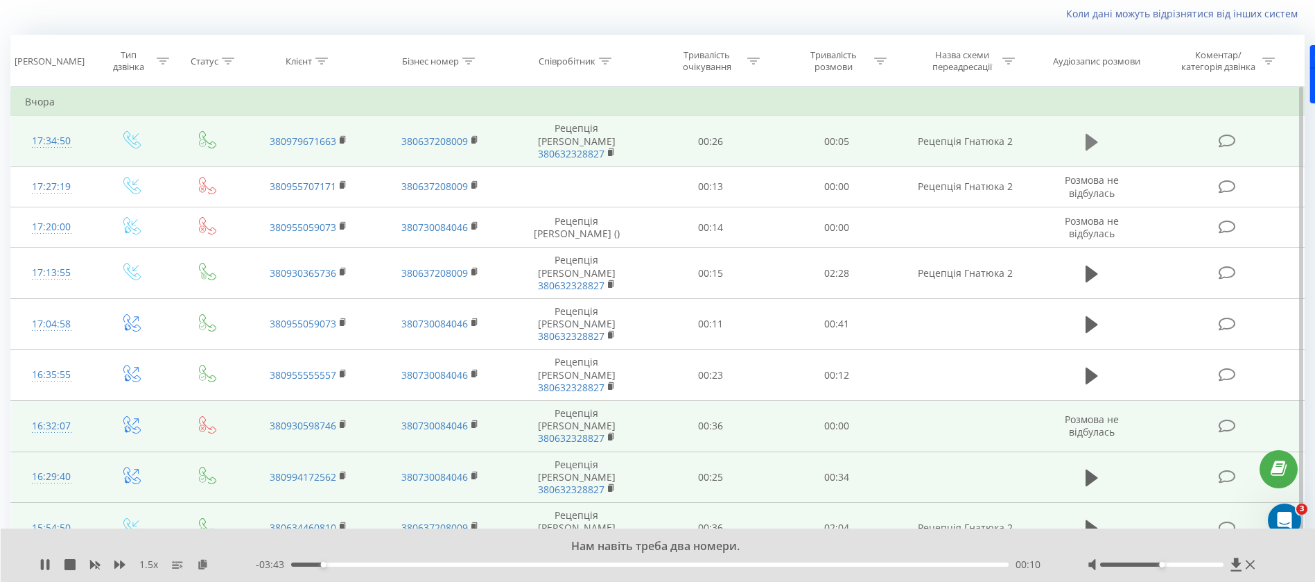
click at [1098, 133] on button at bounding box center [1091, 142] width 21 height 21
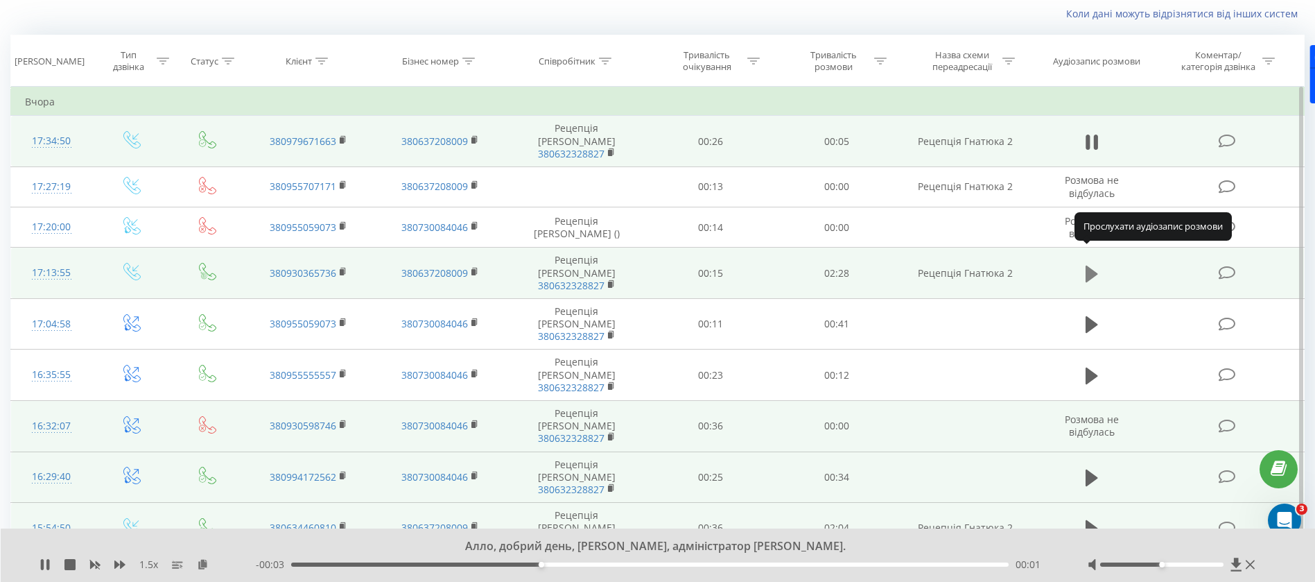
click at [1096, 264] on icon at bounding box center [1091, 273] width 12 height 19
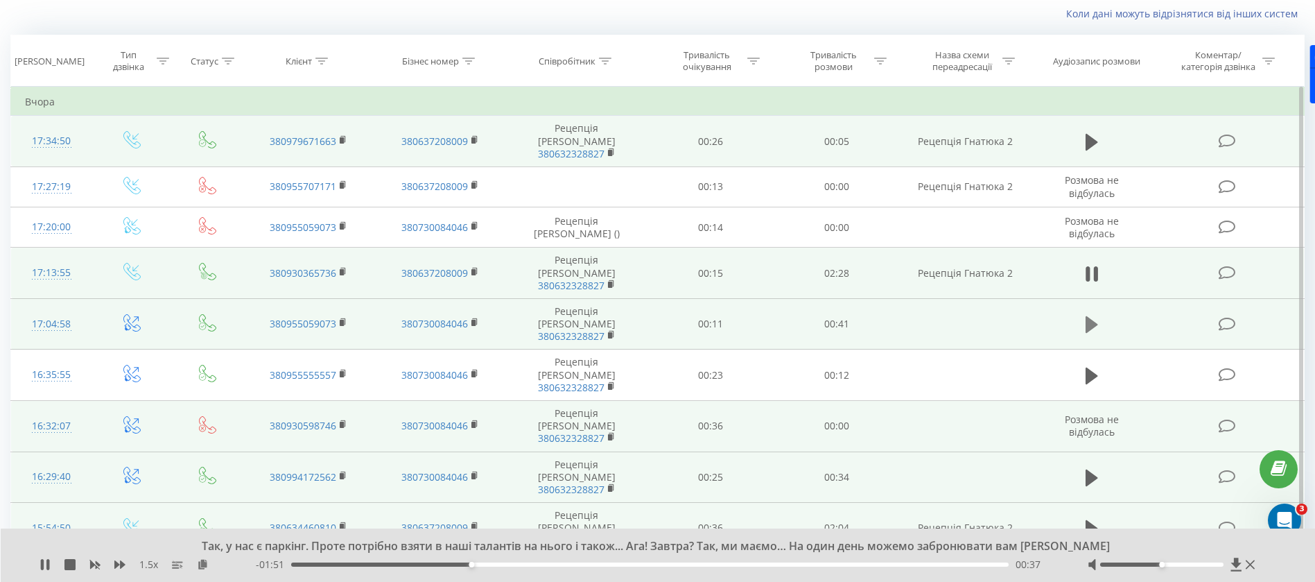
click at [1085, 315] on icon at bounding box center [1091, 324] width 12 height 19
